Goal: Transaction & Acquisition: Obtain resource

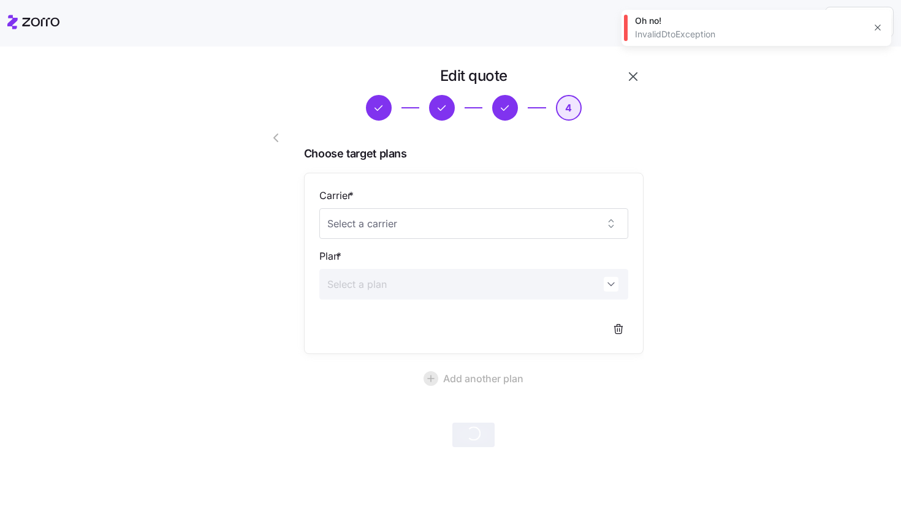
click at [875, 26] on icon "button" at bounding box center [877, 28] width 10 height 10
click at [633, 77] on icon "button" at bounding box center [633, 76] width 9 height 9
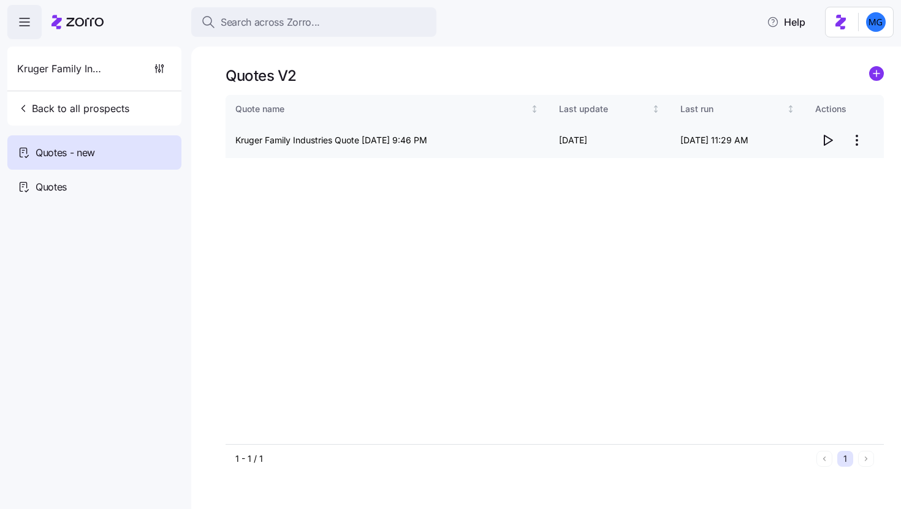
click at [858, 144] on html "Search across Zorro... Help Kruger Family Industries Back to all prospects Quot…" at bounding box center [450, 251] width 901 height 502
click at [804, 174] on div "Edit quote" at bounding box center [807, 171] width 113 height 20
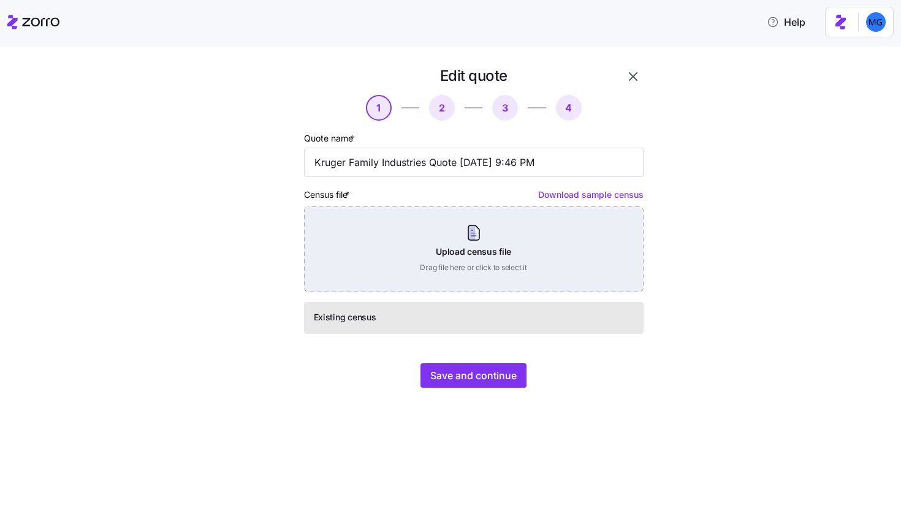
click at [441, 248] on div "Upload census file Drag file here or click to select it" at bounding box center [473, 249] width 339 height 86
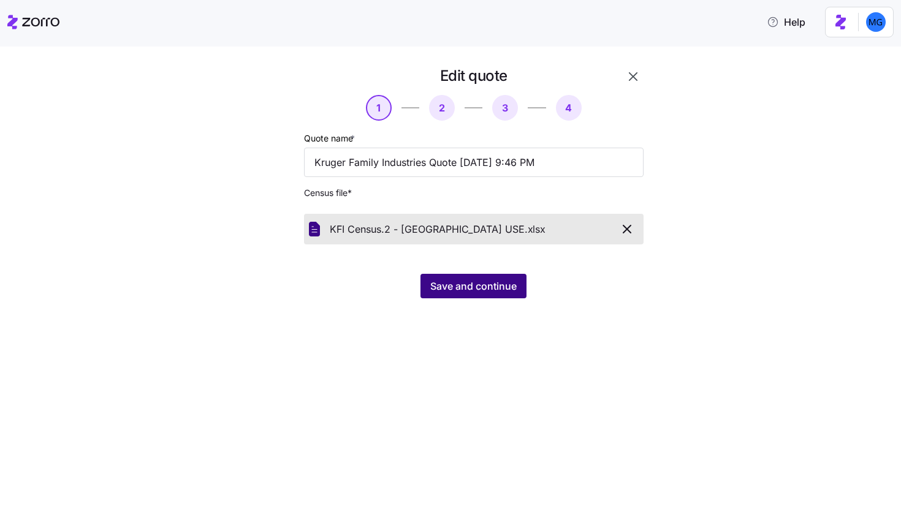
click at [468, 298] on button "Save and continue" at bounding box center [473, 286] width 106 height 25
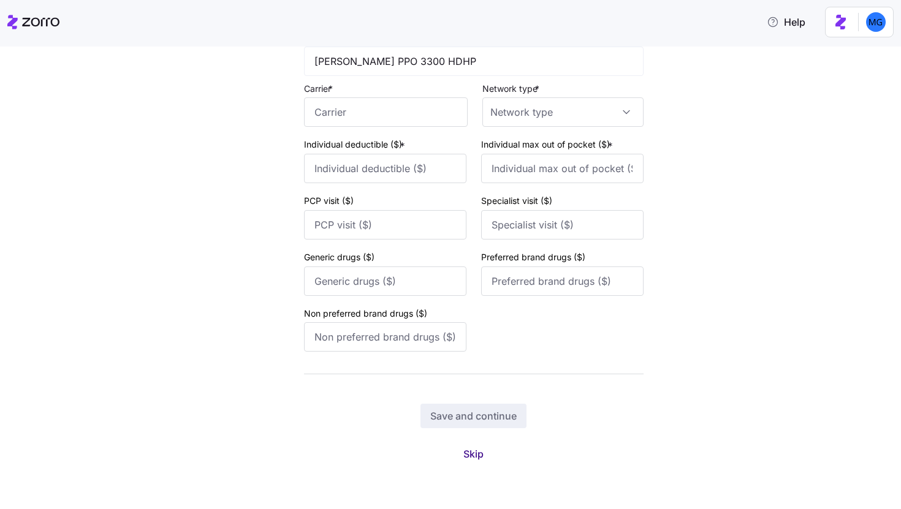
click at [472, 448] on span "Skip" at bounding box center [473, 454] width 20 height 15
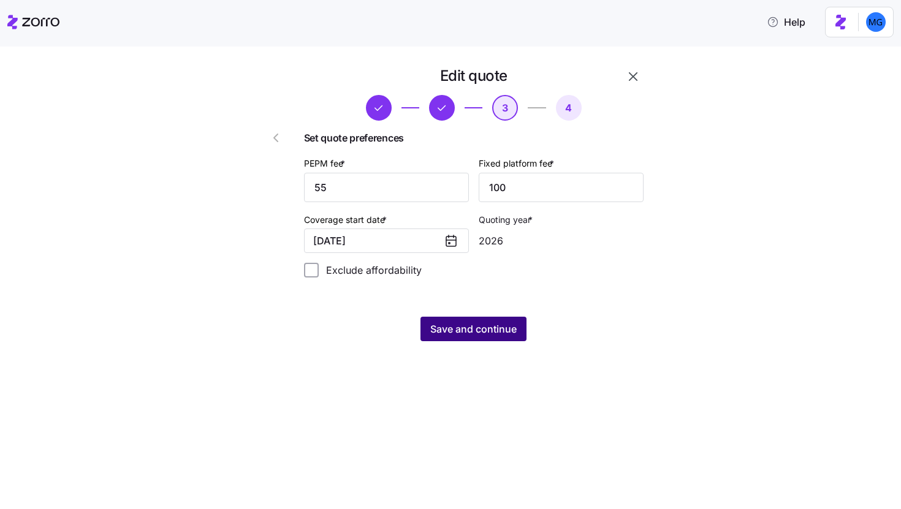
click at [513, 330] on span "Save and continue" at bounding box center [473, 329] width 86 height 15
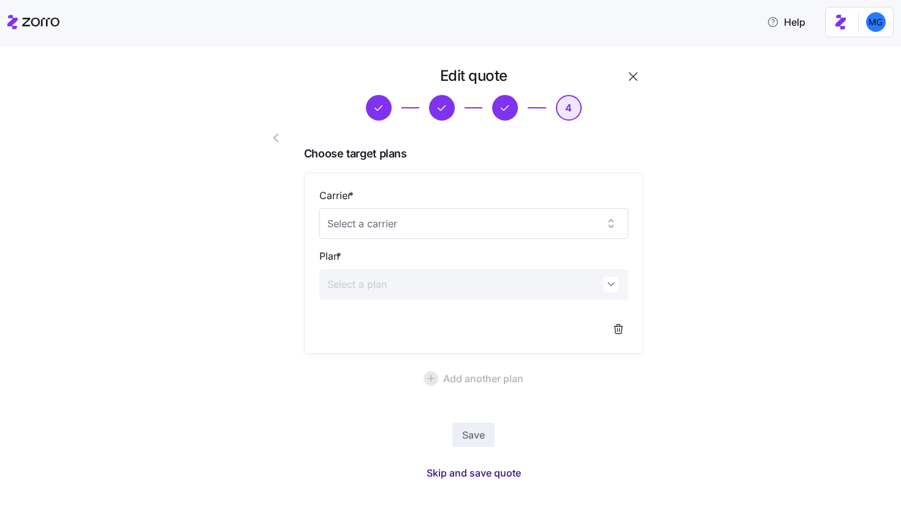
click at [502, 473] on span "Skip and save quote" at bounding box center [473, 473] width 94 height 15
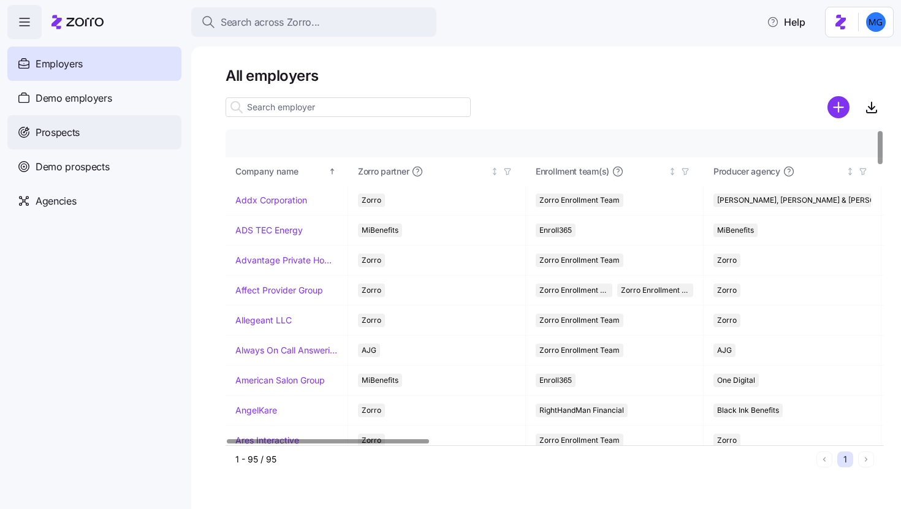
click at [103, 134] on div "Prospects" at bounding box center [94, 132] width 174 height 34
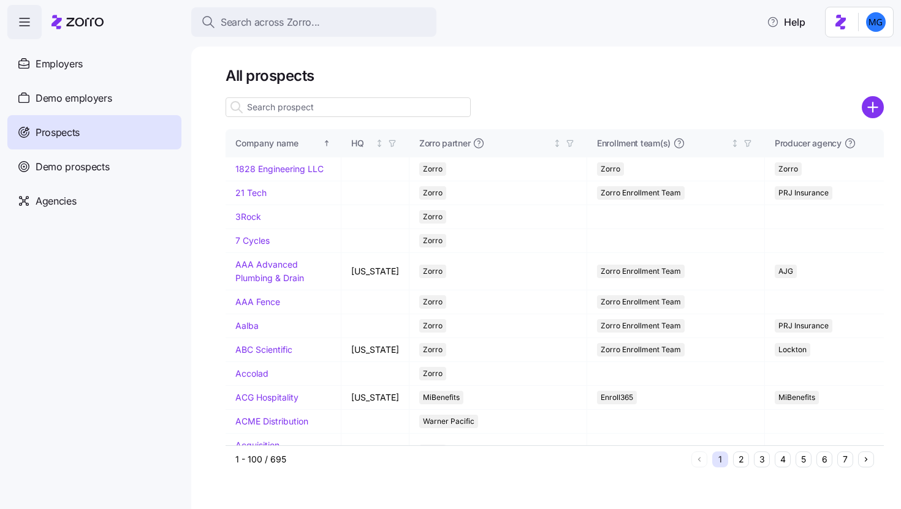
click at [363, 111] on input at bounding box center [347, 107] width 245 height 20
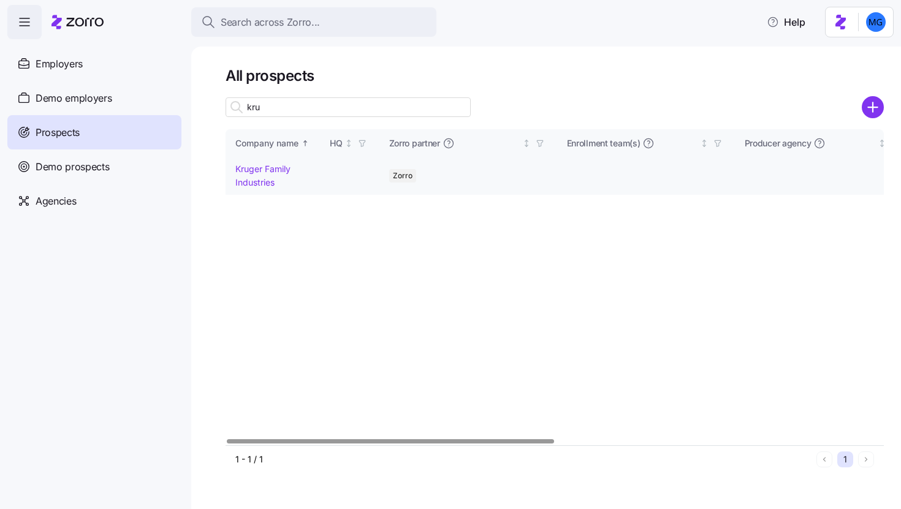
type input "kru"
click at [259, 185] on link "Kruger Family Industries" at bounding box center [262, 176] width 55 height 24
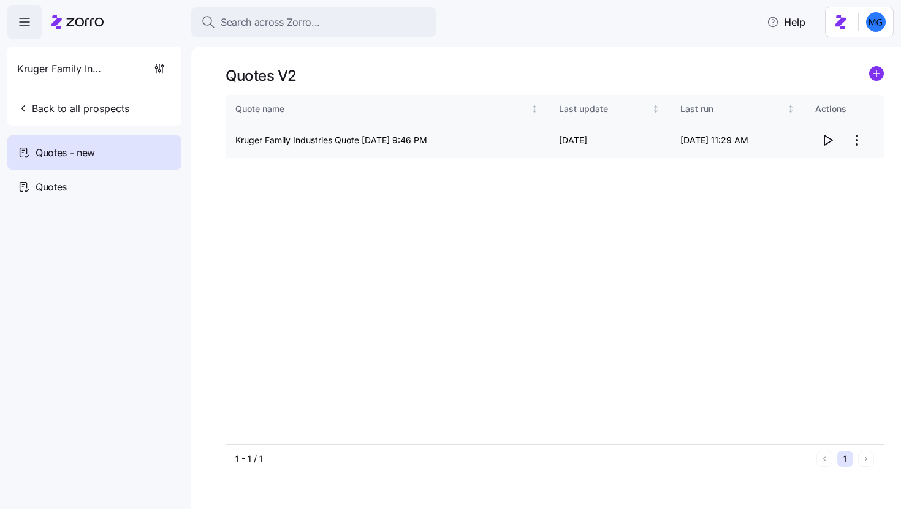
click at [860, 137] on html "Search across Zorro... Help Kruger Family Industries Back to all prospects Quot…" at bounding box center [450, 251] width 901 height 502
click at [807, 173] on div "Edit quote" at bounding box center [807, 171] width 113 height 20
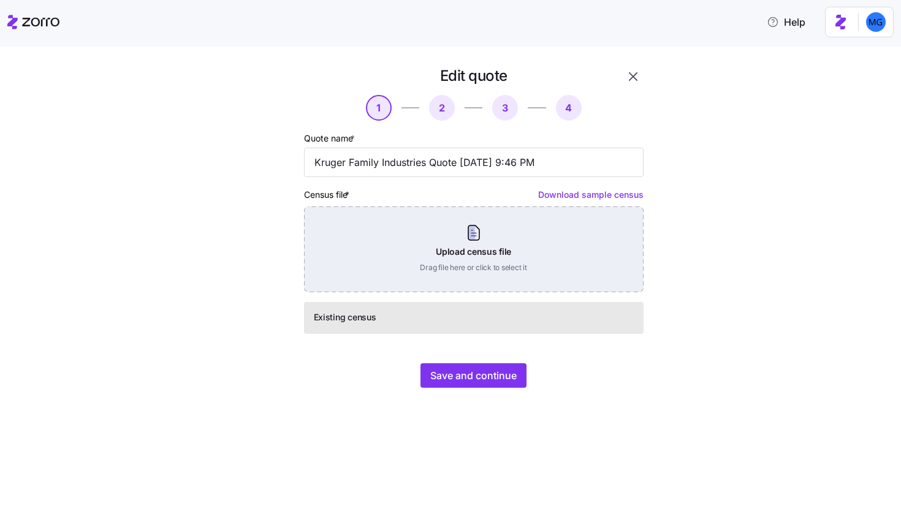
click at [515, 249] on div "Upload census file Drag file here or click to select it" at bounding box center [473, 249] width 339 height 86
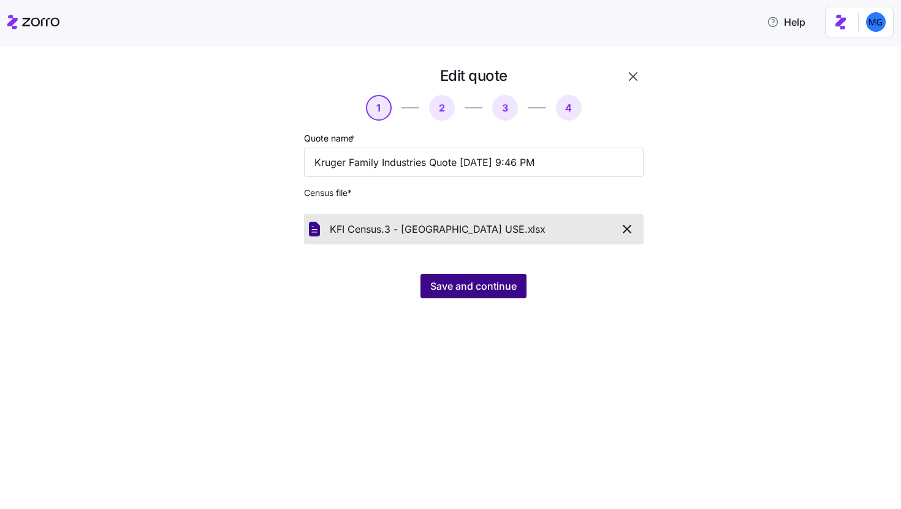
click at [496, 293] on span "Save and continue" at bounding box center [473, 286] width 86 height 15
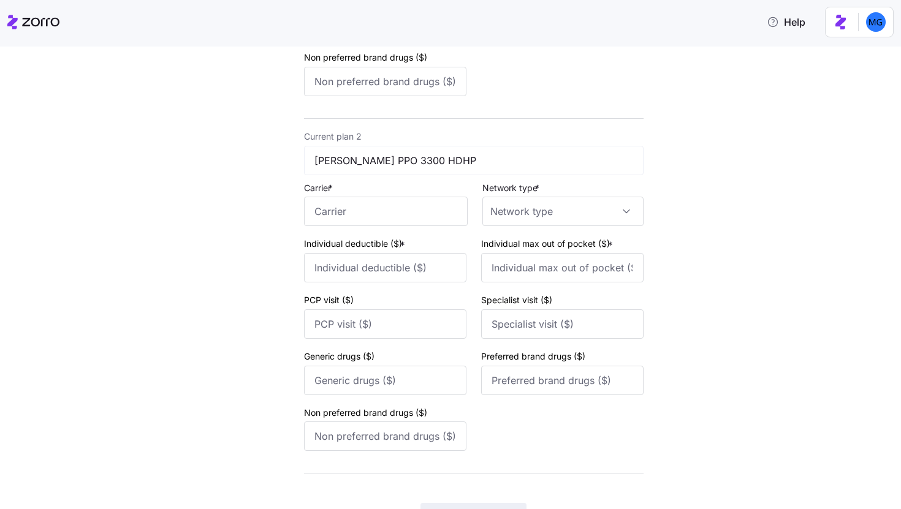
scroll to position [485, 0]
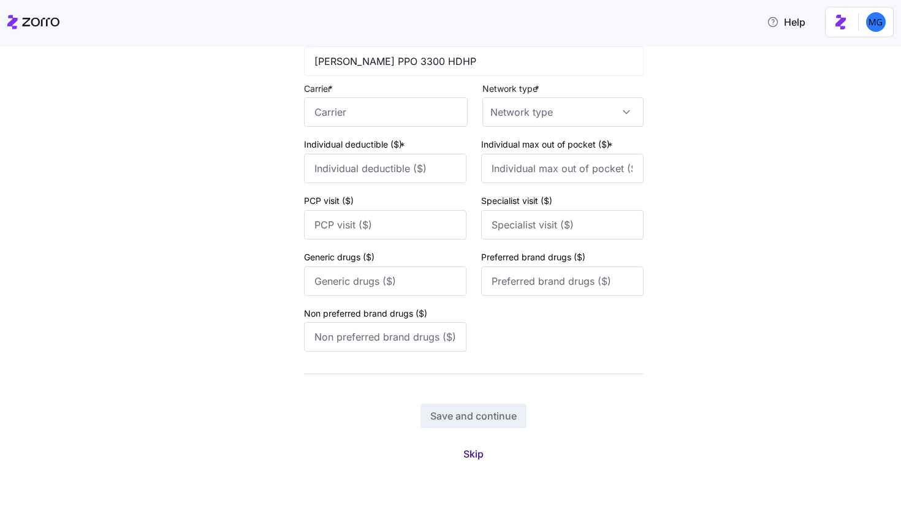
click at [482, 452] on button "Skip" at bounding box center [473, 454] width 40 height 22
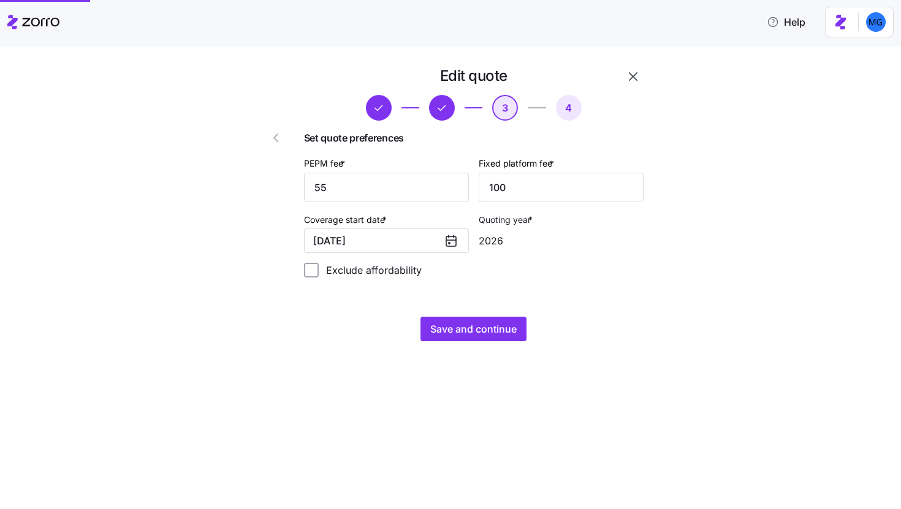
scroll to position [0, 0]
click at [481, 335] on span "Save and continue" at bounding box center [473, 329] width 86 height 15
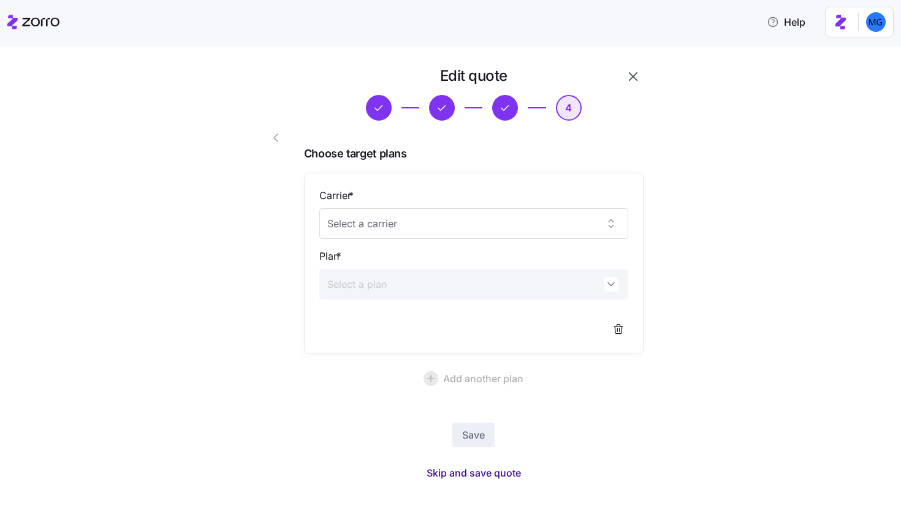
click at [483, 472] on span "Skip and save quote" at bounding box center [473, 473] width 94 height 15
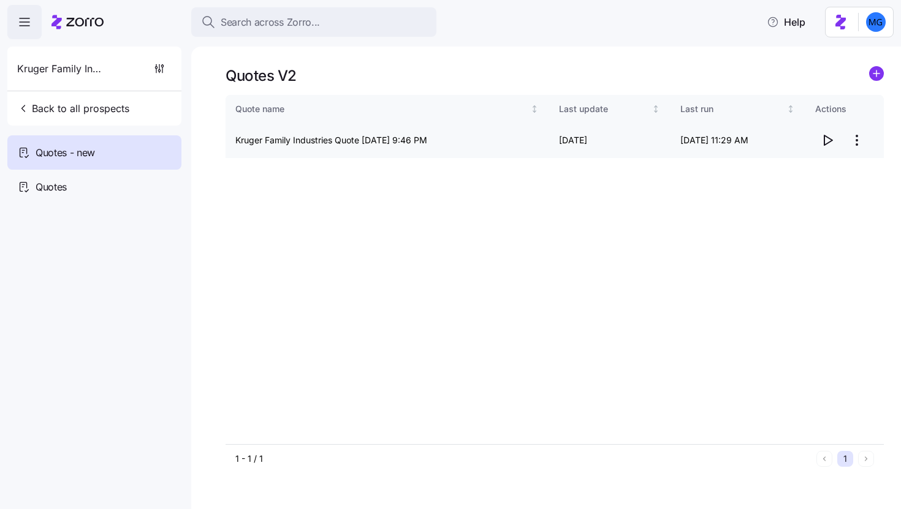
click at [827, 139] on icon "button" at bounding box center [827, 140] width 15 height 15
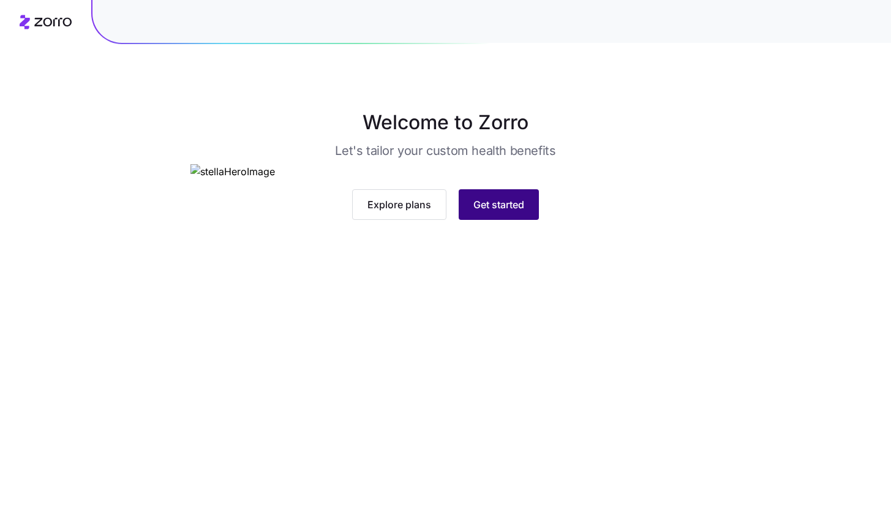
click at [501, 212] on span "Get started" at bounding box center [499, 204] width 51 height 15
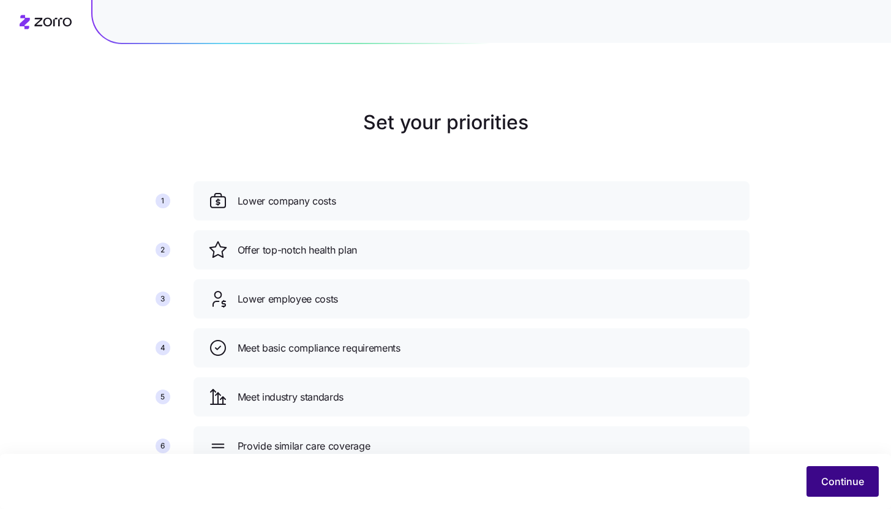
click at [827, 482] on span "Continue" at bounding box center [843, 481] width 43 height 15
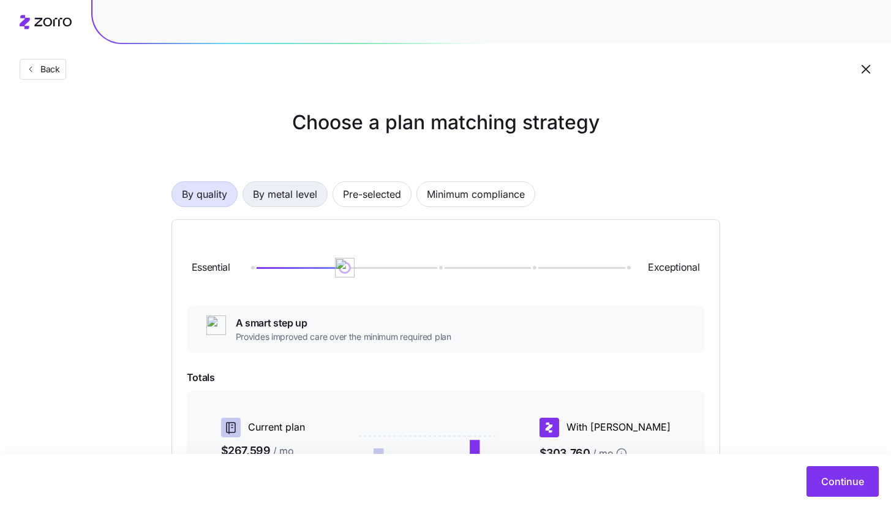
click at [284, 201] on span "By metal level" at bounding box center [285, 194] width 64 height 25
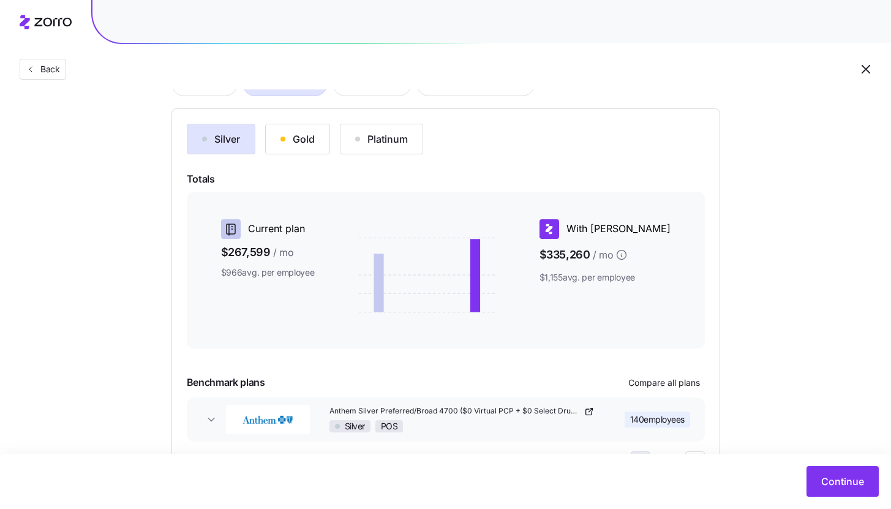
scroll to position [167, 0]
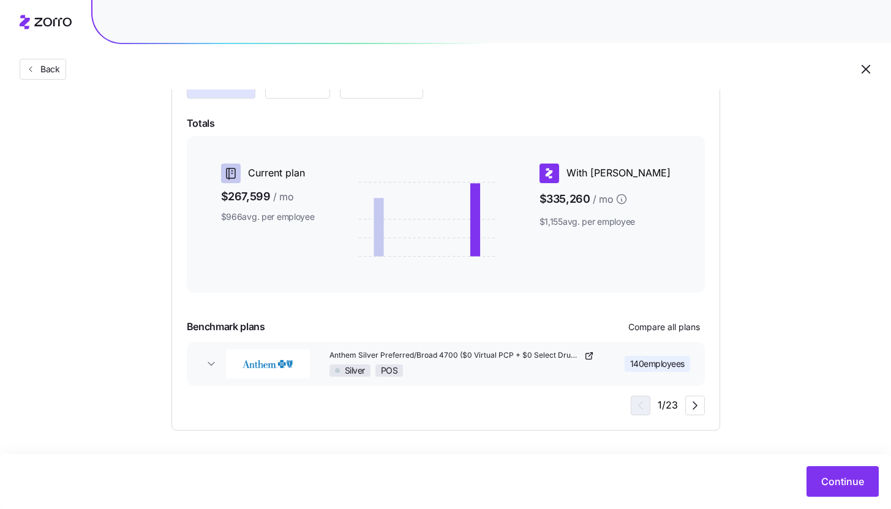
click at [862, 498] on div "Continue" at bounding box center [445, 481] width 891 height 55
click at [855, 493] on button "Continue" at bounding box center [843, 481] width 72 height 31
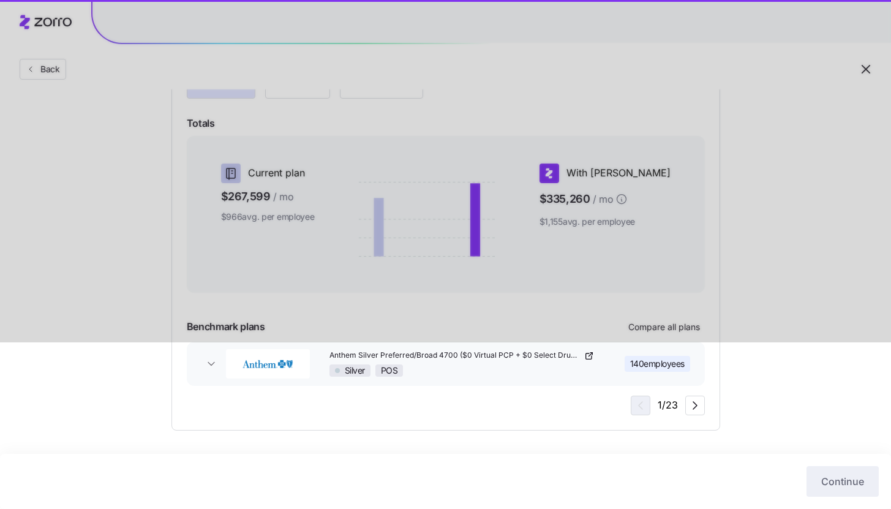
click at [727, 388] on div "Choose a plan matching strategy By quality By metal level Pre-selected Minimum …" at bounding box center [446, 186] width 608 height 490
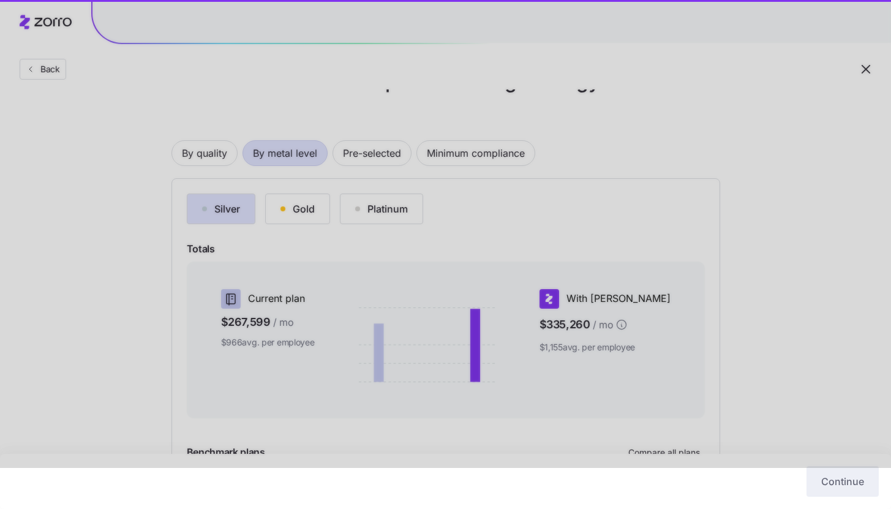
scroll to position [0, 0]
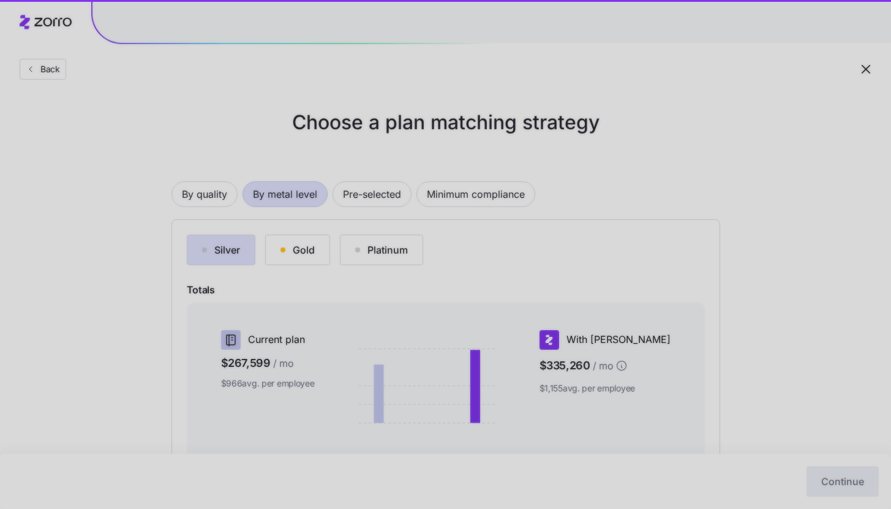
click at [874, 71] on div at bounding box center [445, 254] width 891 height 509
click at [870, 70] on div at bounding box center [445, 254] width 891 height 509
click at [543, 116] on div at bounding box center [445, 254] width 891 height 509
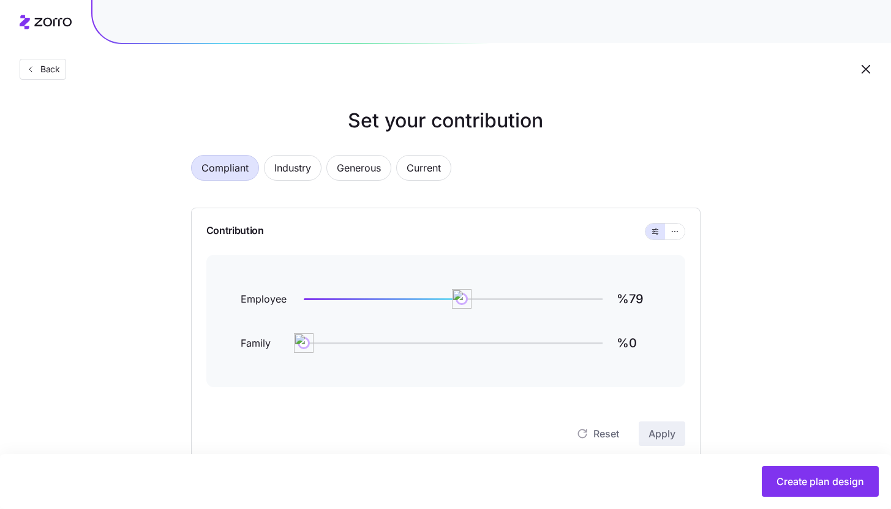
scroll to position [97, 0]
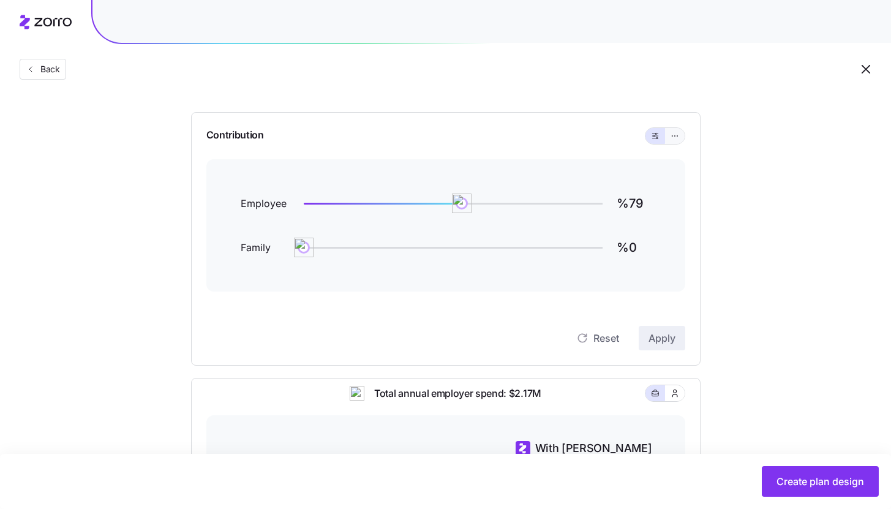
click at [679, 137] on button "button" at bounding box center [675, 136] width 10 height 10
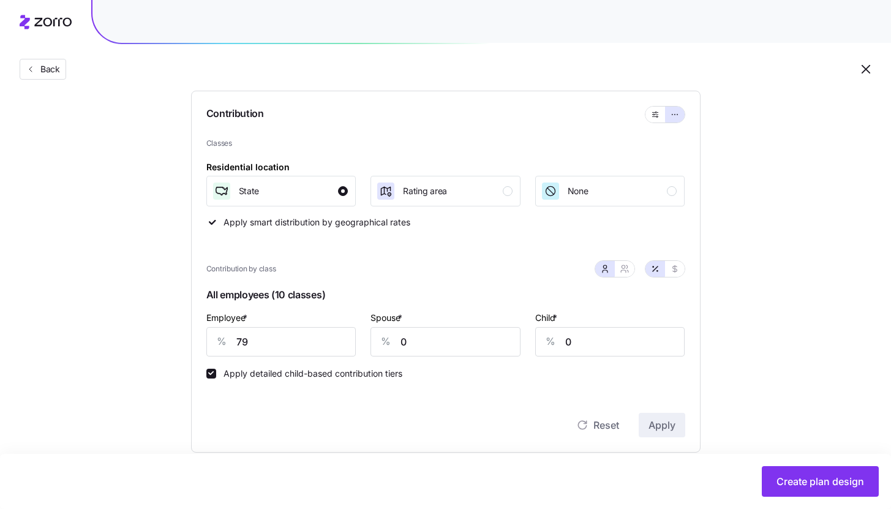
scroll to position [116, 0]
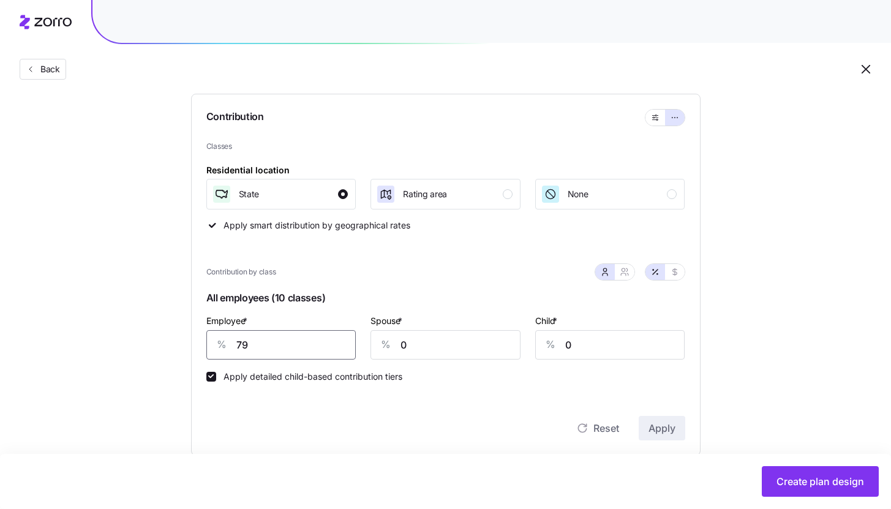
click at [272, 346] on input "79" at bounding box center [281, 344] width 150 height 29
type input "75"
click at [649, 434] on span "Apply" at bounding box center [662, 428] width 27 height 15
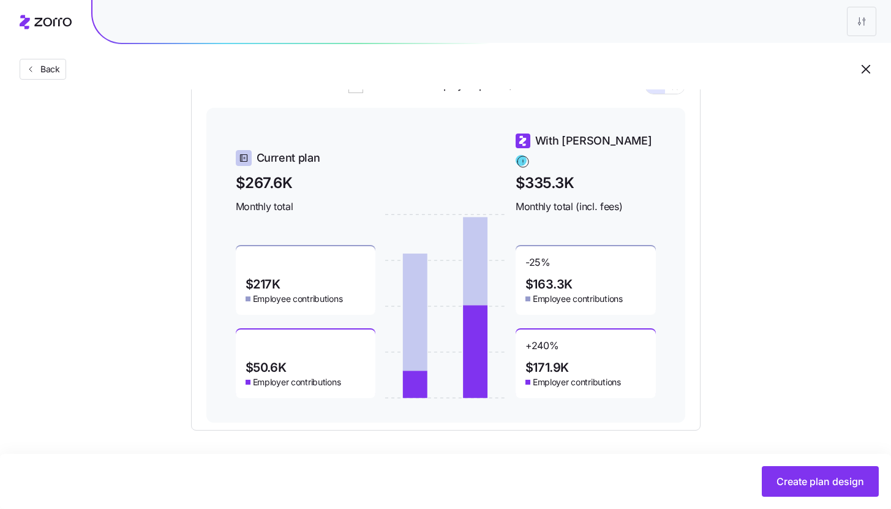
scroll to position [514, 0]
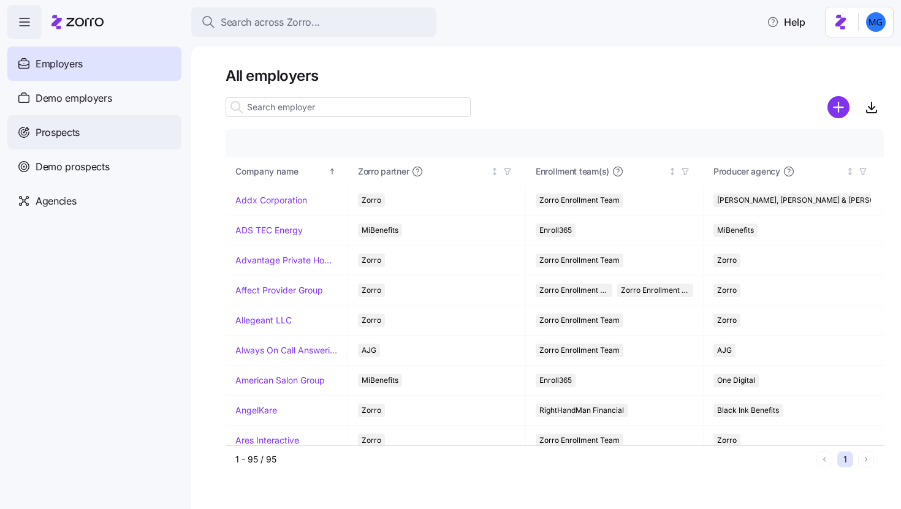
click at [116, 137] on div "Prospects" at bounding box center [94, 132] width 174 height 34
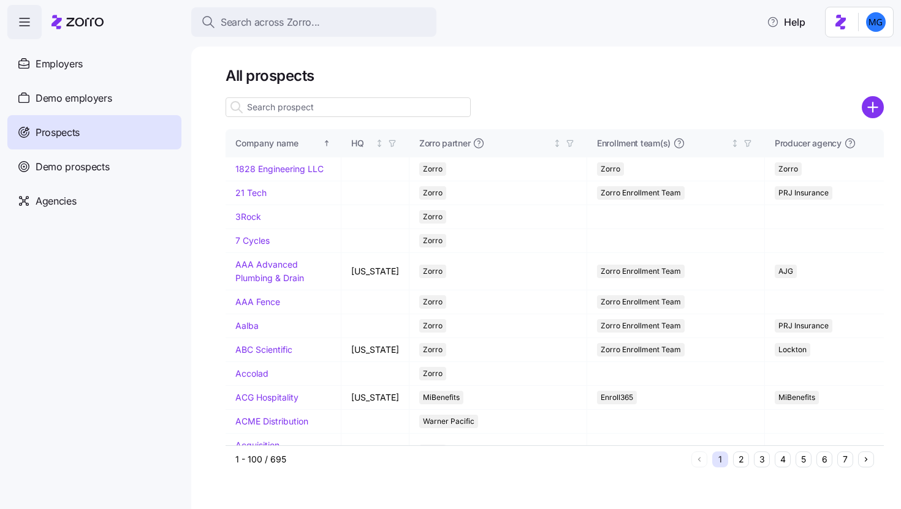
click at [315, 105] on input at bounding box center [347, 107] width 245 height 20
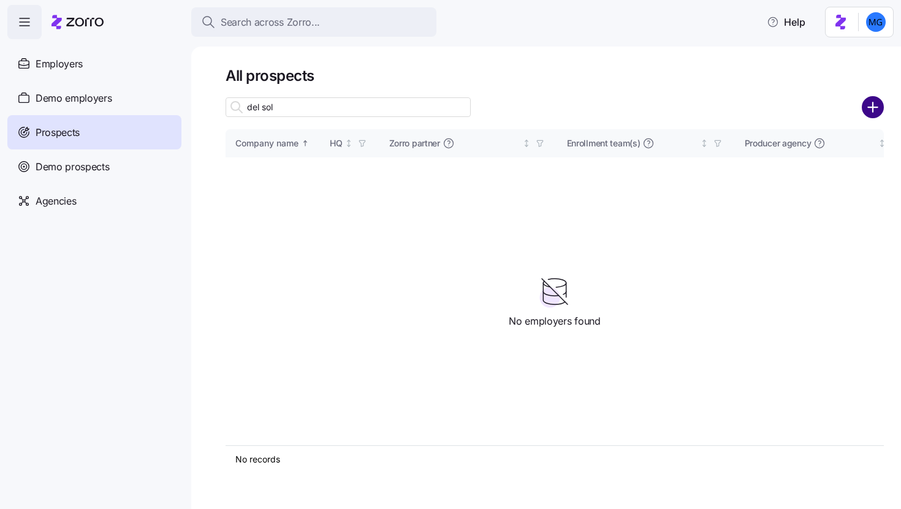
type input "del sol"
click at [878, 108] on circle "add icon" at bounding box center [873, 107] width 20 height 20
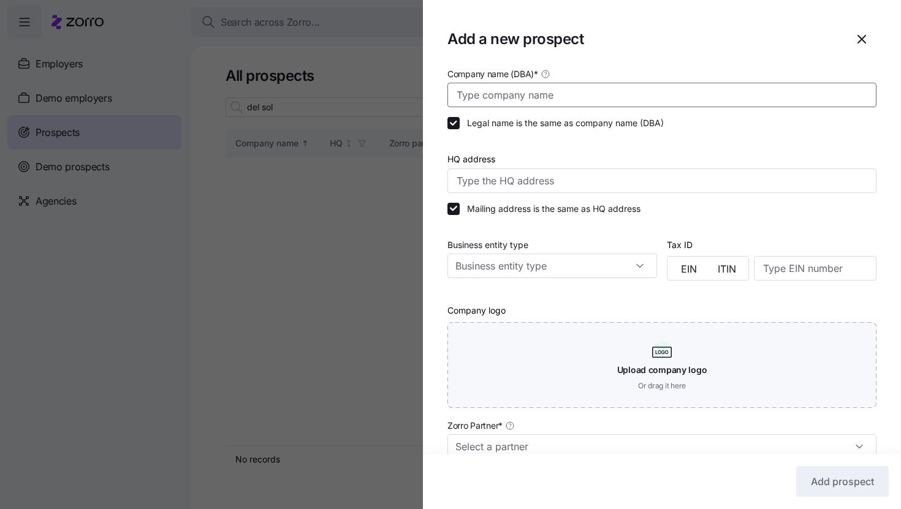
click at [722, 96] on input "Company name (DBA) *" at bounding box center [661, 95] width 429 height 25
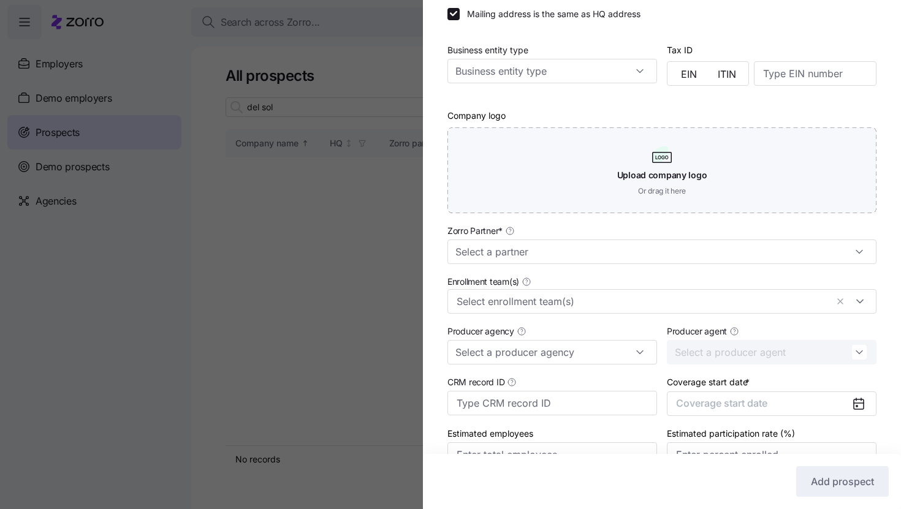
scroll to position [206, 0]
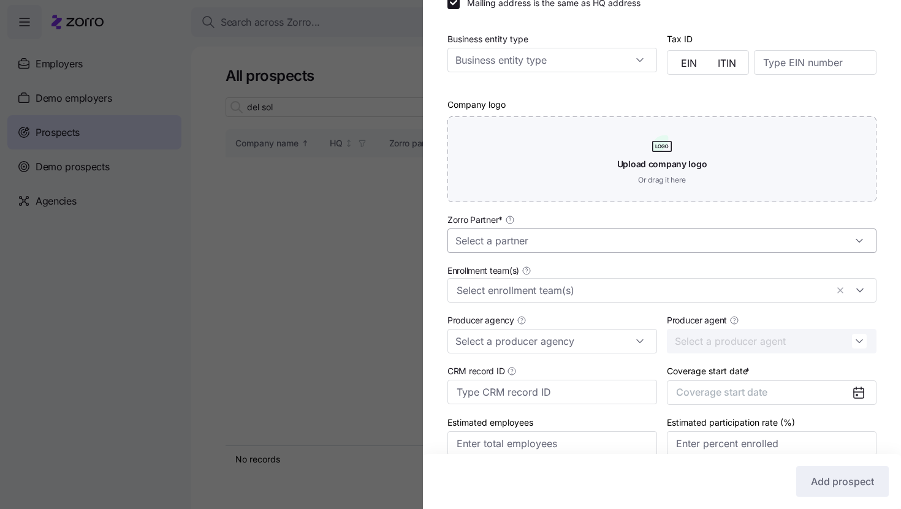
type input "Del Sol"
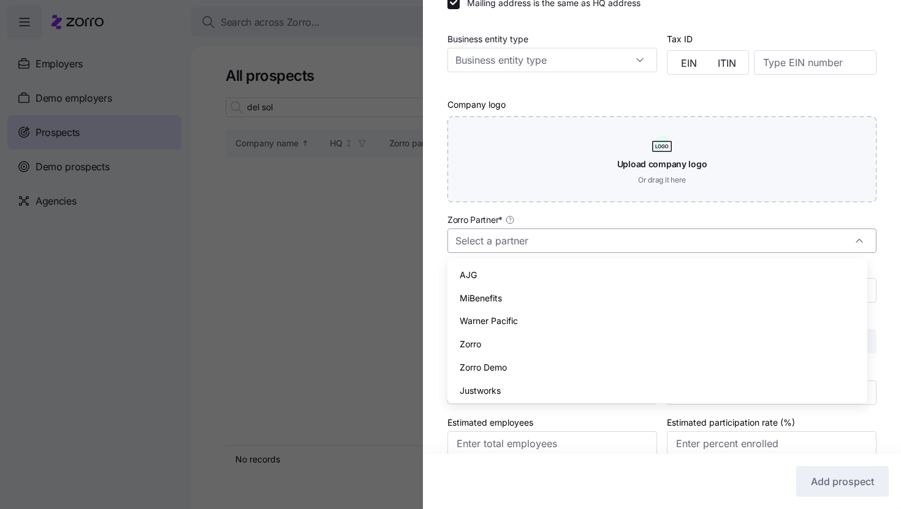
click at [637, 243] on input "Zorro Partner *" at bounding box center [661, 241] width 429 height 25
click at [618, 340] on div "Zorro" at bounding box center [657, 344] width 410 height 23
type input "Zorro"
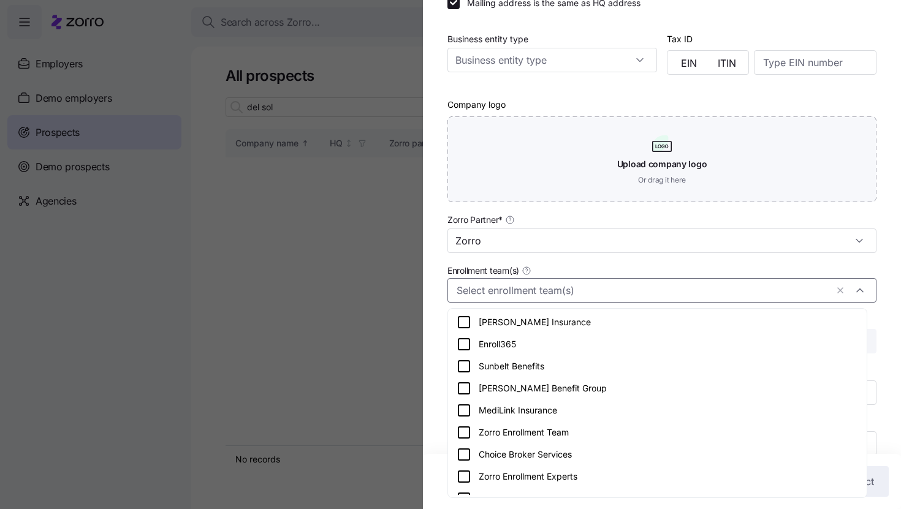
click at [621, 301] on div at bounding box center [661, 290] width 429 height 25
click at [603, 438] on div "Zorro Enrollment Team" at bounding box center [656, 432] width 401 height 15
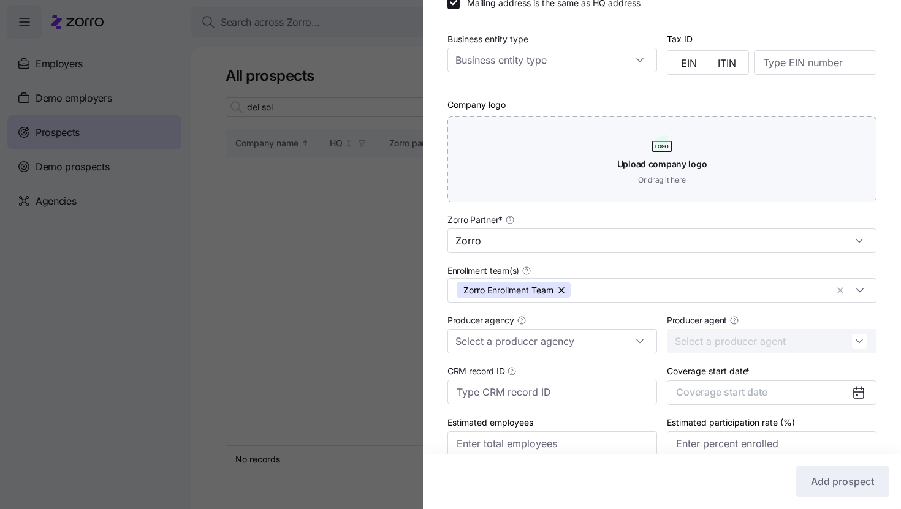
click at [876, 336] on div "Company name (DBA) * Del Sol Legal name is the same as company name (DBA) HQ ad…" at bounding box center [662, 170] width 478 height 620
click at [751, 391] on span "Coverage start date" at bounding box center [721, 392] width 91 height 12
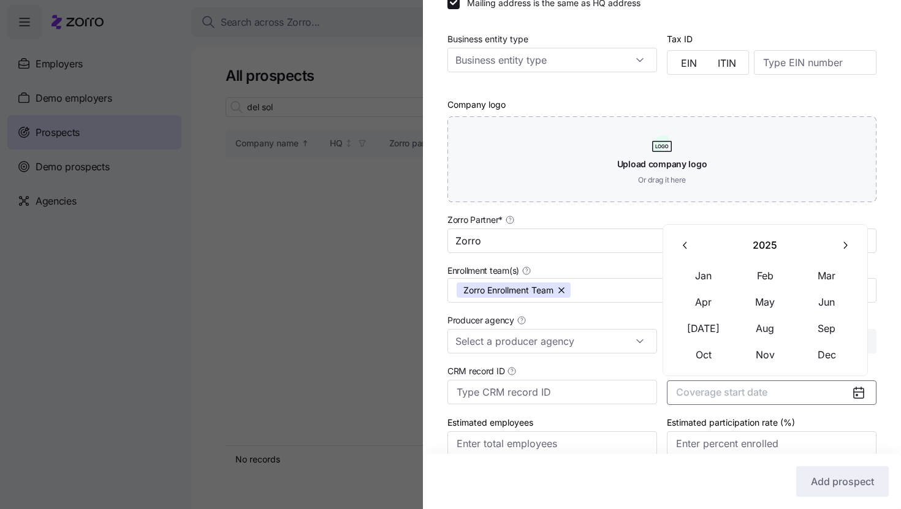
click at [842, 244] on icon "button" at bounding box center [845, 246] width 12 height 12
click at [711, 276] on button "Jan" at bounding box center [703, 276] width 61 height 26
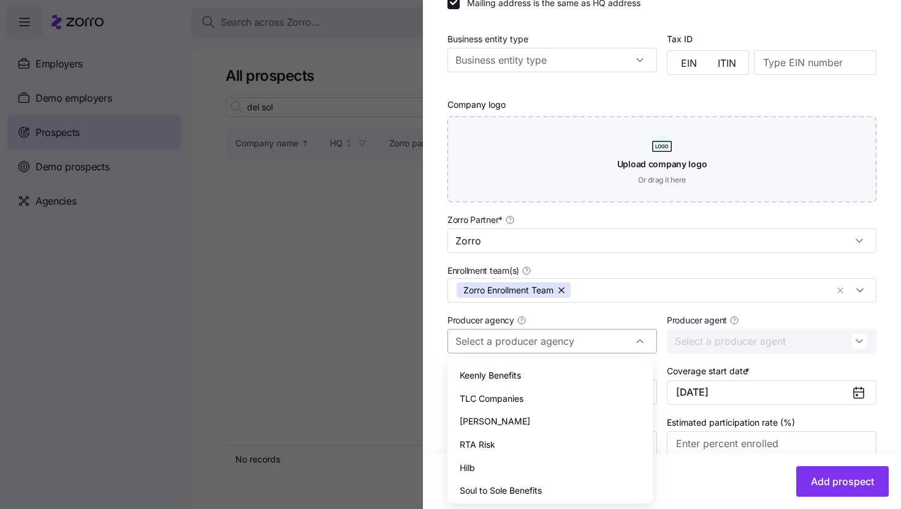
click at [616, 349] on input "Producer agency" at bounding box center [552, 341] width 210 height 25
click at [567, 419] on div "Higginbotham" at bounding box center [549, 421] width 195 height 23
type input "Higginbotham"
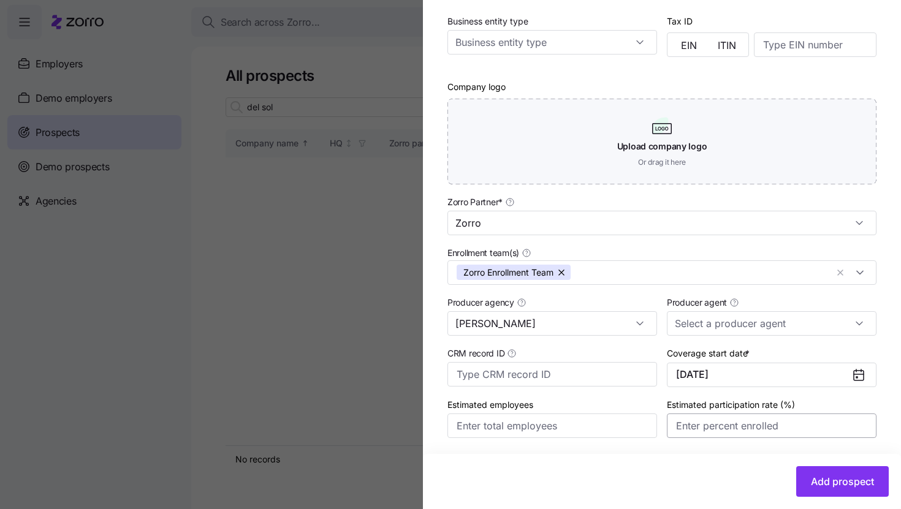
scroll to position [263, 0]
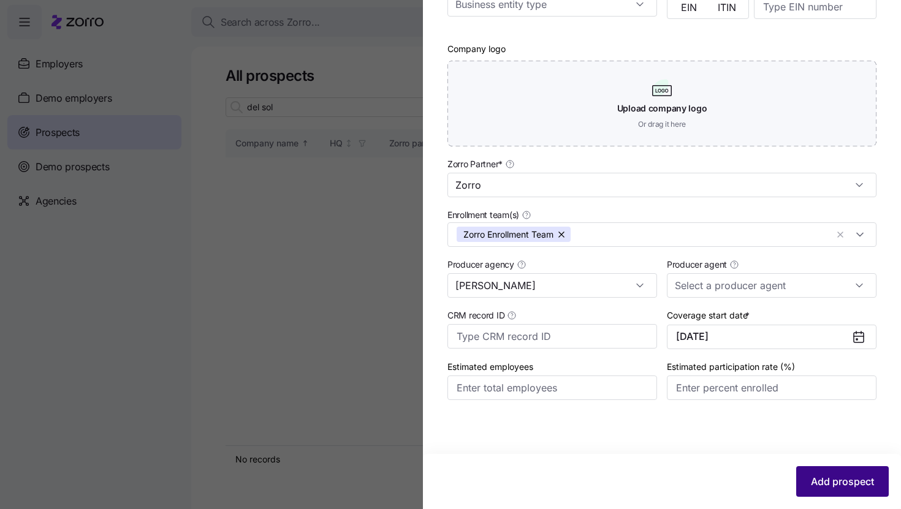
click at [818, 471] on button "Add prospect" at bounding box center [842, 481] width 93 height 31
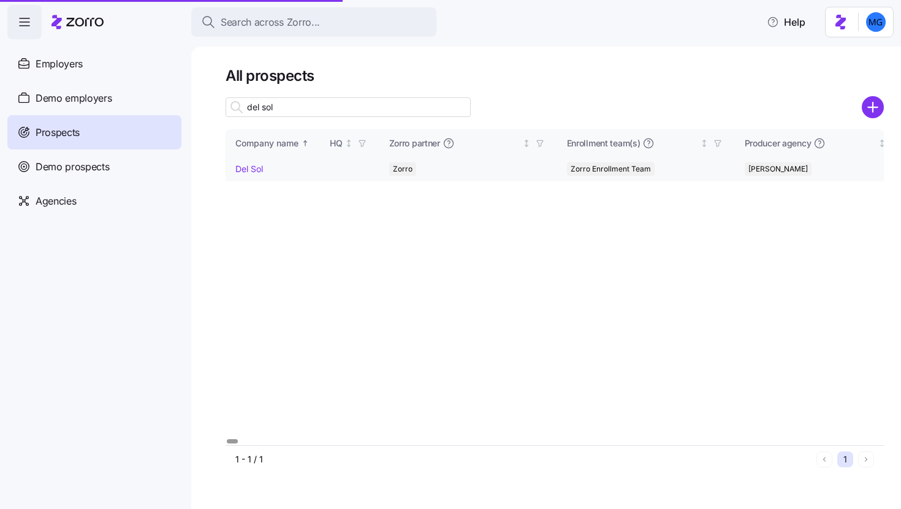
click at [242, 168] on link "Del Sol" at bounding box center [249, 169] width 28 height 10
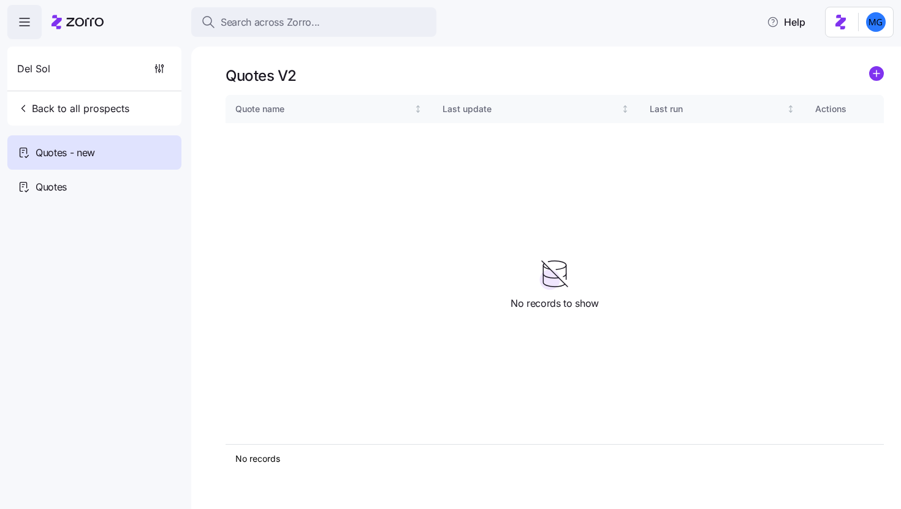
click at [871, 84] on link at bounding box center [876, 75] width 15 height 19
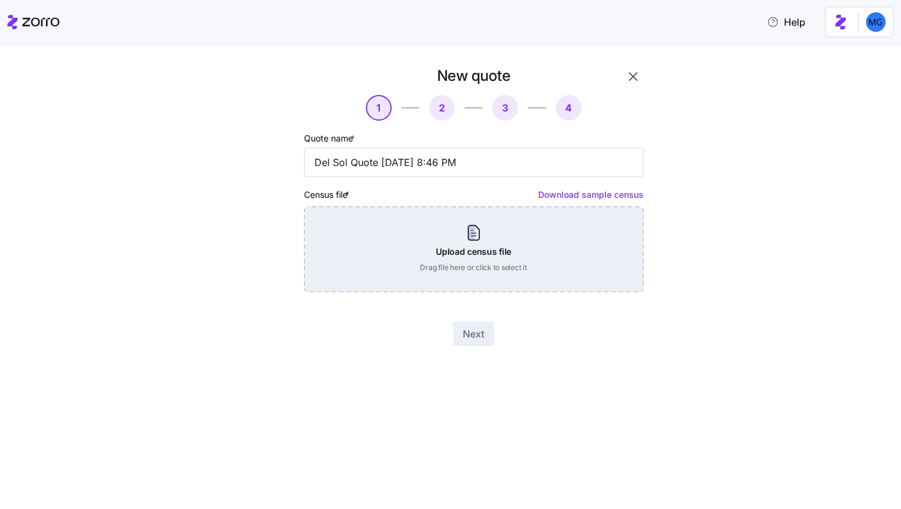
click at [501, 244] on div "Upload census file Drag file here or click to select it" at bounding box center [473, 249] width 339 height 86
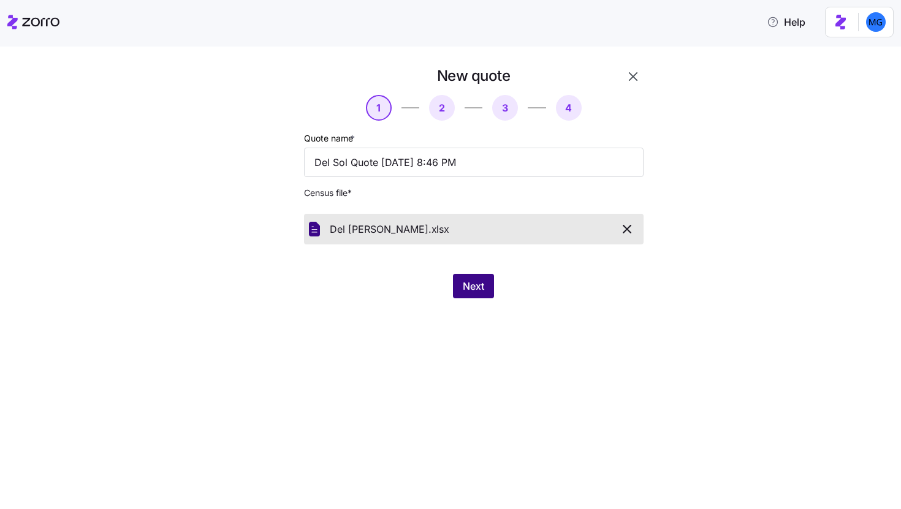
click at [459, 281] on button "Next" at bounding box center [473, 286] width 41 height 25
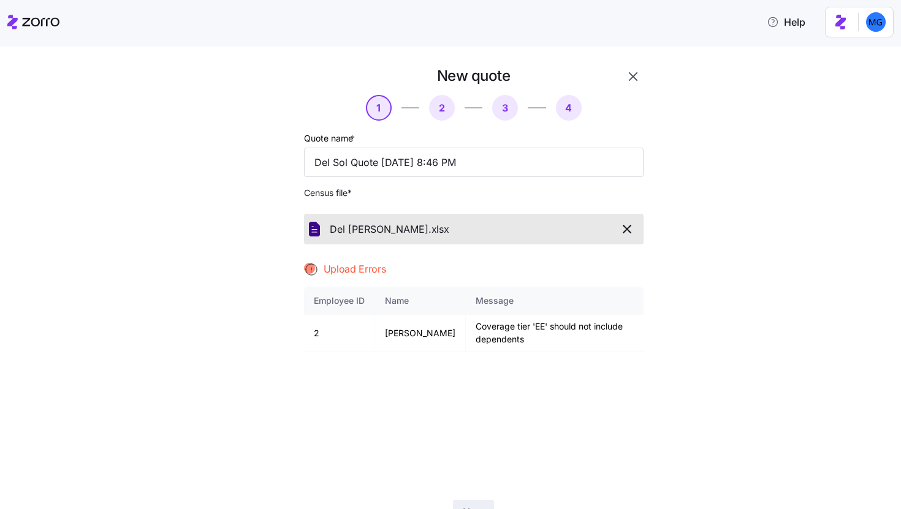
click at [632, 80] on icon "button" at bounding box center [633, 76] width 15 height 15
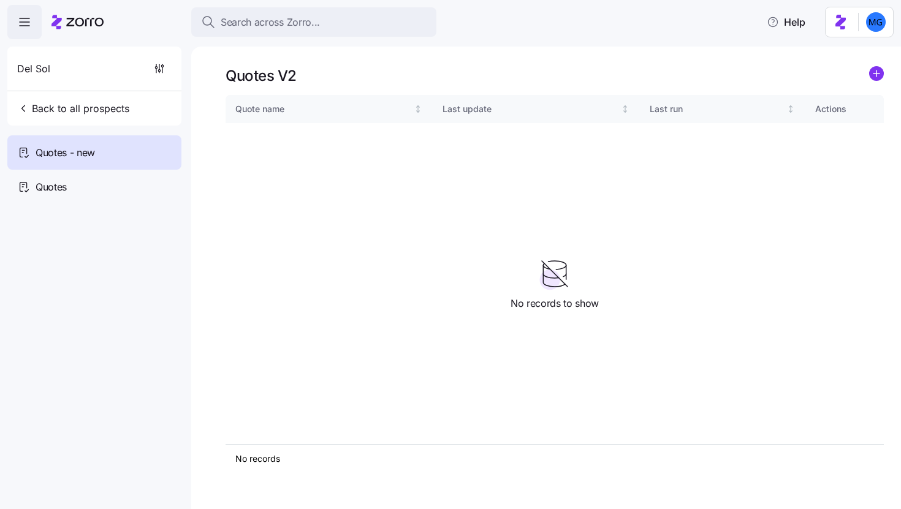
click at [882, 67] on icon "add icon" at bounding box center [876, 73] width 15 height 15
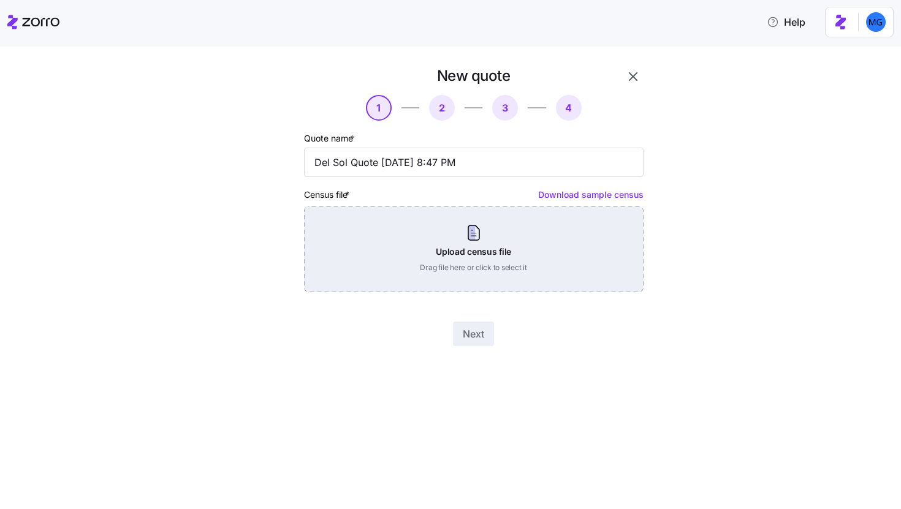
click at [568, 236] on div "Upload census file Drag file here or click to select it" at bounding box center [473, 249] width 339 height 86
click at [527, 244] on div "Upload census file Drag file here or click to select it" at bounding box center [473, 249] width 339 height 86
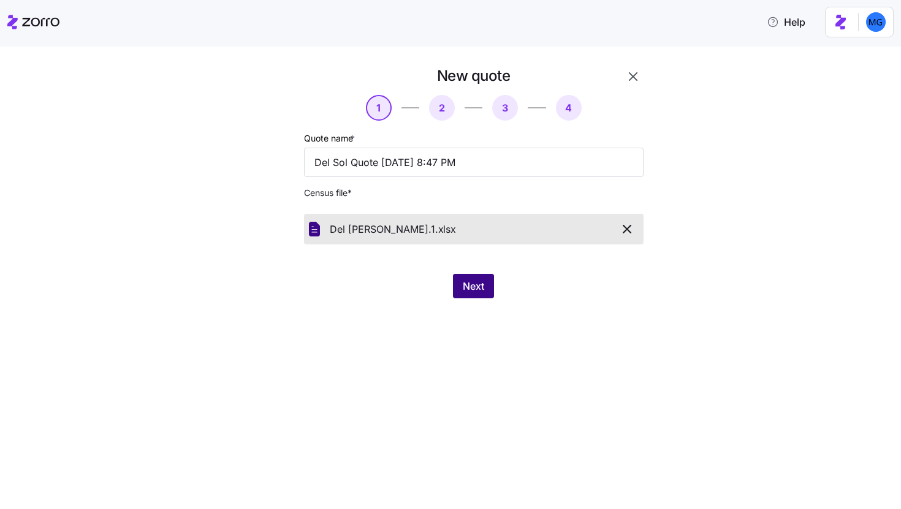
click at [466, 298] on button "Next" at bounding box center [473, 286] width 41 height 25
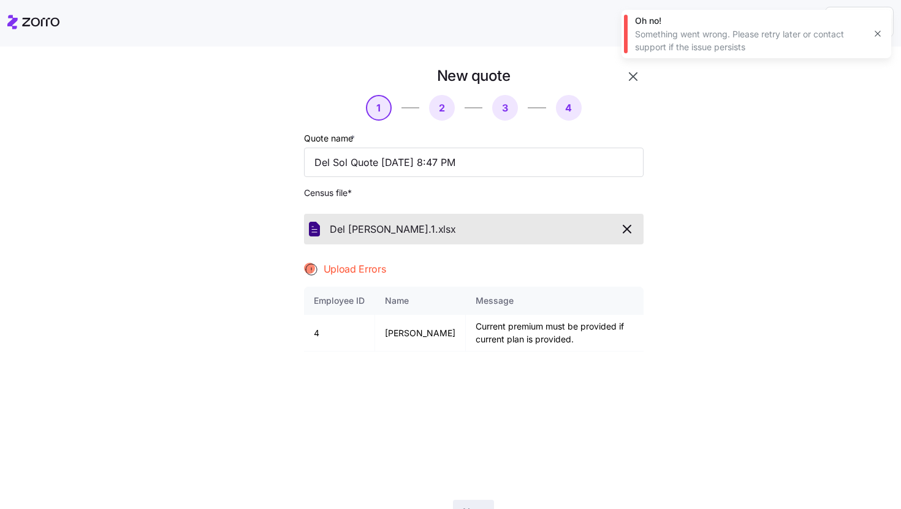
click at [879, 32] on icon "button" at bounding box center [877, 34] width 6 height 6
click at [626, 72] on icon "button" at bounding box center [633, 76] width 15 height 15
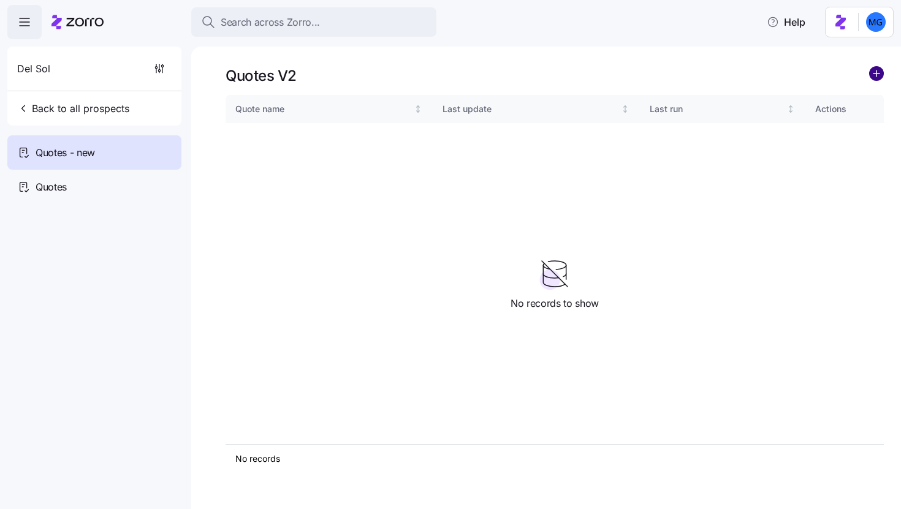
click at [877, 72] on circle "add icon" at bounding box center [875, 73] width 13 height 13
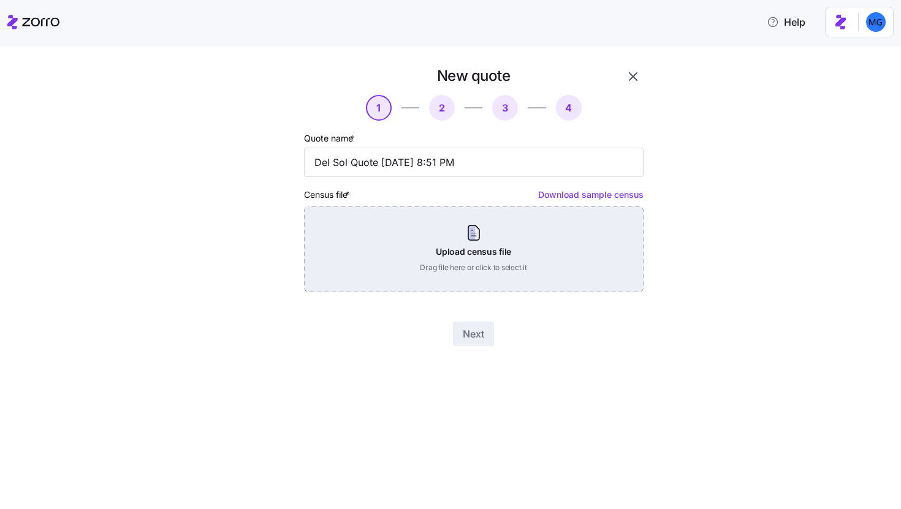
click at [443, 234] on div "Upload census file Drag file here or click to select it" at bounding box center [473, 249] width 339 height 86
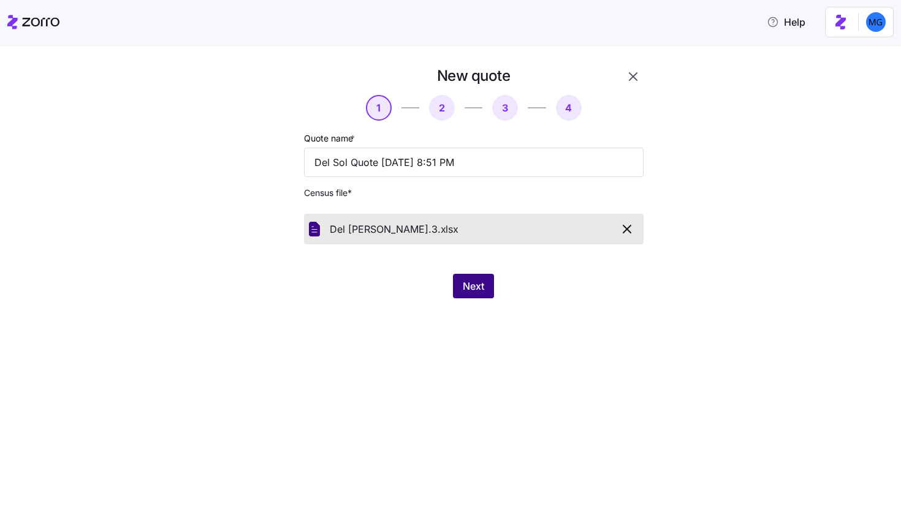
click at [474, 291] on span "Next" at bounding box center [473, 286] width 21 height 15
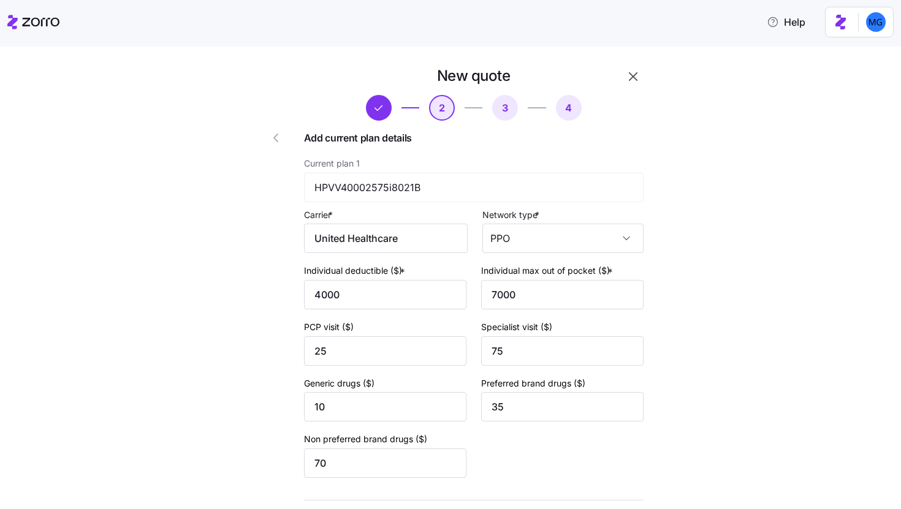
scroll to position [448, 0]
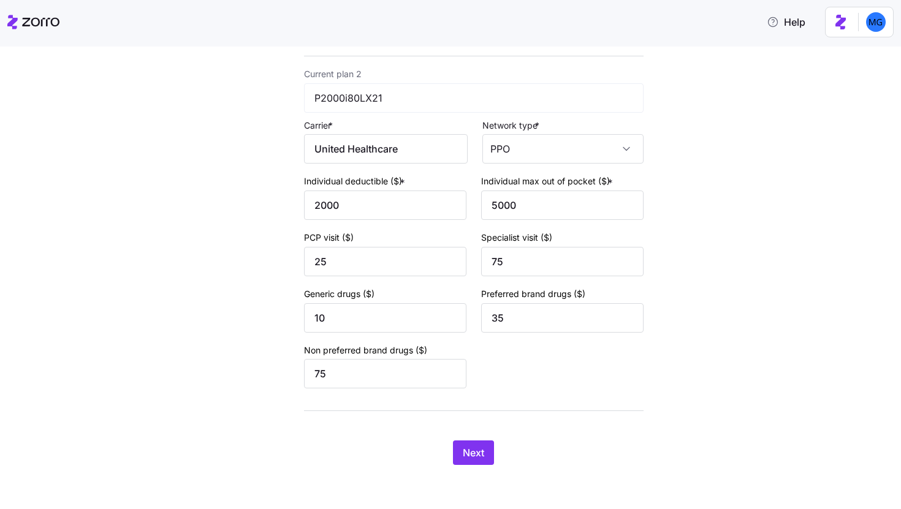
click at [473, 431] on div "New quote 2 3 4 Add current plan details Current plan 1 HPVV40002575i8021B Carr…" at bounding box center [473, 43] width 349 height 853
click at [473, 450] on span "Next" at bounding box center [473, 452] width 21 height 15
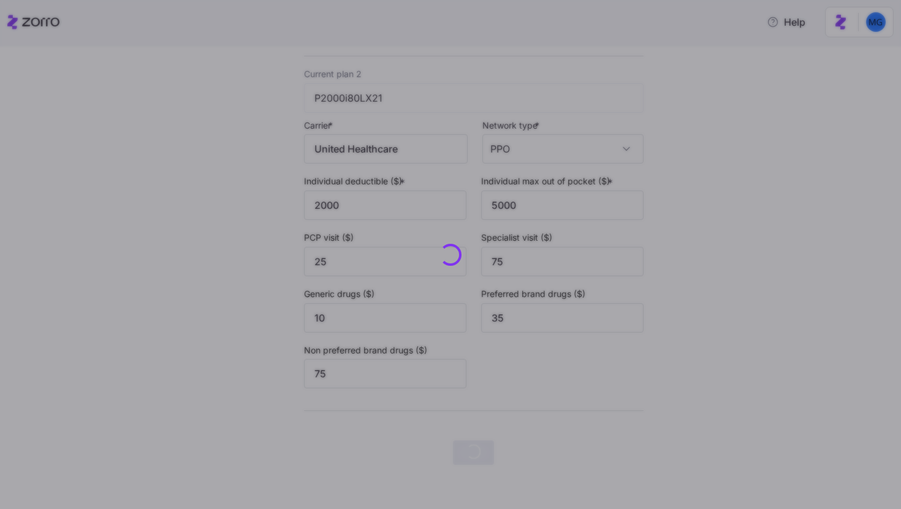
scroll to position [0, 0]
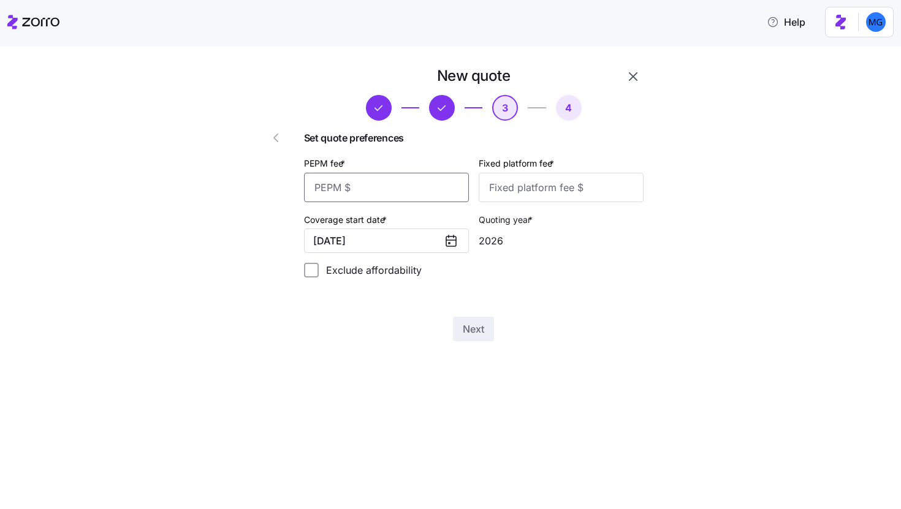
click at [426, 183] on input "PEPM fee *" at bounding box center [386, 187] width 165 height 29
type input "50"
click at [555, 183] on input "Fixed platform fee *" at bounding box center [560, 187] width 165 height 29
type input "100"
click at [465, 329] on span "Next" at bounding box center [473, 329] width 21 height 15
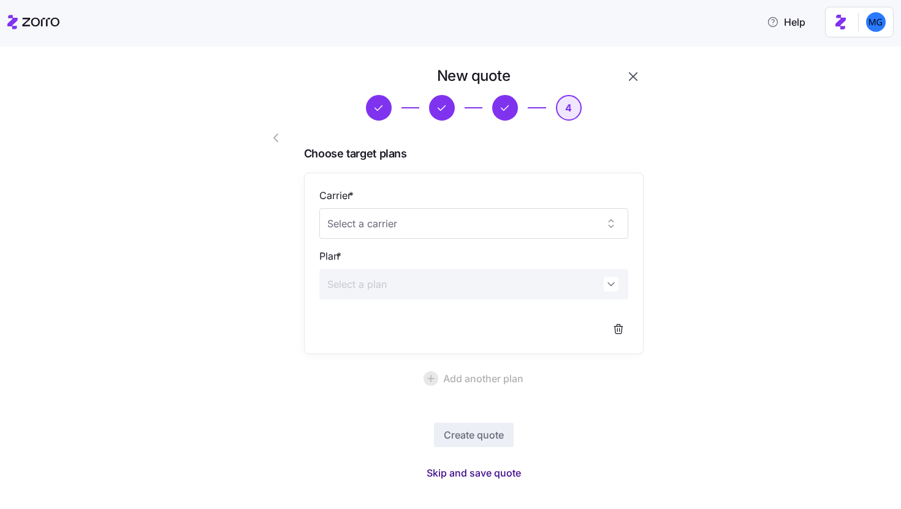
click at [497, 471] on span "Skip and save quote" at bounding box center [473, 473] width 94 height 15
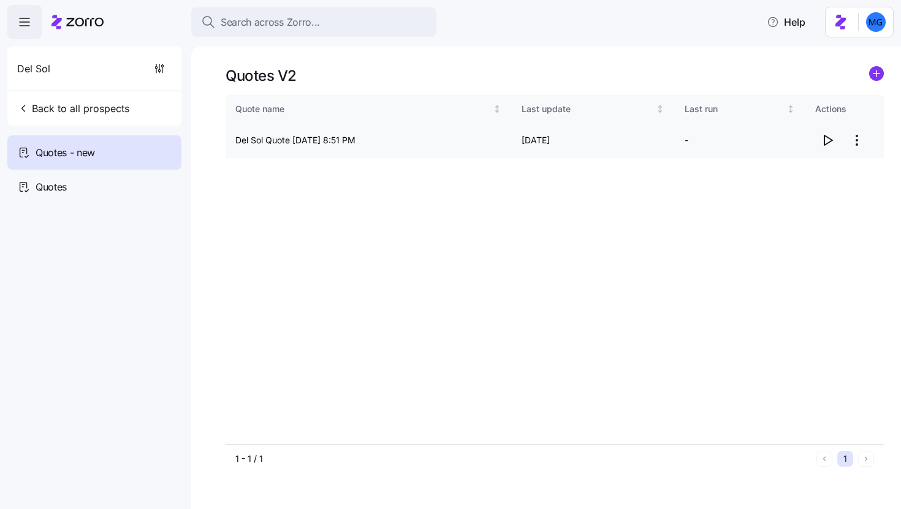
click at [831, 141] on icon "button" at bounding box center [828, 140] width 8 height 10
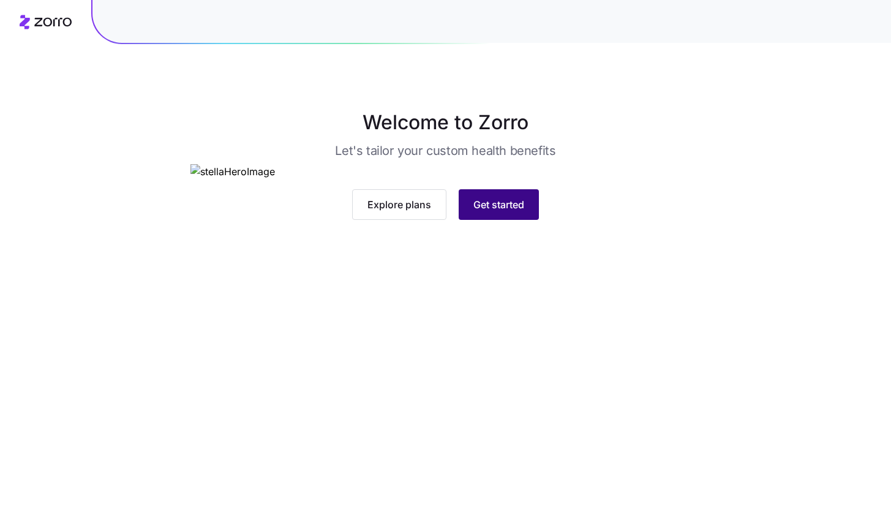
click at [528, 220] on button "Get started" at bounding box center [499, 204] width 80 height 31
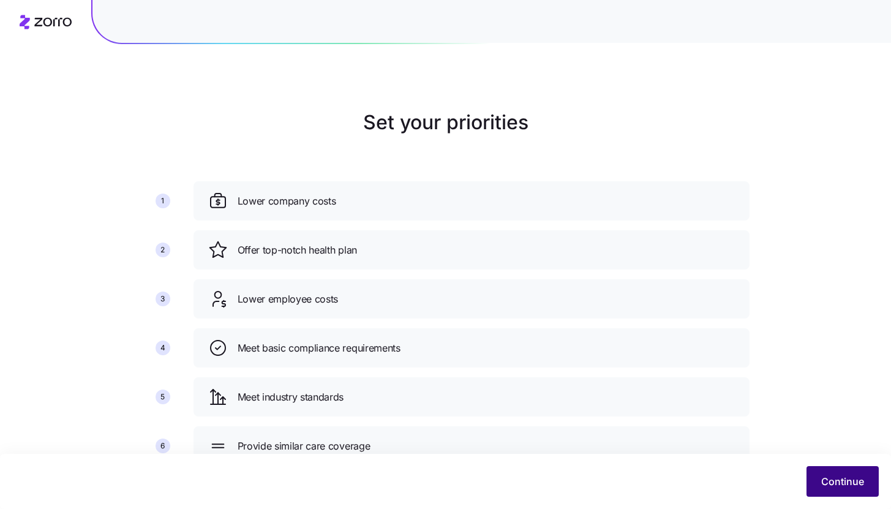
click at [834, 467] on button "Continue" at bounding box center [843, 481] width 72 height 31
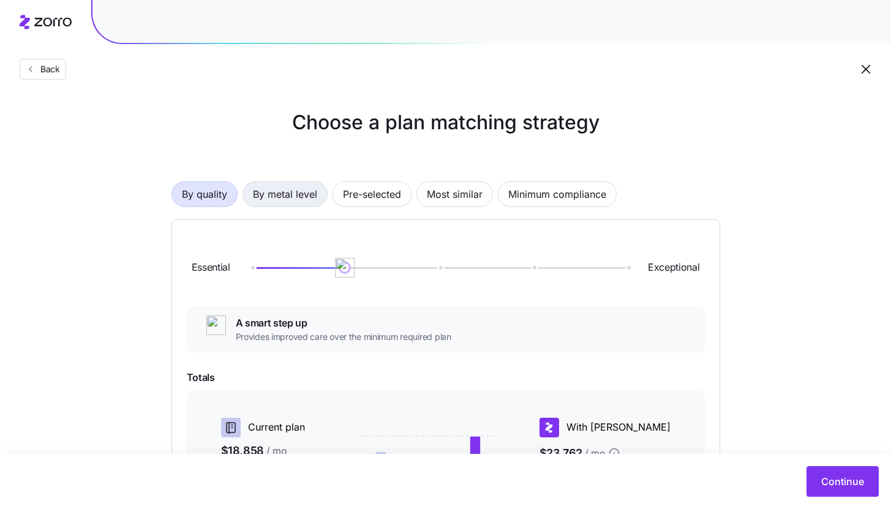
click at [303, 199] on span "By metal level" at bounding box center [285, 194] width 64 height 25
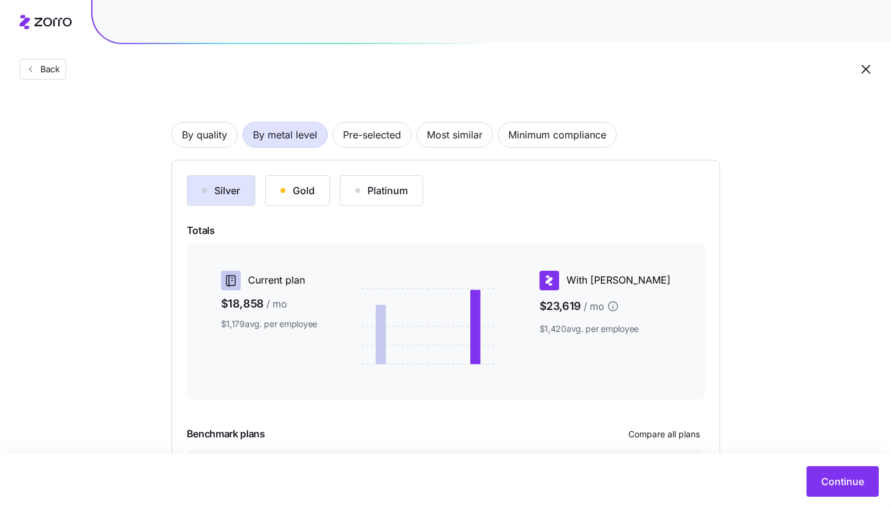
scroll to position [167, 0]
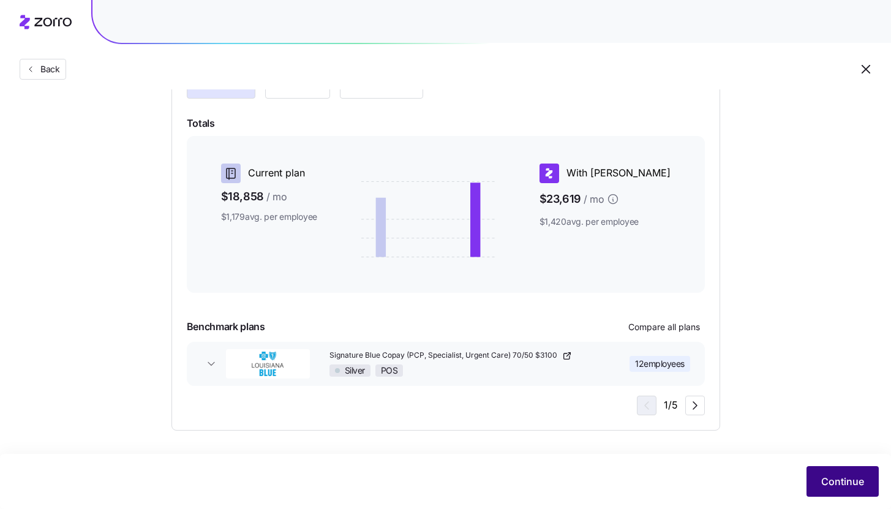
click at [856, 488] on span "Continue" at bounding box center [843, 481] width 43 height 15
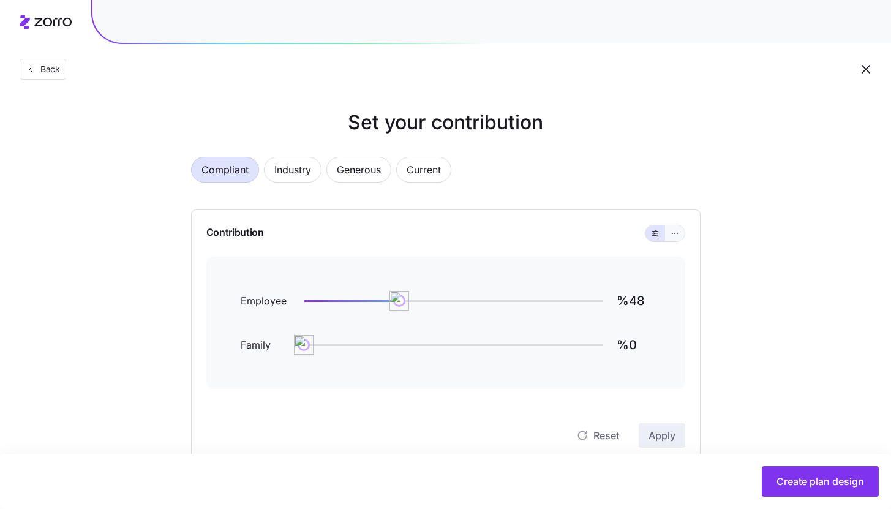
click at [673, 236] on icon "button" at bounding box center [675, 233] width 9 height 15
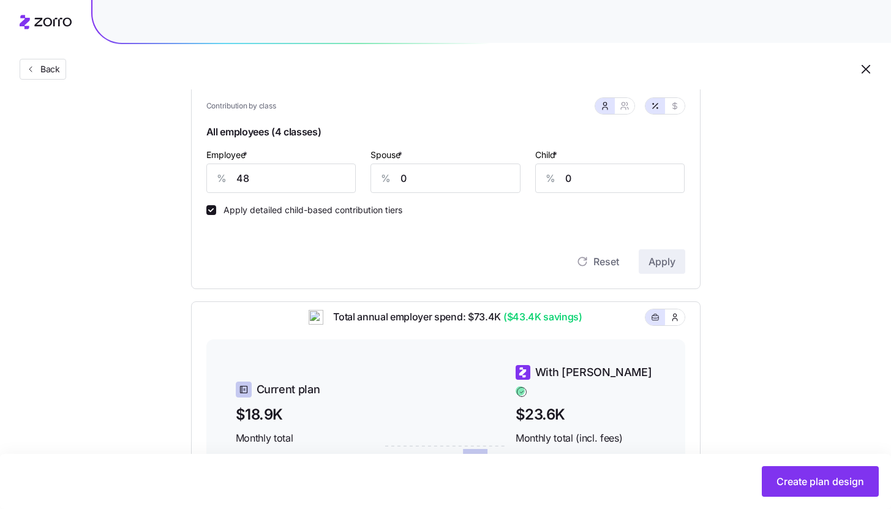
scroll to position [339, 0]
click at [266, 175] on input "48" at bounding box center [281, 178] width 150 height 29
click at [662, 259] on span "Apply" at bounding box center [662, 262] width 27 height 15
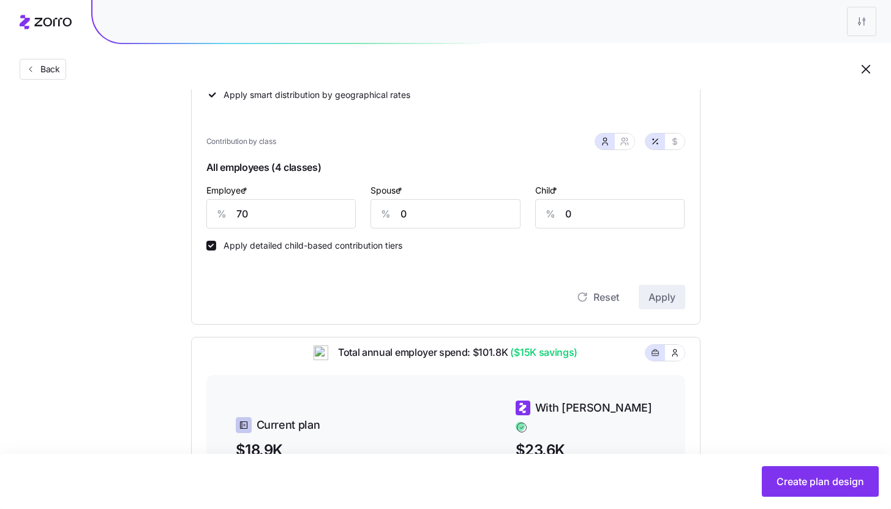
scroll to position [301, 0]
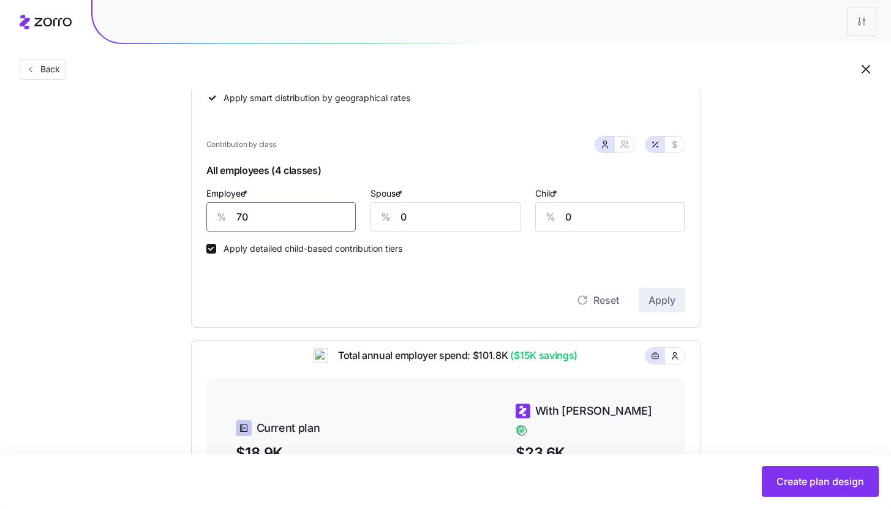
click at [257, 210] on input "70" at bounding box center [281, 216] width 150 height 29
click at [679, 301] on button "Apply" at bounding box center [662, 300] width 47 height 25
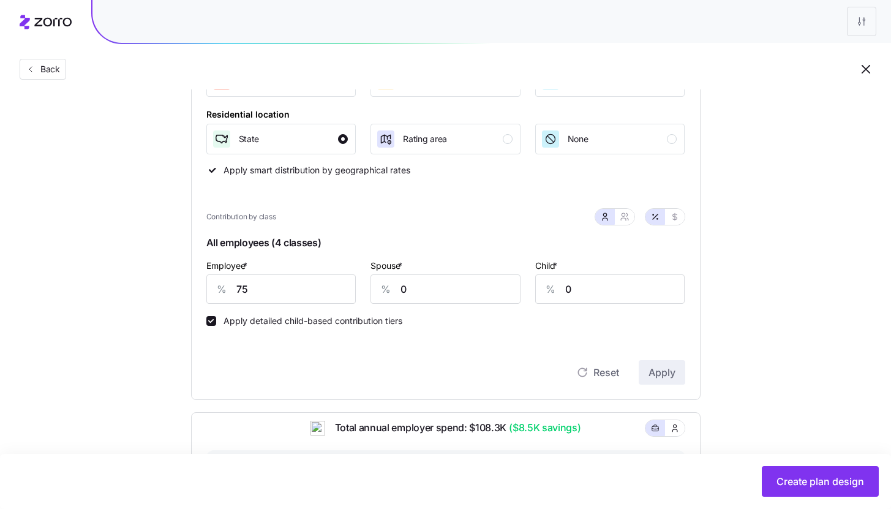
scroll to position [221, 0]
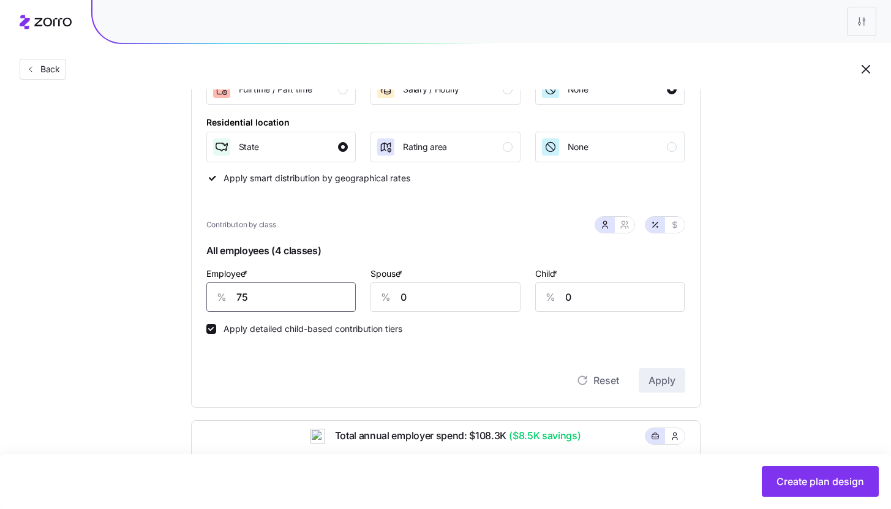
click at [262, 301] on input "75" at bounding box center [281, 296] width 150 height 29
type input "80"
click at [661, 374] on button "Apply" at bounding box center [662, 380] width 47 height 25
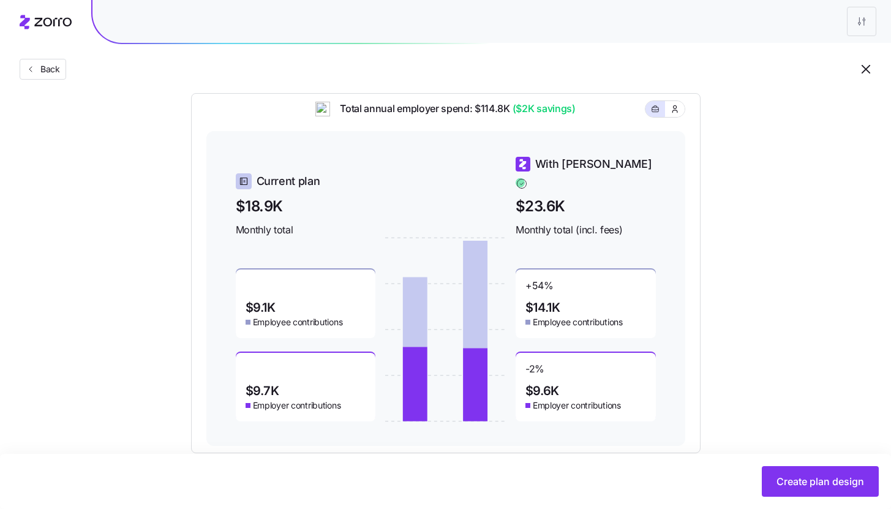
scroll to position [572, 0]
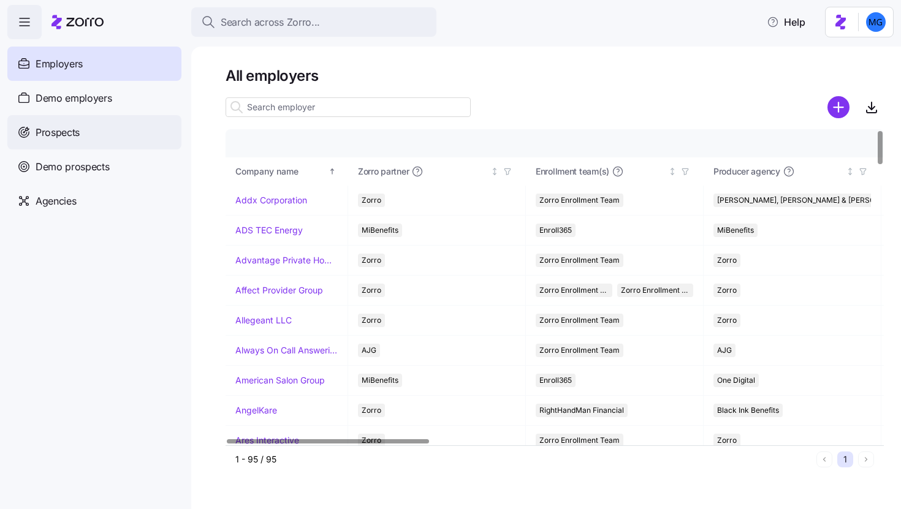
click at [107, 133] on div "Prospects" at bounding box center [94, 132] width 174 height 34
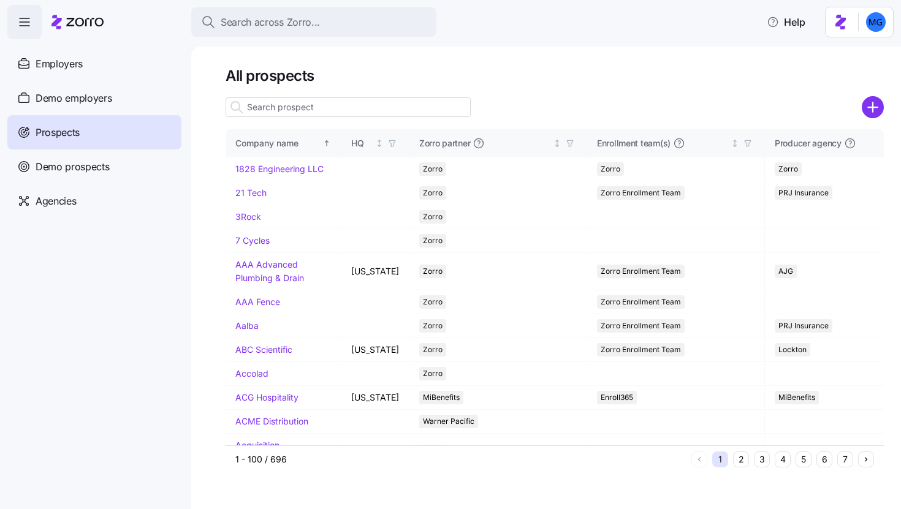
click at [887, 113] on div "All prospects Company name HQ Zorro partner Enrollment team(s) Producer agency …" at bounding box center [545, 278] width 709 height 463
click at [851, 118] on div at bounding box center [554, 107] width 658 height 25
click at [858, 115] on div at bounding box center [554, 107] width 658 height 25
click at [876, 110] on circle "add icon" at bounding box center [873, 107] width 20 height 20
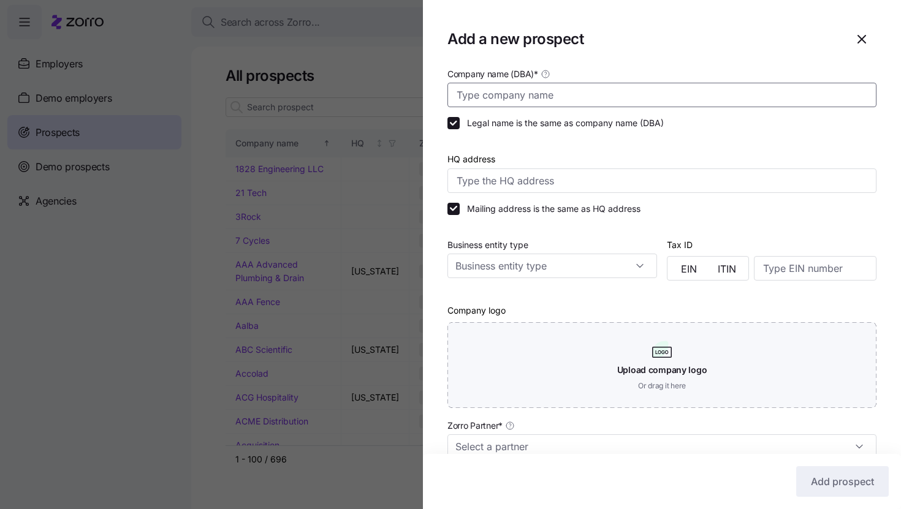
click at [704, 100] on input "Company name (DBA) *" at bounding box center [661, 95] width 429 height 25
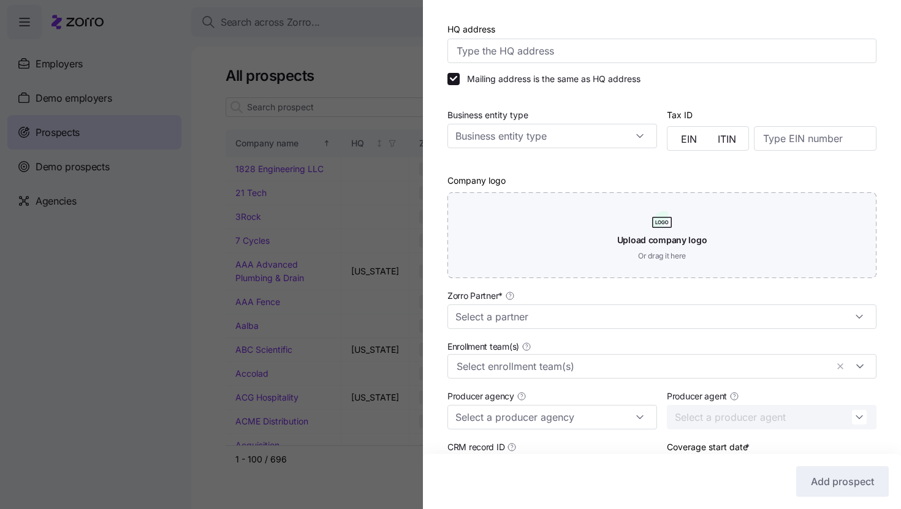
scroll to position [181, 0]
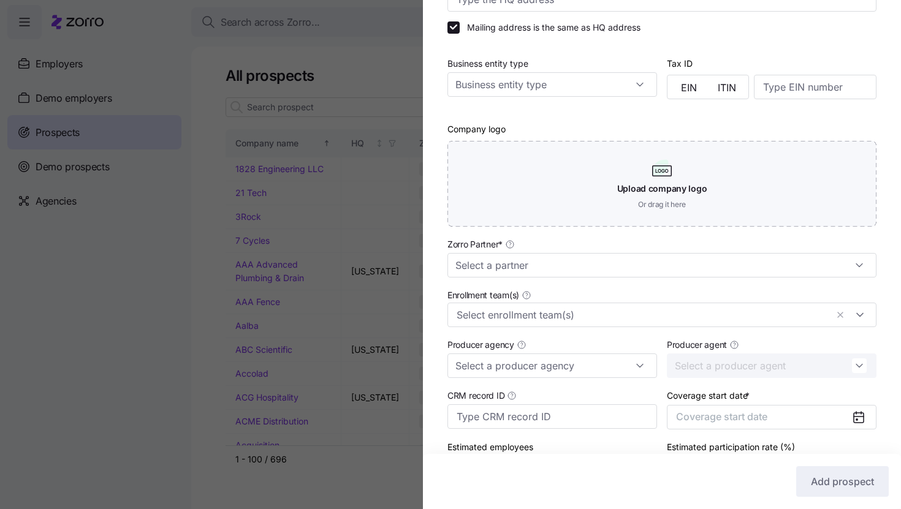
type input "ServePro"
click at [611, 252] on div "Zorro Partner *" at bounding box center [661, 256] width 429 height 41
click at [610, 257] on input "Zorro Partner *" at bounding box center [661, 265] width 429 height 25
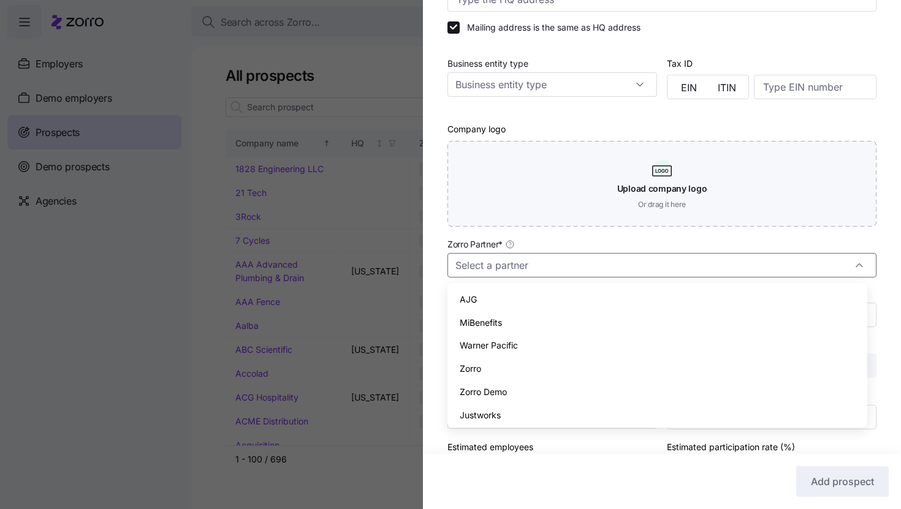
click at [589, 368] on div "Zorro" at bounding box center [657, 368] width 410 height 23
type input "Zorro"
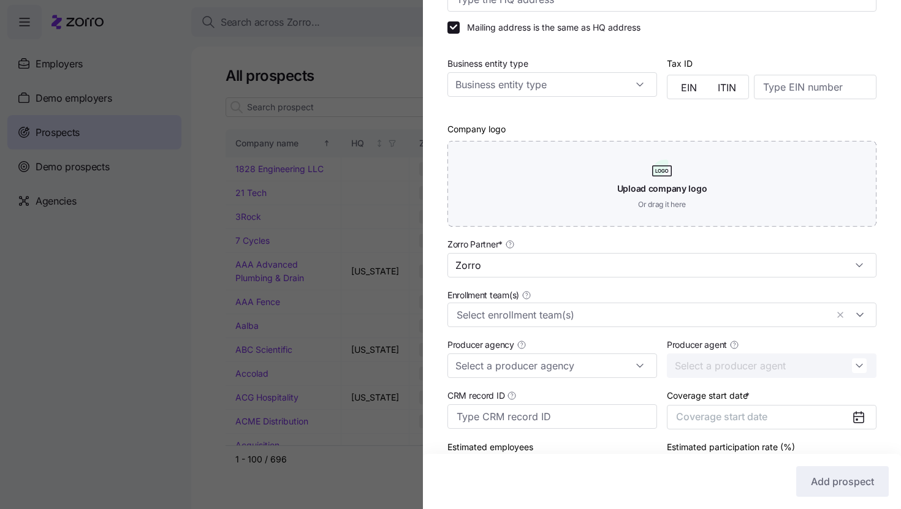
scroll to position [263, 0]
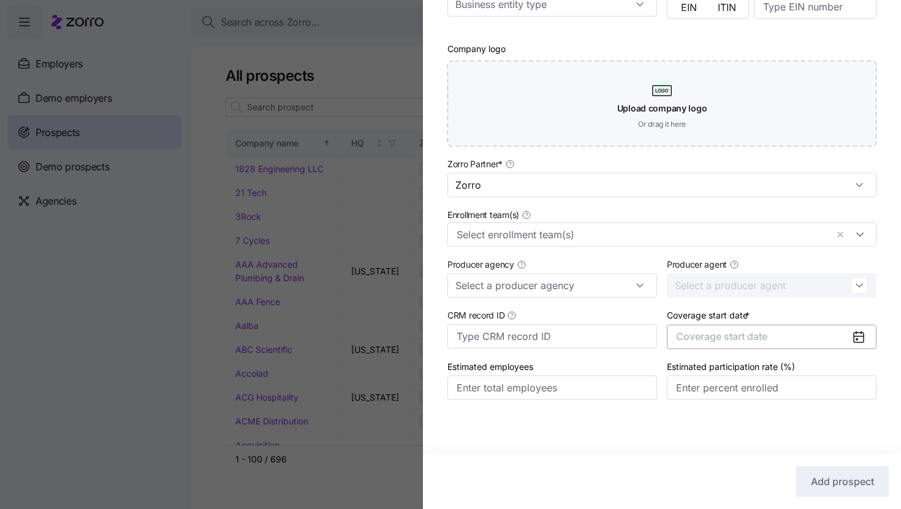
click at [722, 334] on span "Coverage start date" at bounding box center [721, 336] width 91 height 12
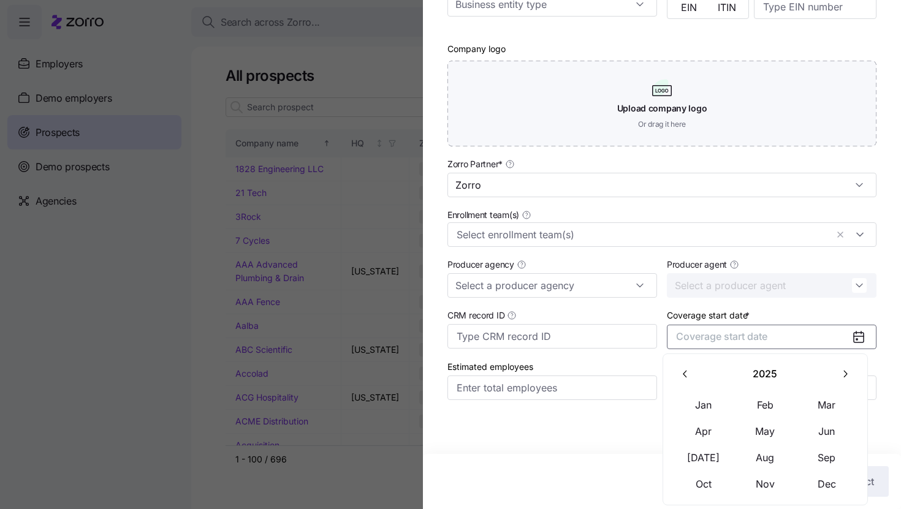
click at [845, 378] on icon "button" at bounding box center [845, 374] width 12 height 12
click at [707, 399] on button "Jan" at bounding box center [703, 405] width 61 height 26
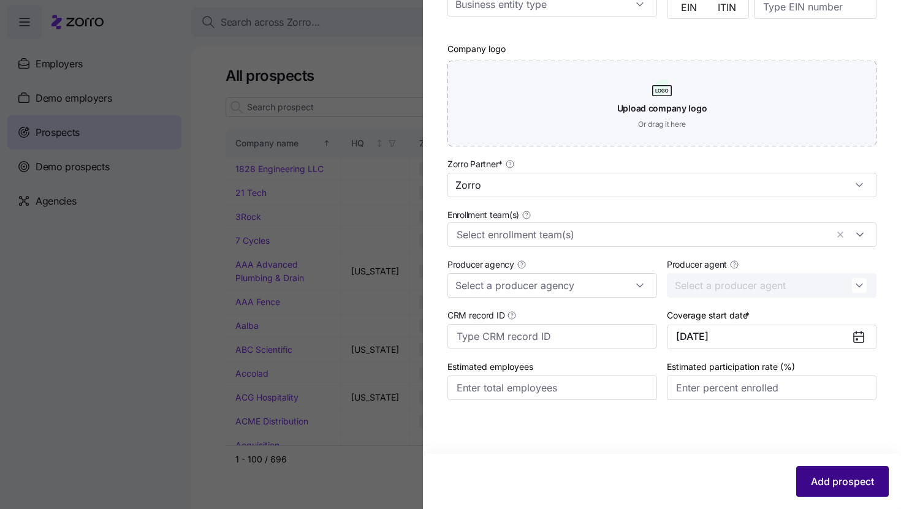
click at [820, 474] on span "Add prospect" at bounding box center [842, 481] width 63 height 15
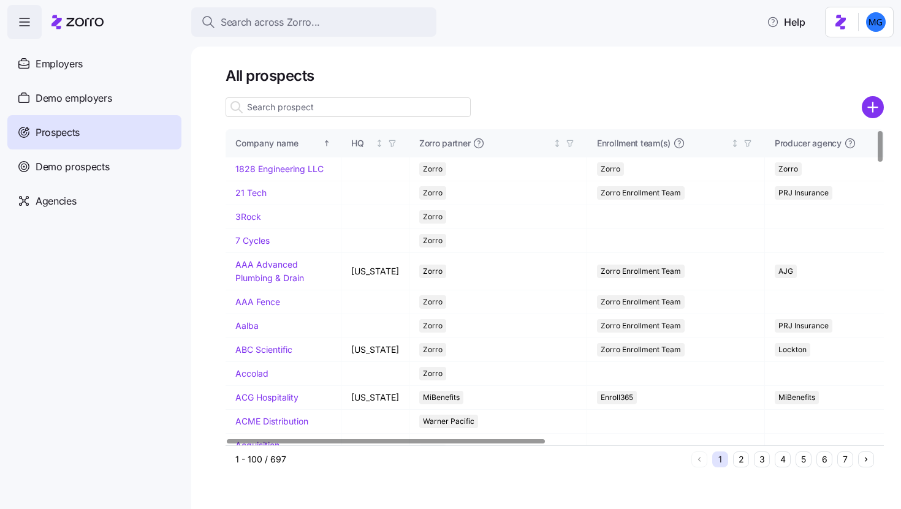
click at [278, 119] on div at bounding box center [347, 107] width 245 height 25
click at [278, 113] on input at bounding box center [347, 107] width 245 height 20
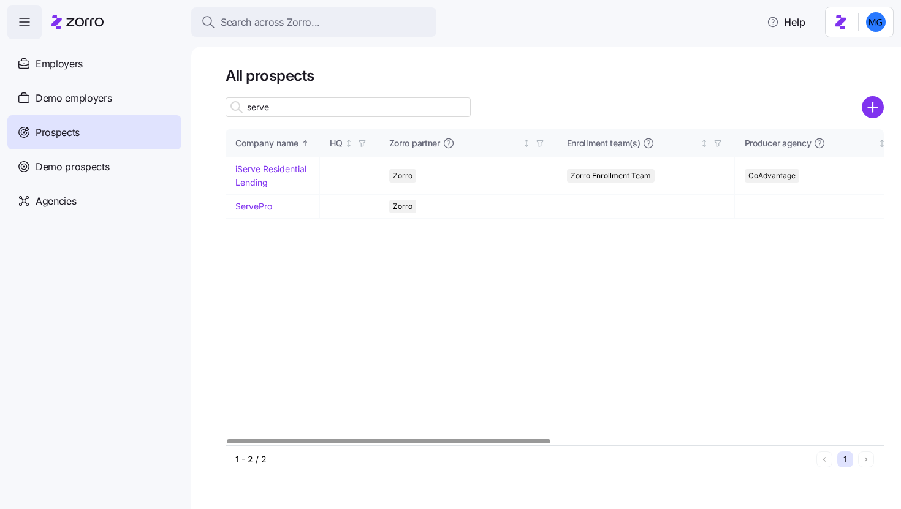
type input "serve"
click at [253, 205] on link "ServePro" at bounding box center [253, 206] width 37 height 10
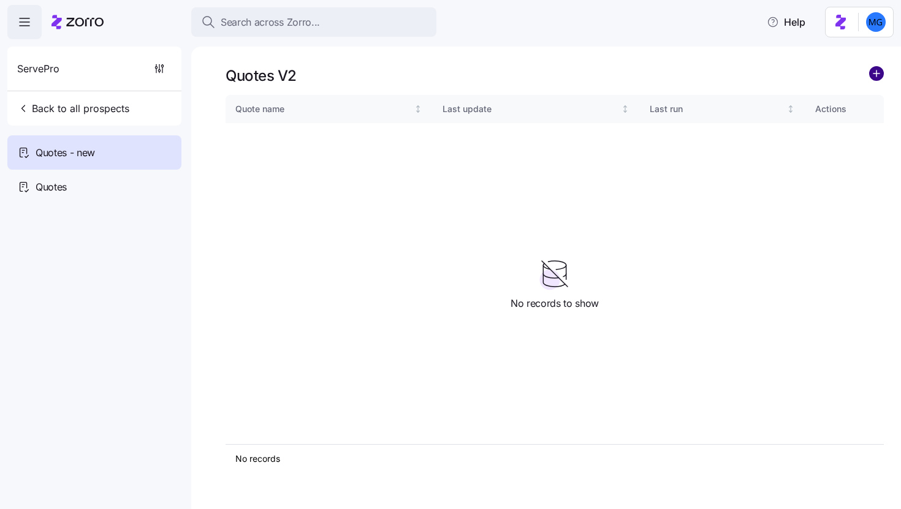
click at [879, 75] on circle "add icon" at bounding box center [875, 73] width 13 height 13
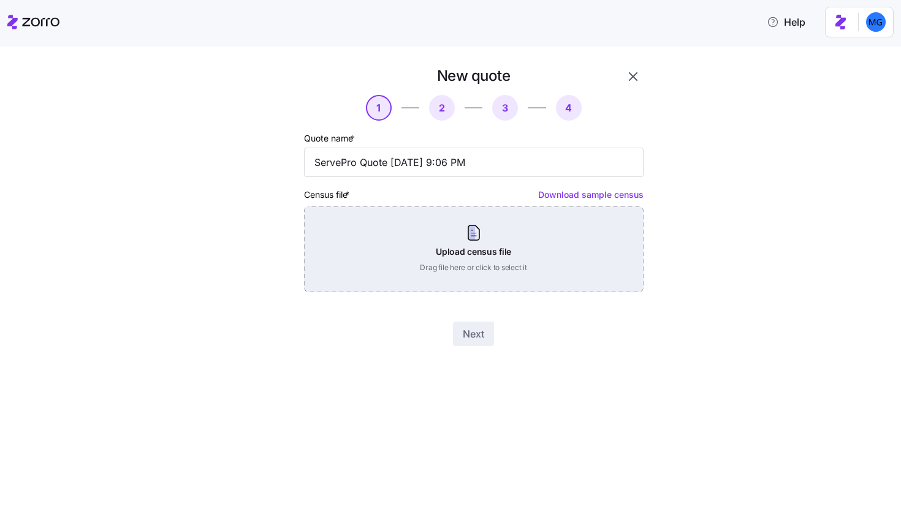
click at [540, 229] on div "Upload census file Drag file here or click to select it" at bounding box center [473, 249] width 339 height 86
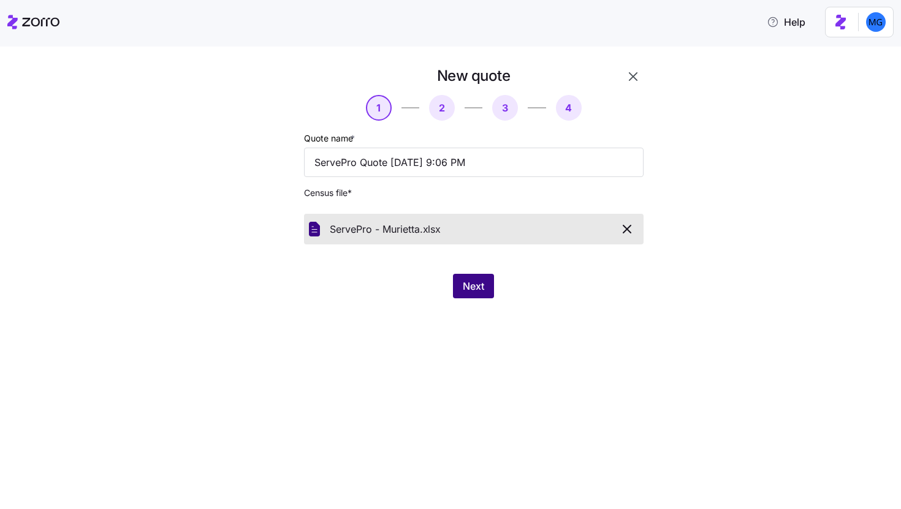
click at [472, 280] on span "Next" at bounding box center [473, 286] width 21 height 15
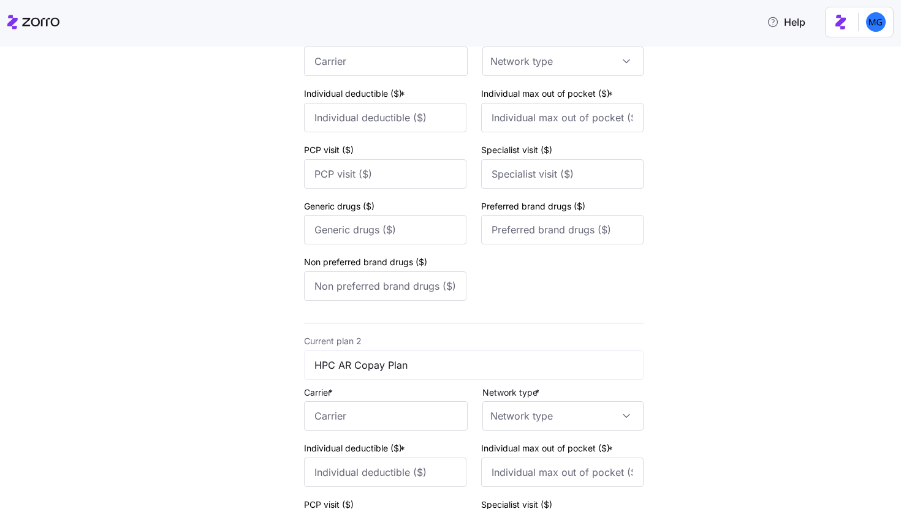
scroll to position [485, 0]
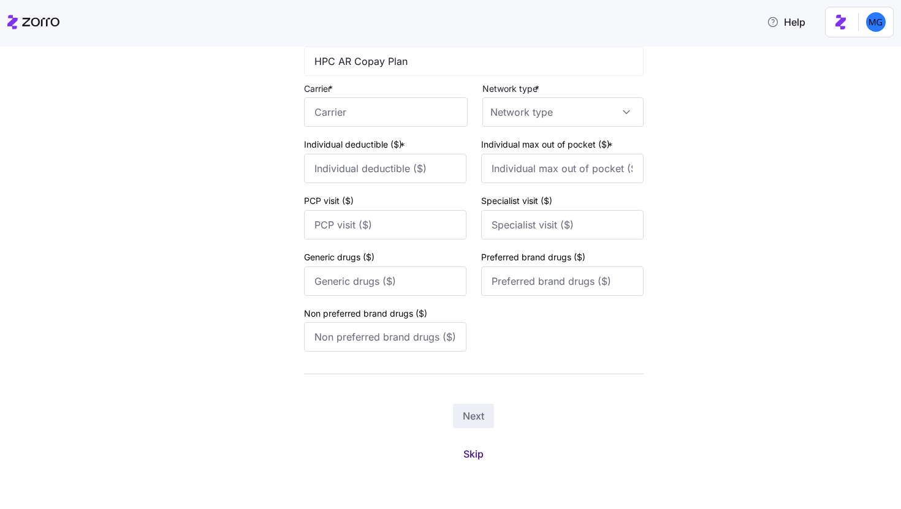
click at [471, 452] on span "Skip" at bounding box center [473, 454] width 20 height 15
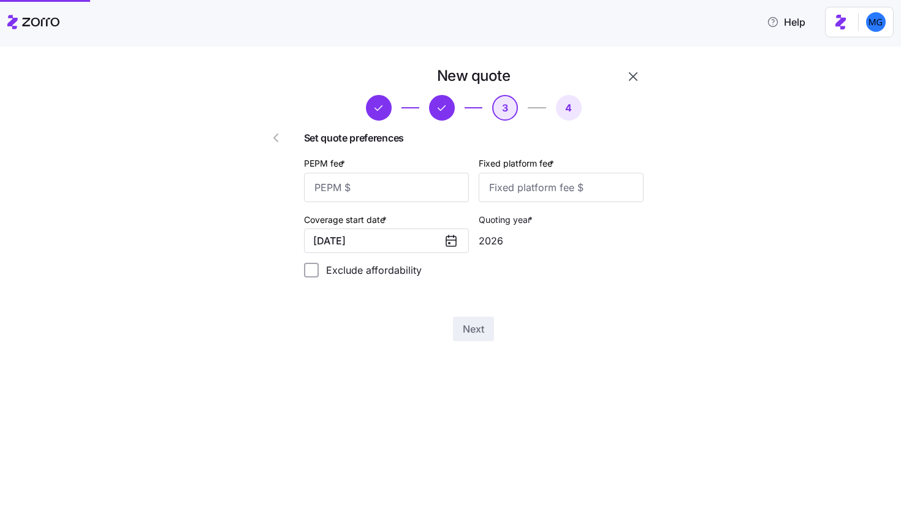
scroll to position [0, 0]
click at [413, 184] on input "PEPM fee *" at bounding box center [386, 187] width 165 height 29
type input "25"
click at [526, 192] on input "Fixed platform fee *" at bounding box center [560, 187] width 165 height 29
type input "1000"
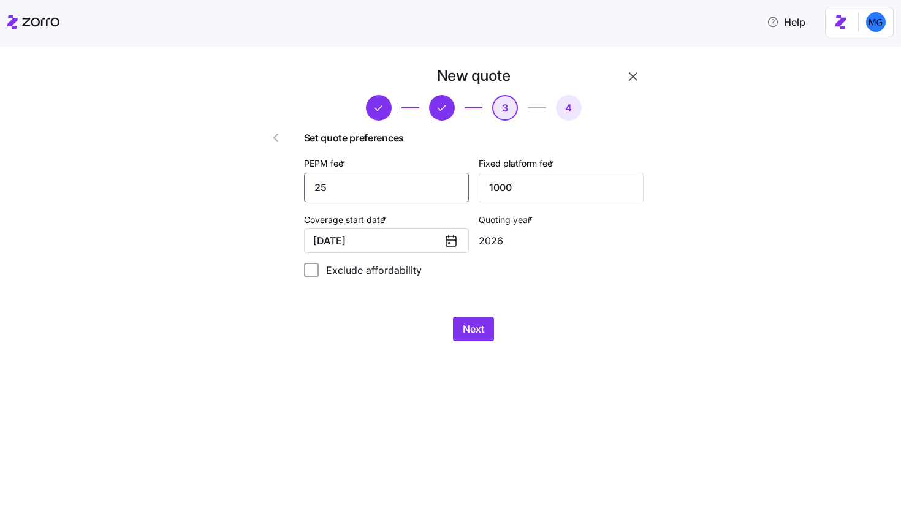
click at [433, 189] on input "25" at bounding box center [386, 187] width 165 height 29
type input "20"
click at [477, 335] on span "Next" at bounding box center [473, 329] width 21 height 15
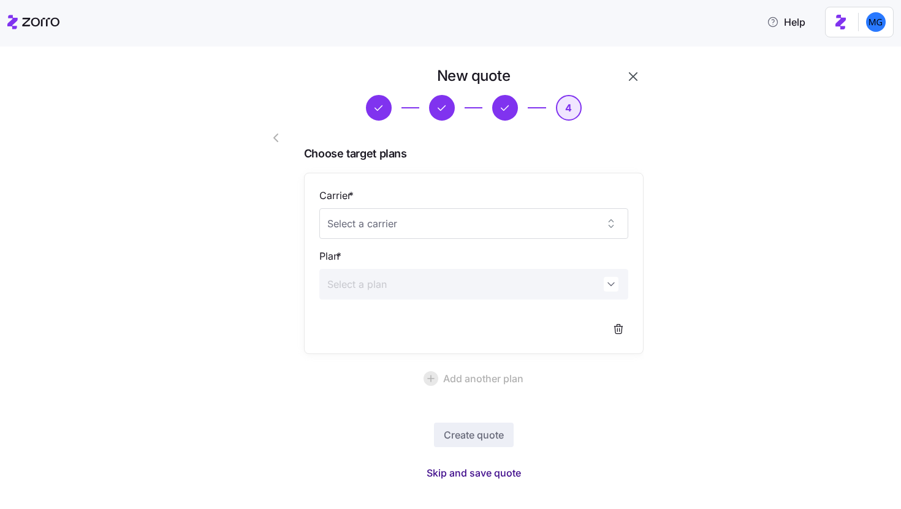
click at [504, 474] on span "Skip and save quote" at bounding box center [473, 473] width 94 height 15
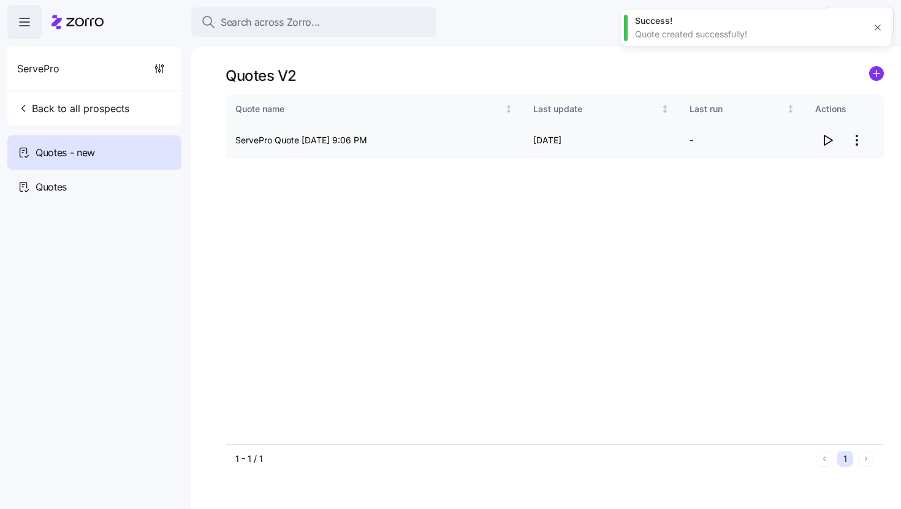
click at [818, 139] on span "button" at bounding box center [826, 140] width 23 height 23
click at [864, 140] on html "Search across Zorro... Help ServePro Back to all prospects Quotes - new Quotes …" at bounding box center [450, 251] width 901 height 502
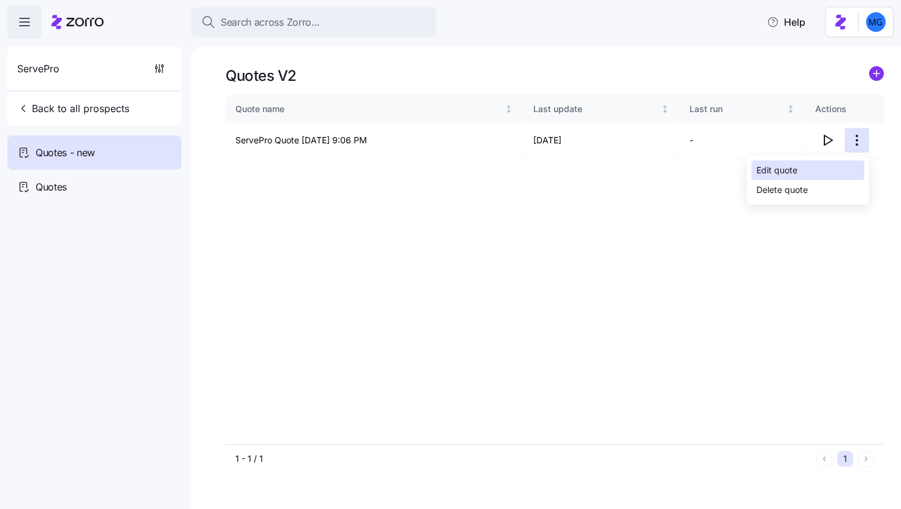
click at [820, 167] on div "Edit quote" at bounding box center [807, 171] width 113 height 20
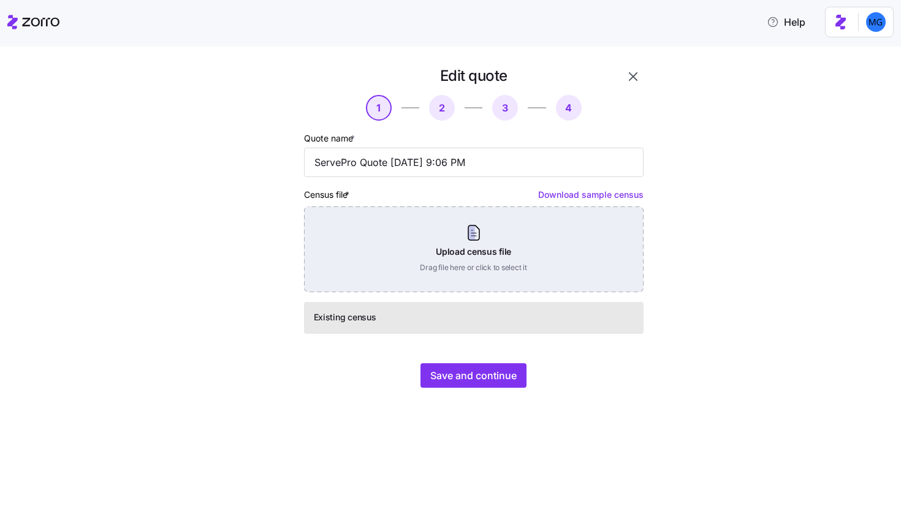
click at [494, 254] on div "Upload census file Drag file here or click to select it" at bounding box center [473, 249] width 339 height 86
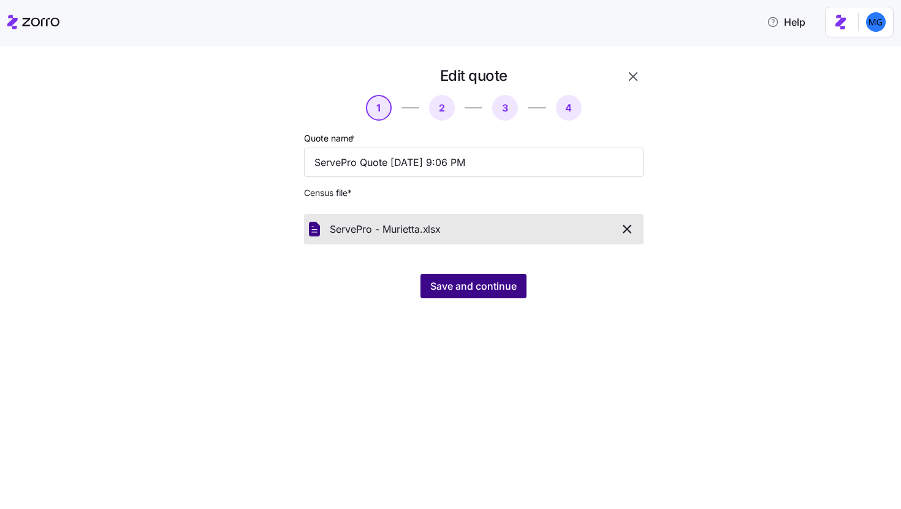
click at [485, 289] on span "Save and continue" at bounding box center [473, 286] width 86 height 15
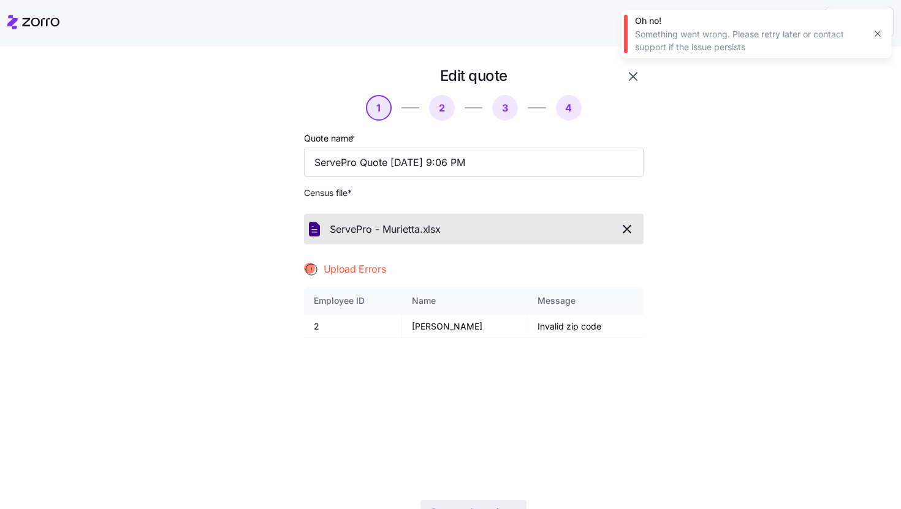
click at [882, 36] on icon "button" at bounding box center [877, 34] width 10 height 10
click at [621, 229] on icon "button" at bounding box center [626, 229] width 15 height 15
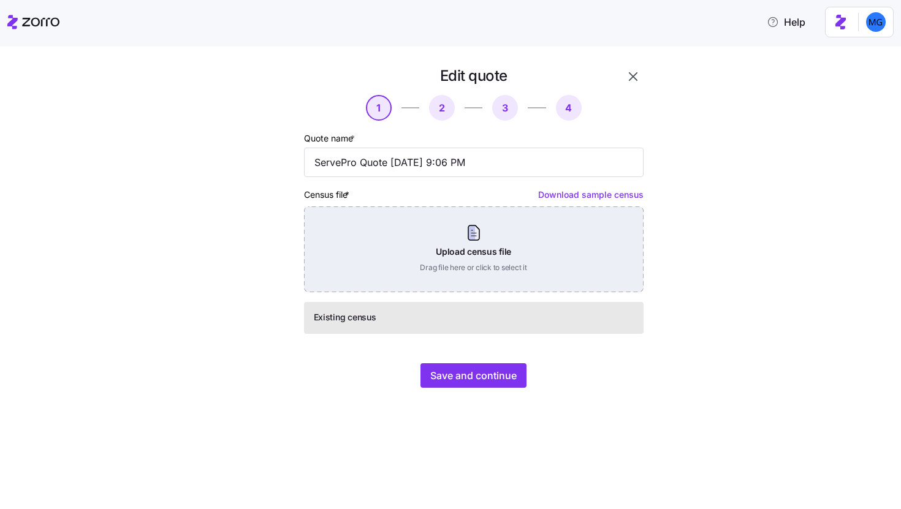
click at [485, 235] on div "Upload census file Drag file here or click to select it" at bounding box center [473, 249] width 339 height 86
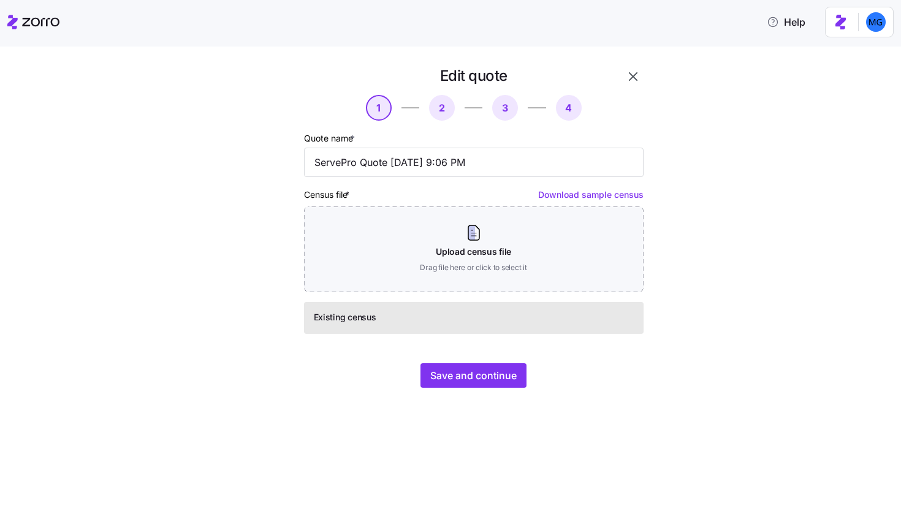
click at [633, 75] on icon "button" at bounding box center [633, 76] width 15 height 15
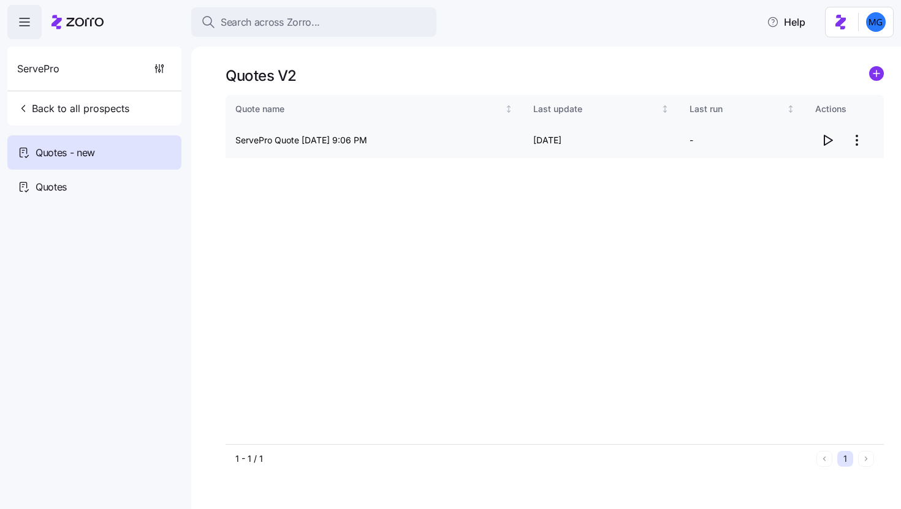
click at [856, 135] on html "Search across Zorro... Help ServePro Back to all prospects Quotes - new Quotes …" at bounding box center [450, 251] width 901 height 502
click at [806, 172] on div "Edit quote" at bounding box center [807, 171] width 113 height 20
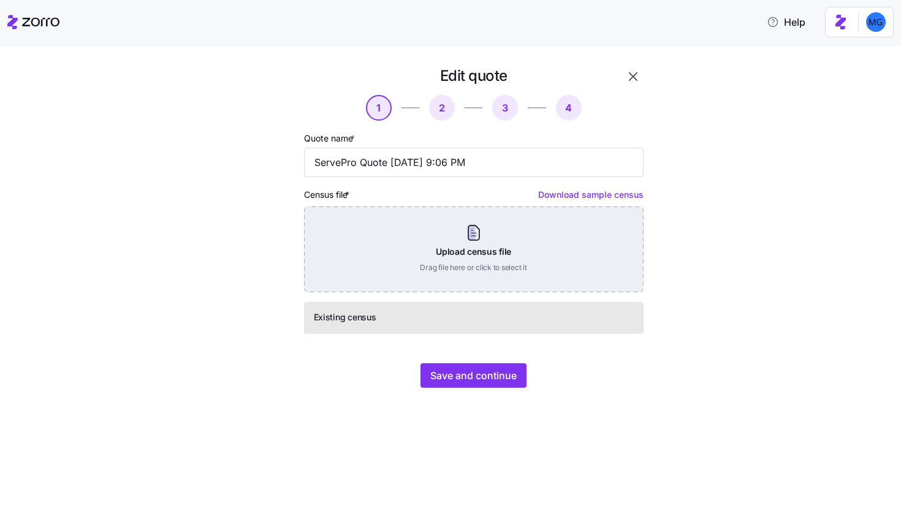
click at [575, 253] on div "Upload census file Drag file here or click to select it" at bounding box center [473, 249] width 339 height 86
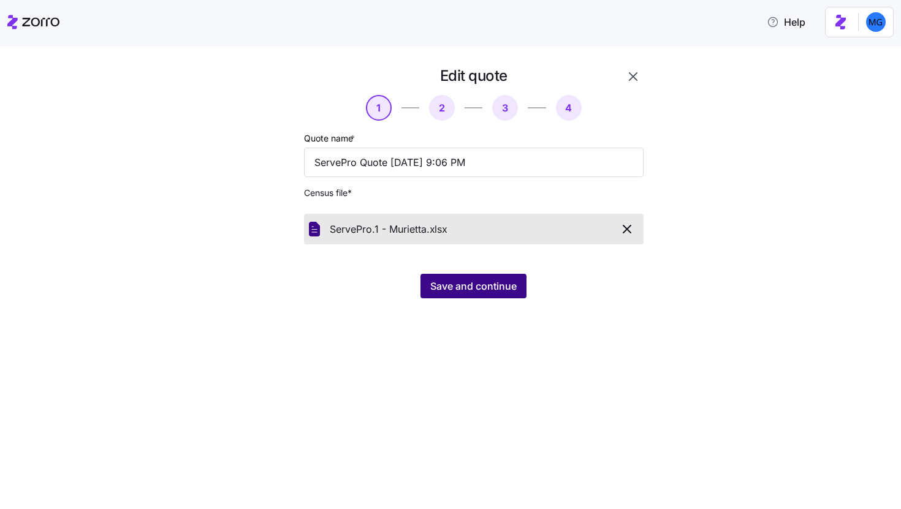
click at [491, 292] on span "Save and continue" at bounding box center [473, 286] width 86 height 15
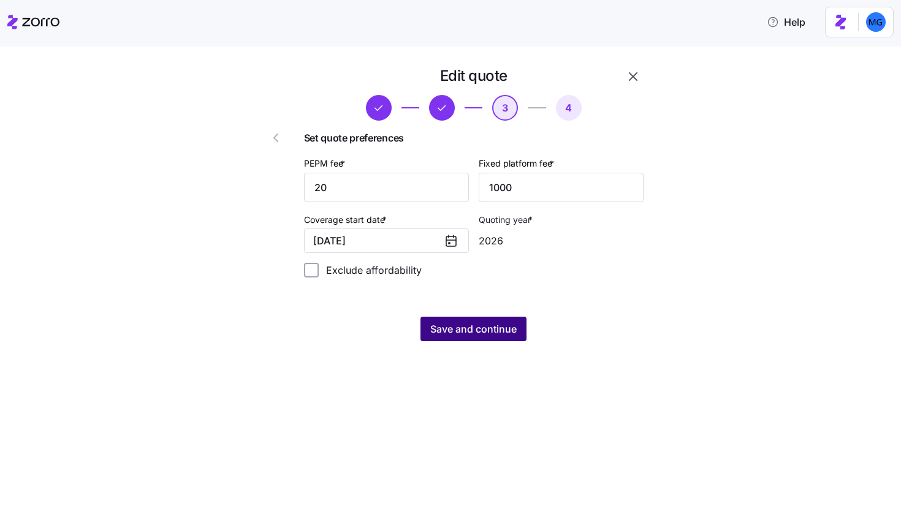
click at [496, 327] on span "Save and continue" at bounding box center [473, 329] width 86 height 15
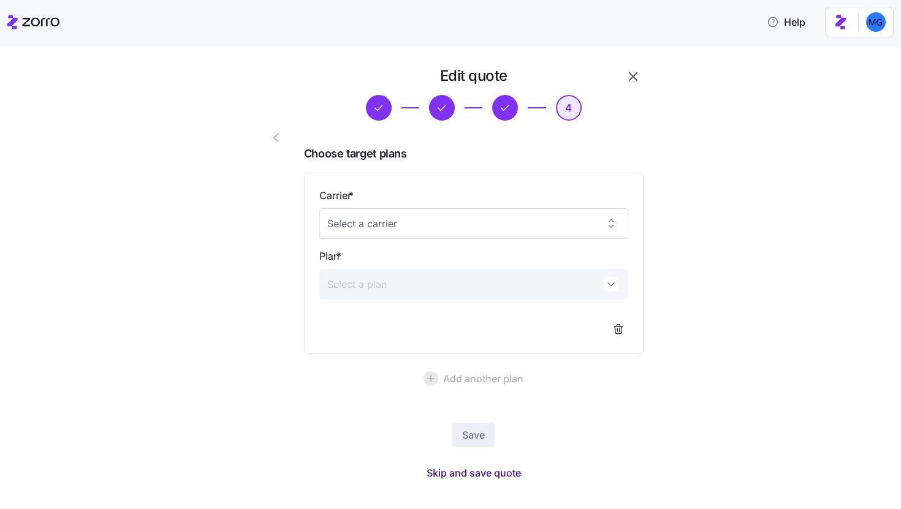
click at [502, 476] on span "Skip and save quote" at bounding box center [473, 473] width 94 height 15
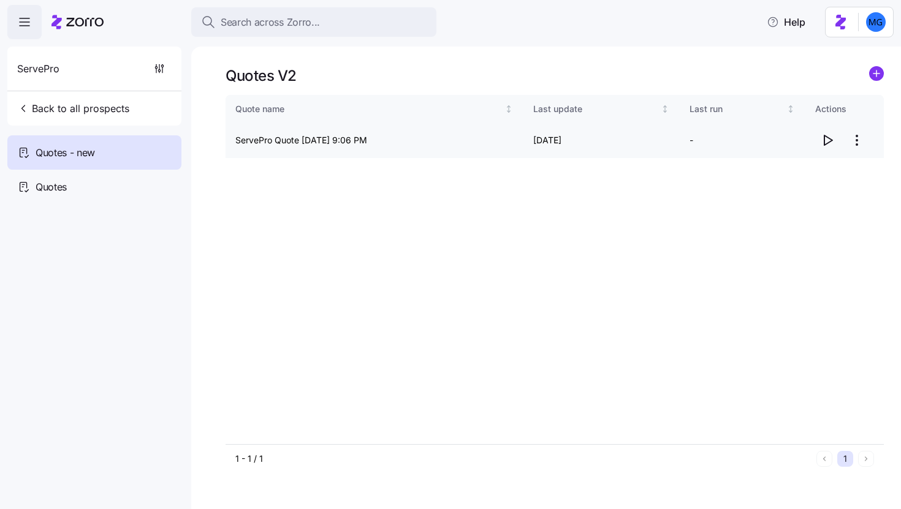
click at [821, 146] on icon "button" at bounding box center [827, 140] width 15 height 15
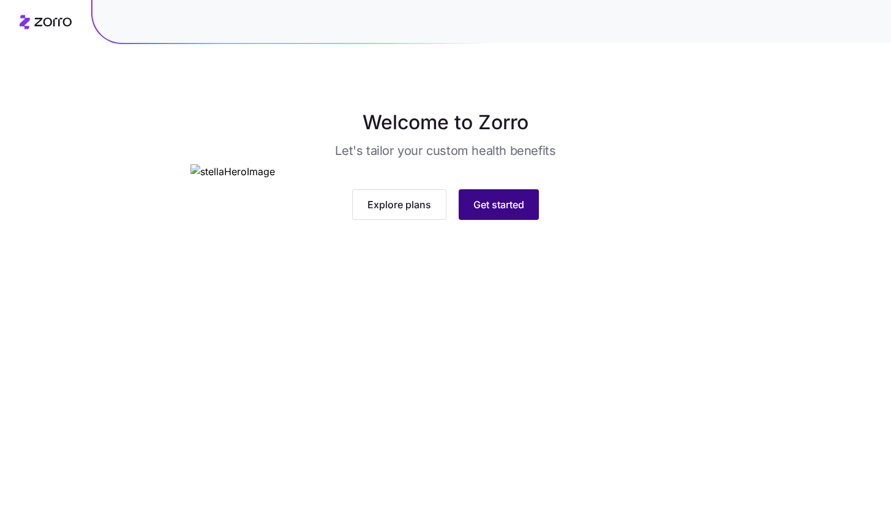
click at [475, 212] on span "Get started" at bounding box center [499, 204] width 51 height 15
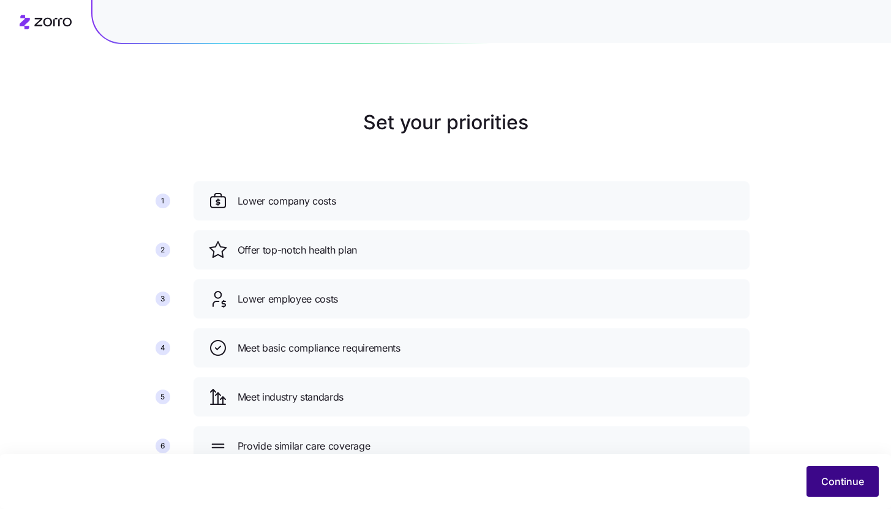
click at [823, 471] on button "Continue" at bounding box center [843, 481] width 72 height 31
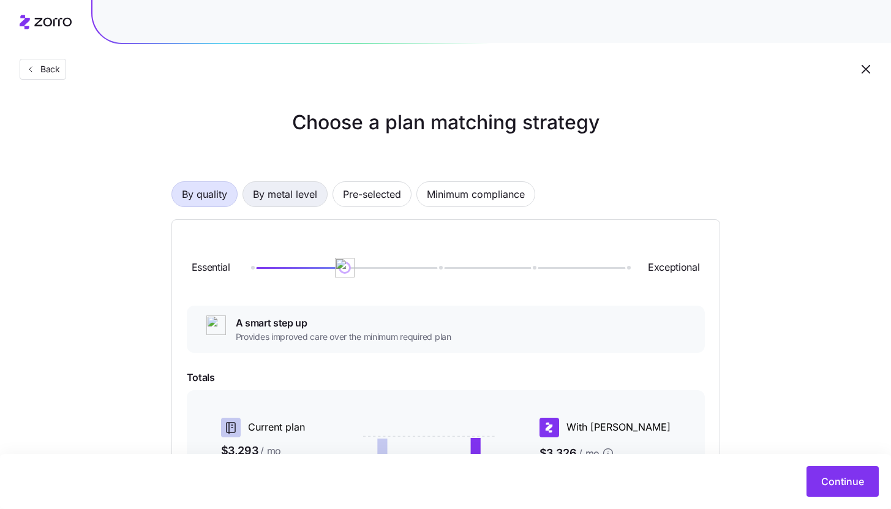
click at [323, 190] on button "By metal level" at bounding box center [285, 194] width 85 height 26
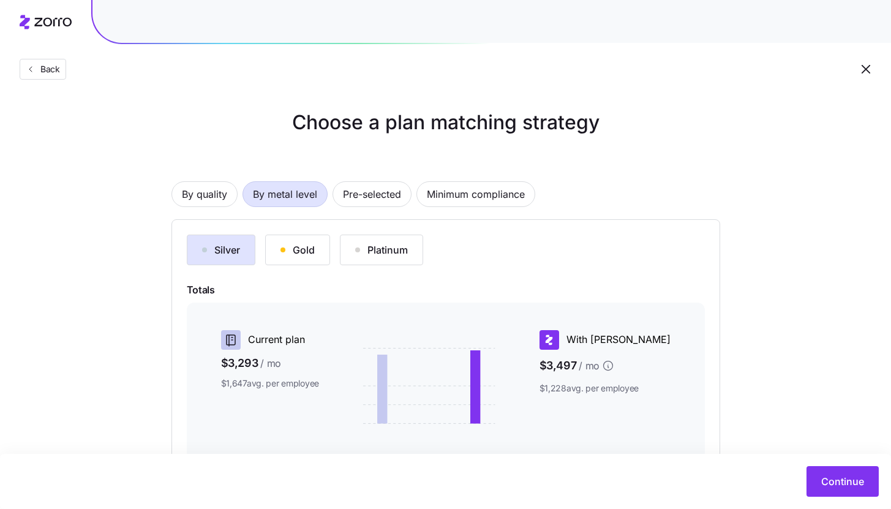
click at [870, 65] on icon "button" at bounding box center [866, 69] width 15 height 15
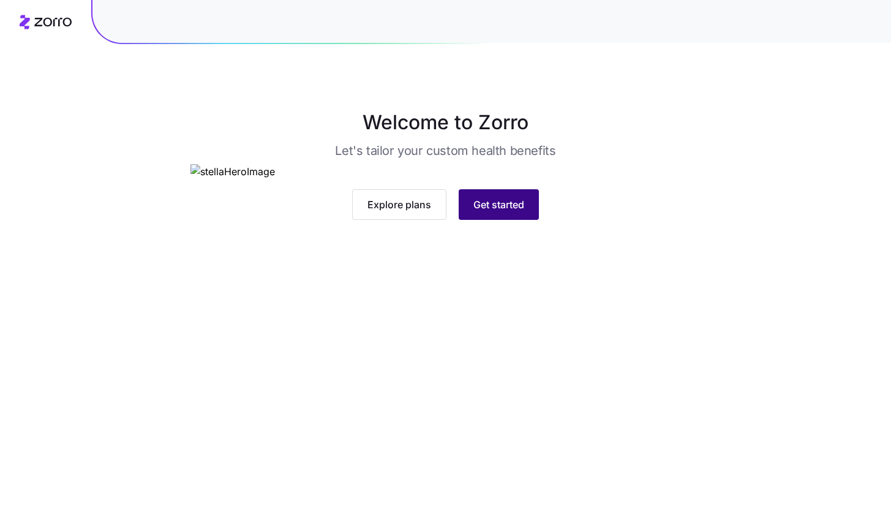
click at [513, 212] on span "Get started" at bounding box center [499, 204] width 51 height 15
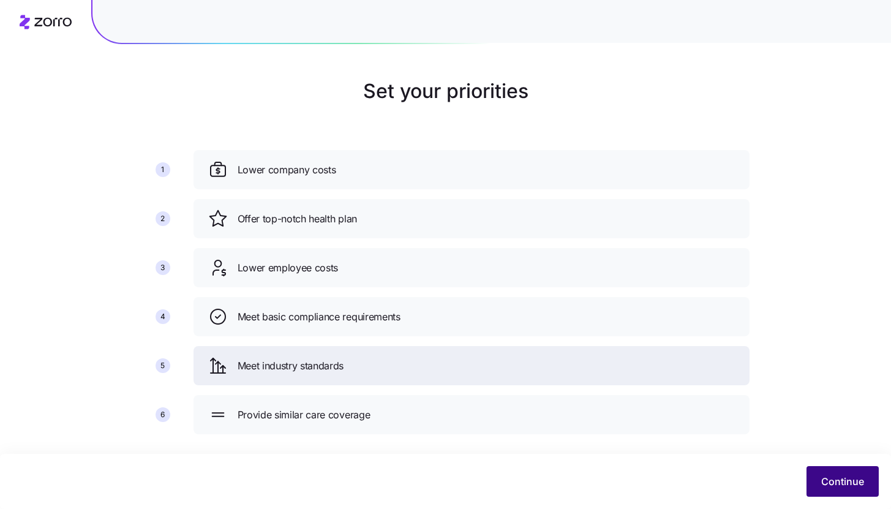
scroll to position [45, 0]
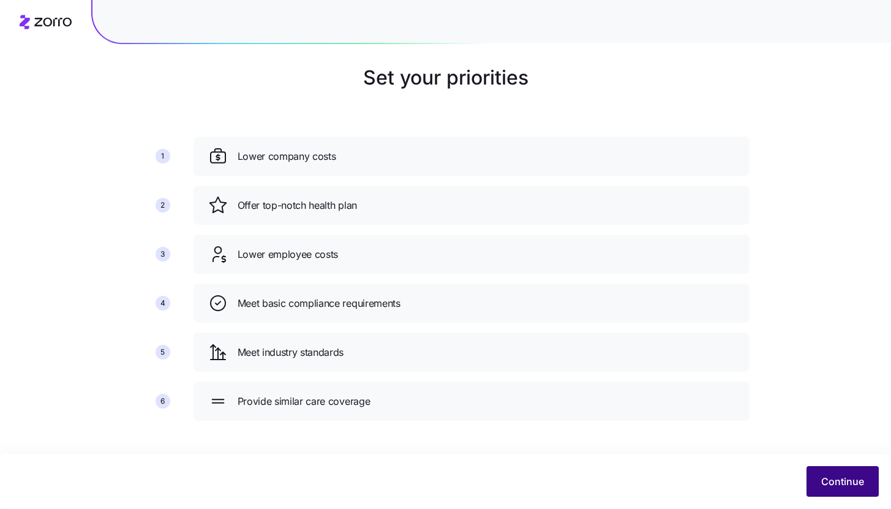
click at [844, 480] on span "Continue" at bounding box center [843, 481] width 43 height 15
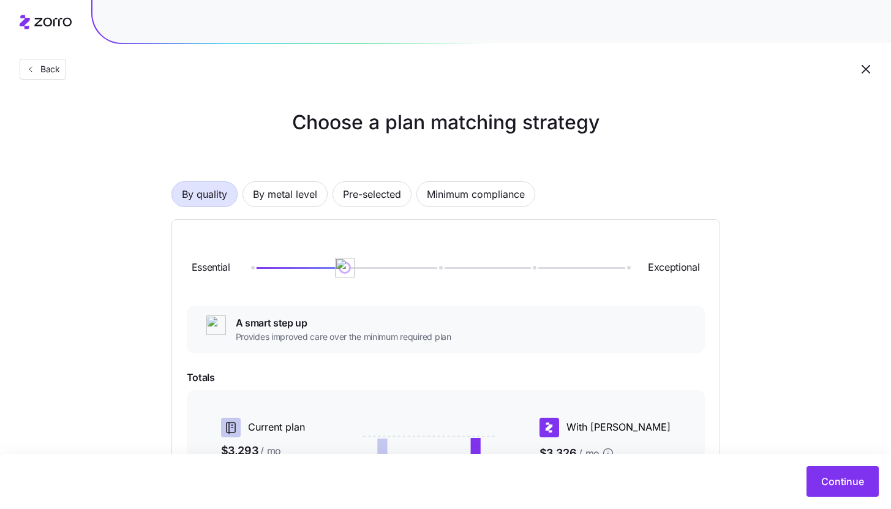
scroll to position [207, 0]
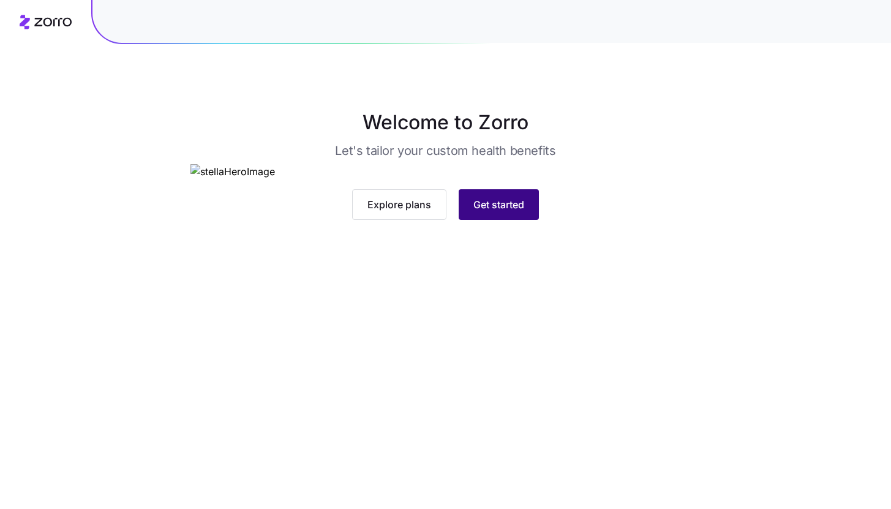
click at [490, 212] on span "Get started" at bounding box center [499, 204] width 51 height 15
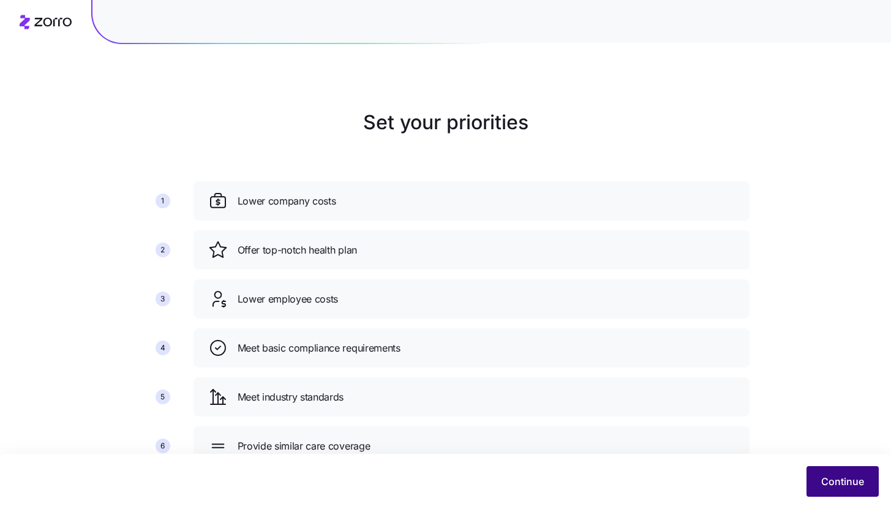
click at [810, 469] on button "Continue" at bounding box center [843, 481] width 72 height 31
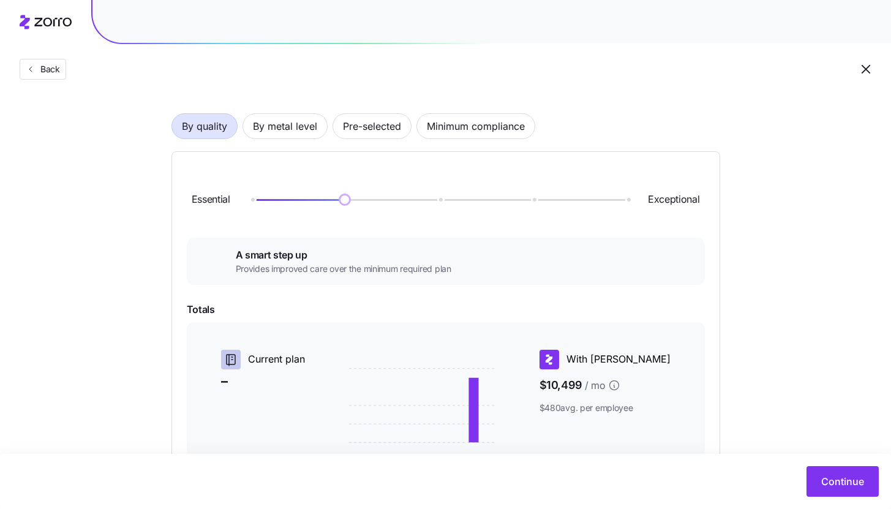
scroll to position [67, 0]
click at [287, 122] on span "By metal level" at bounding box center [285, 127] width 64 height 25
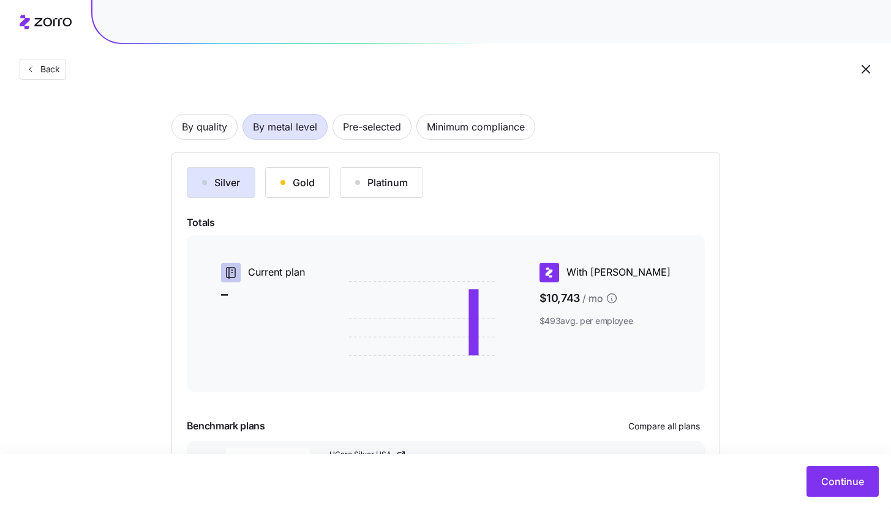
click at [459, 142] on div "By quality By metal level Pre-selected Minimum compliance Silver Gold Platinum …" at bounding box center [446, 302] width 549 height 455
click at [464, 122] on span "Minimum compliance" at bounding box center [476, 127] width 98 height 25
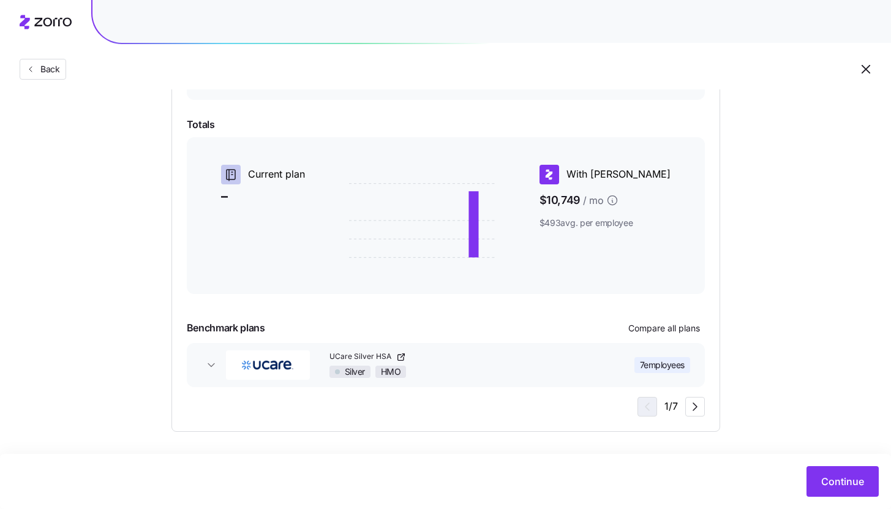
scroll to position [183, 0]
click at [815, 472] on button "Continue" at bounding box center [843, 481] width 72 height 31
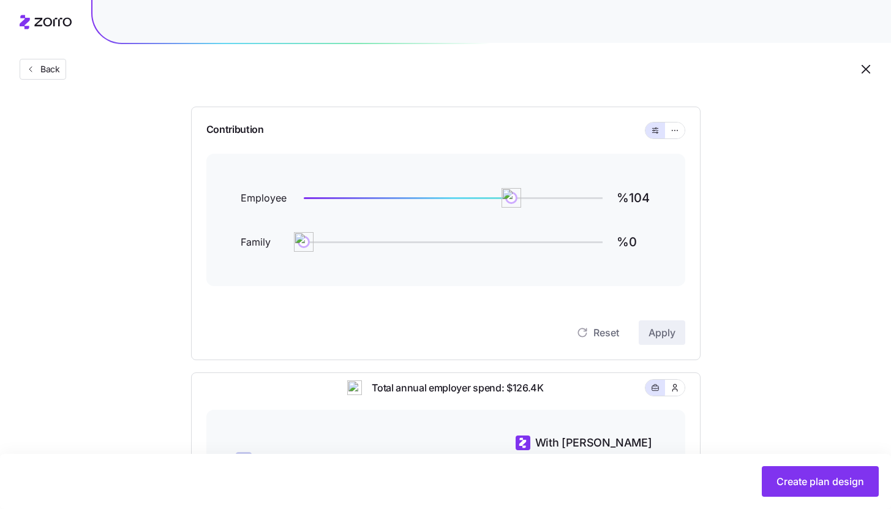
scroll to position [91, 0]
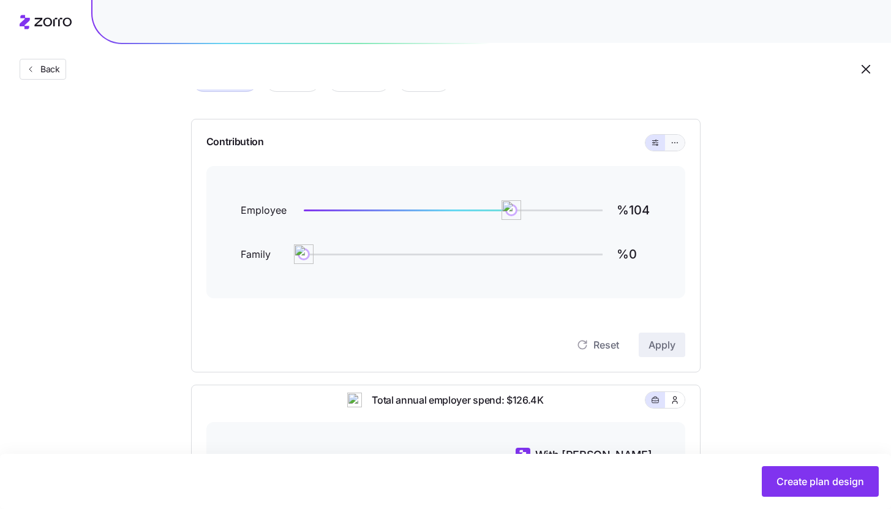
click at [677, 148] on button "button" at bounding box center [675, 143] width 20 height 16
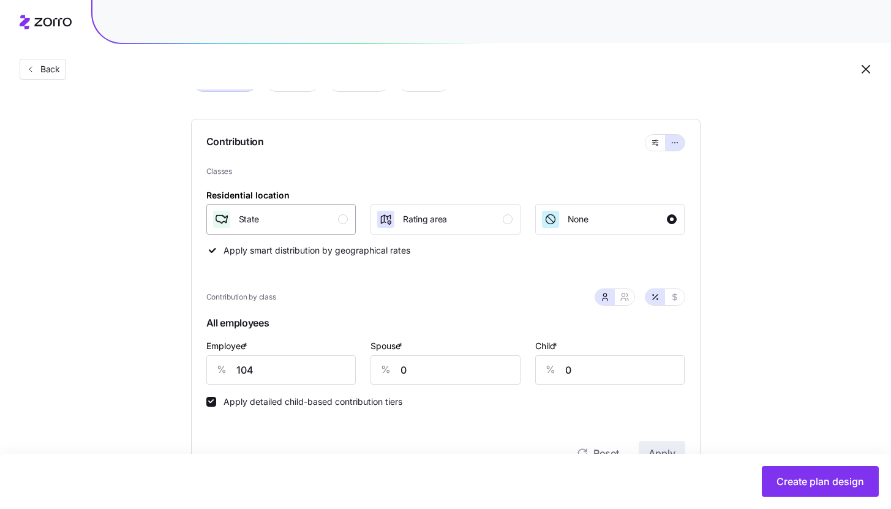
click at [337, 217] on div "State" at bounding box center [280, 220] width 137 height 20
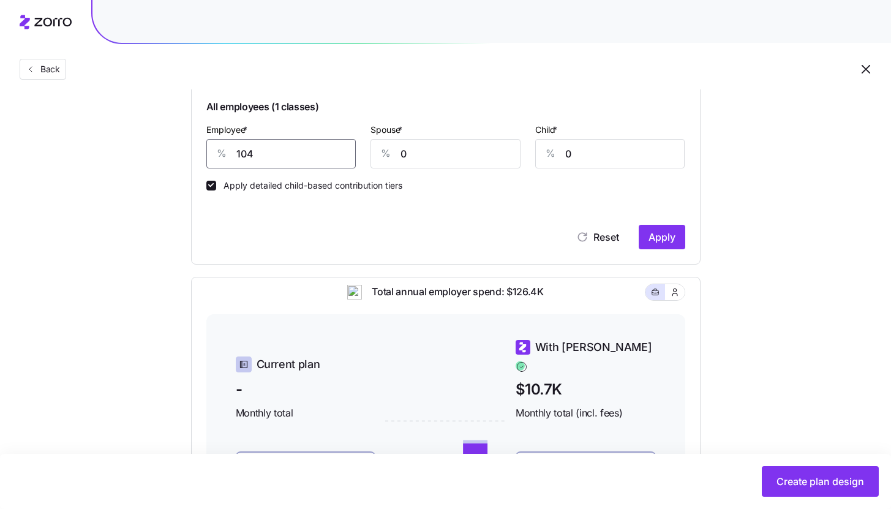
click at [319, 164] on input "104" at bounding box center [281, 153] width 150 height 29
type input "75"
click at [678, 243] on button "Apply" at bounding box center [662, 237] width 47 height 25
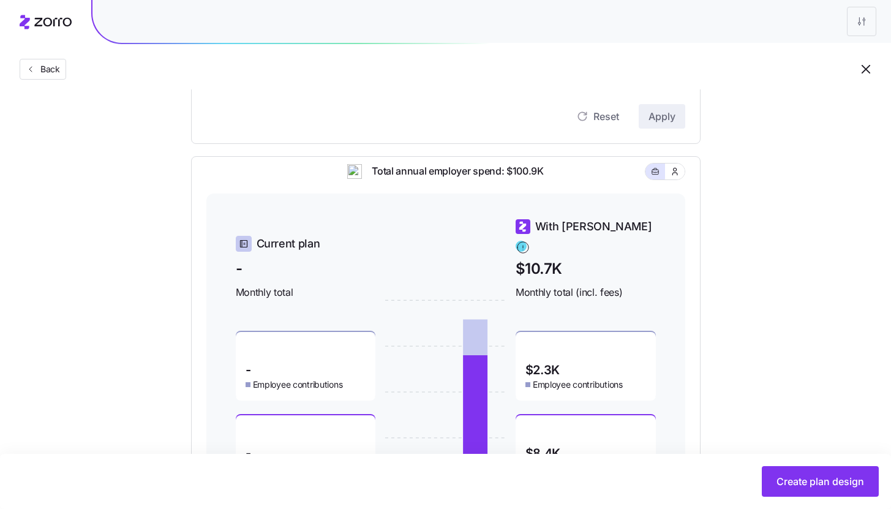
scroll to position [514, 0]
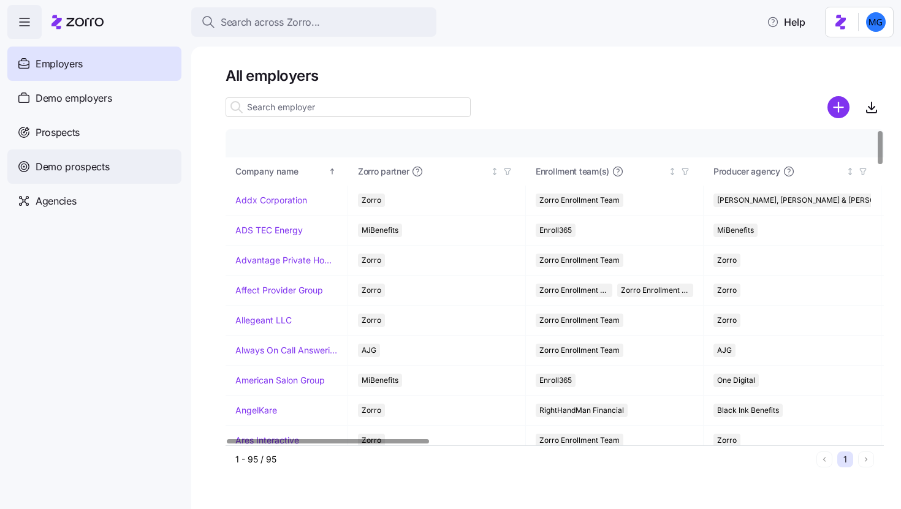
click at [97, 149] on div "Demo prospects" at bounding box center [94, 166] width 174 height 34
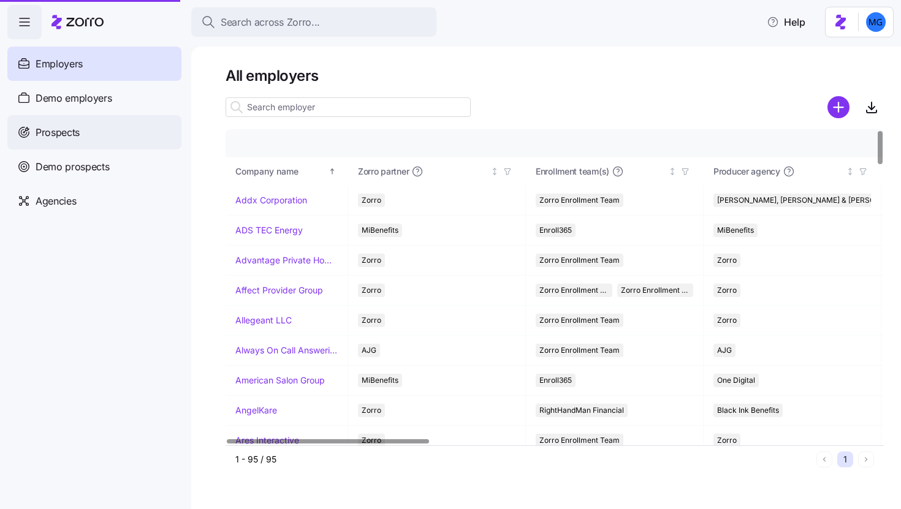
click at [94, 137] on div "Prospects" at bounding box center [94, 132] width 174 height 34
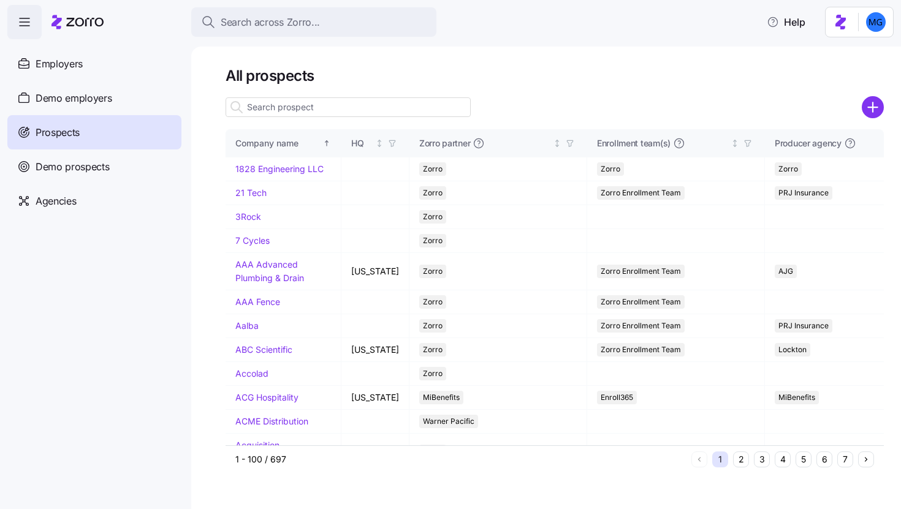
click at [414, 106] on input at bounding box center [347, 107] width 245 height 20
paste input "https://caldwellelectric.com/"
type input "https://caldwellelectric.com/"
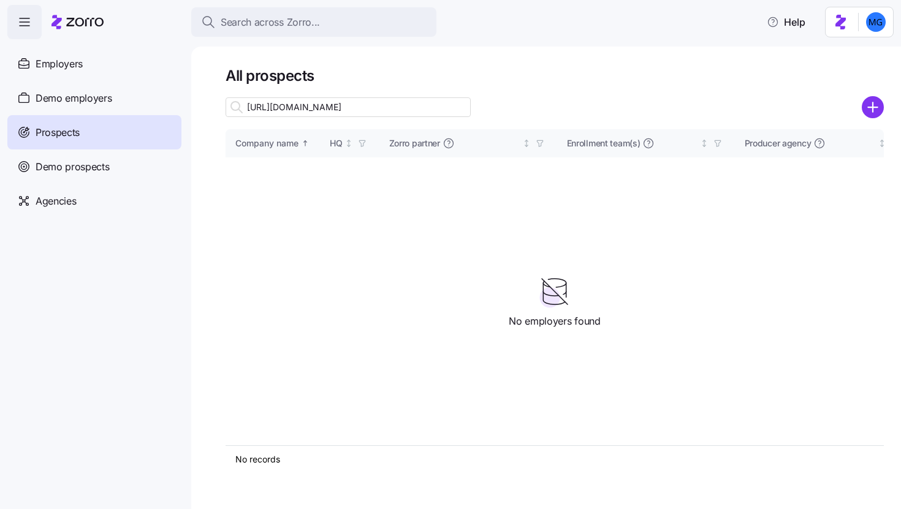
click at [371, 111] on input "https://caldwellelectric.com/" at bounding box center [347, 107] width 245 height 20
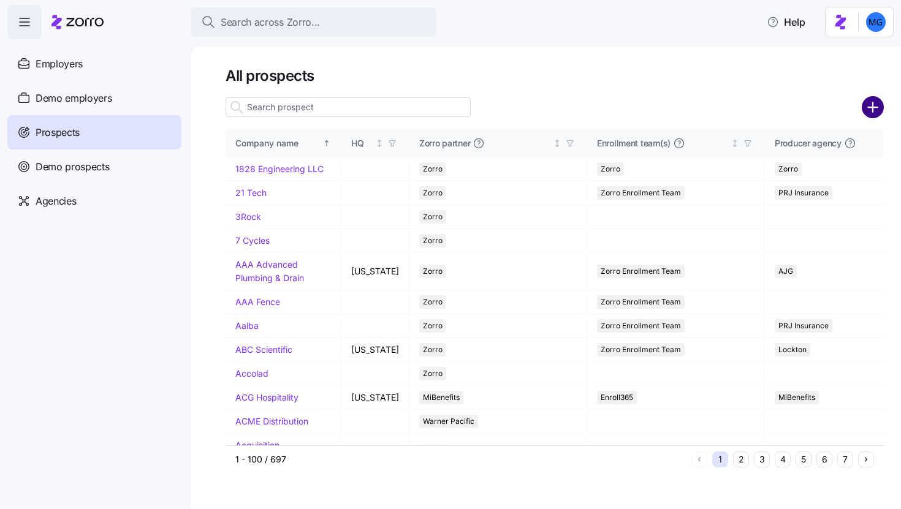
click at [873, 113] on circle "add icon" at bounding box center [873, 107] width 20 height 20
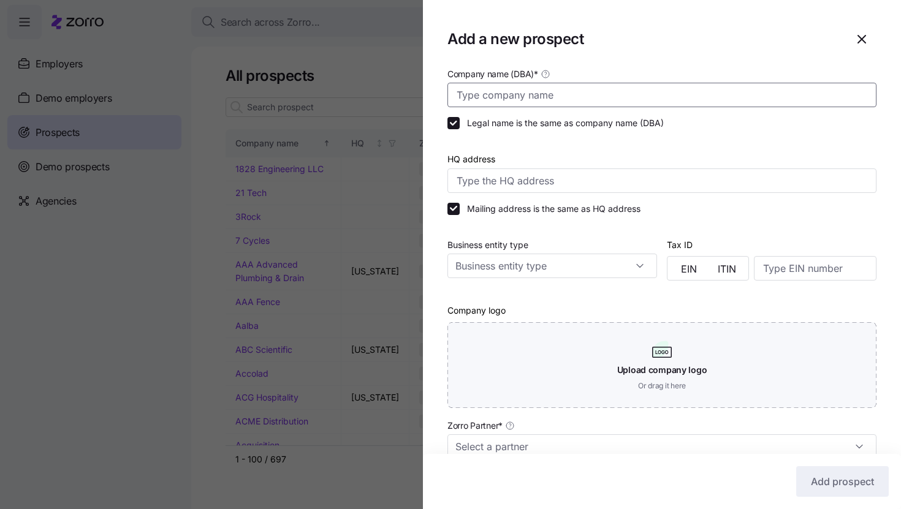
click at [532, 95] on input "Company name (DBA) *" at bounding box center [661, 95] width 429 height 25
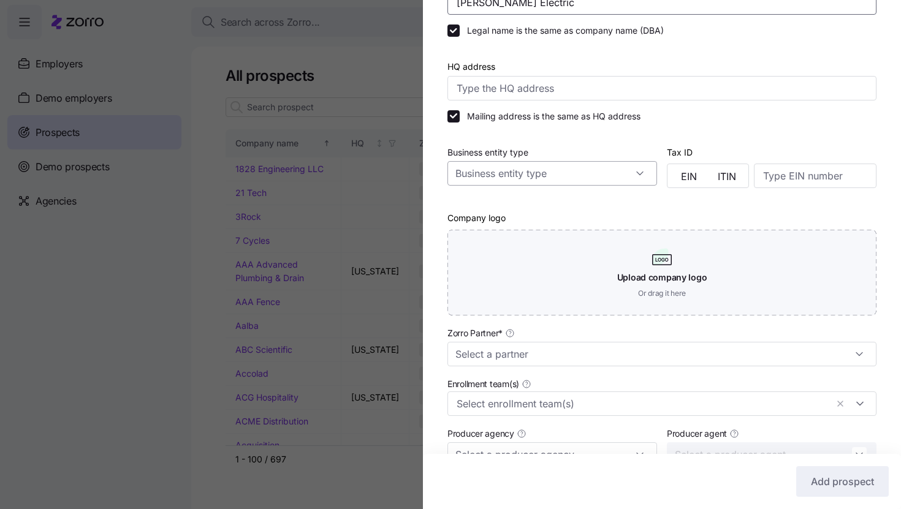
scroll to position [218, 0]
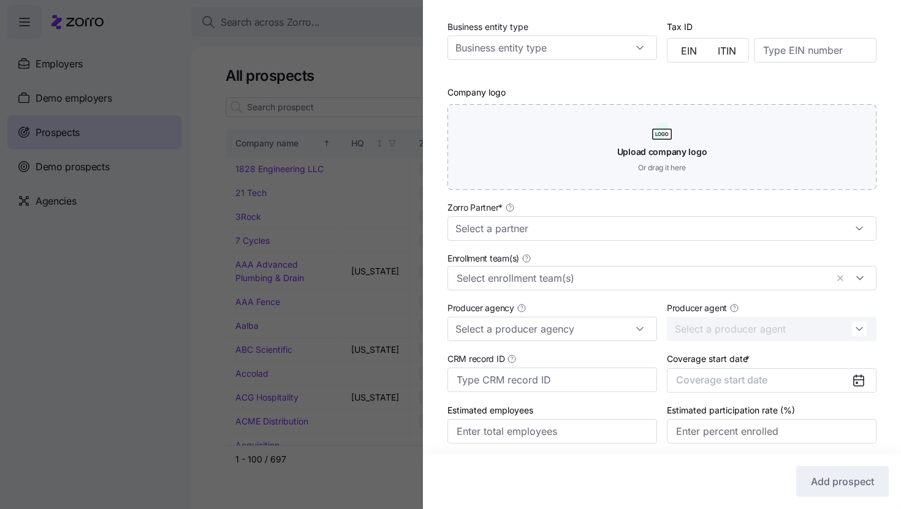
type input "Caldwell Electric"
click at [596, 244] on div "Zorro Partner *" at bounding box center [661, 220] width 439 height 51
click at [592, 236] on input "Zorro Partner *" at bounding box center [661, 228] width 429 height 25
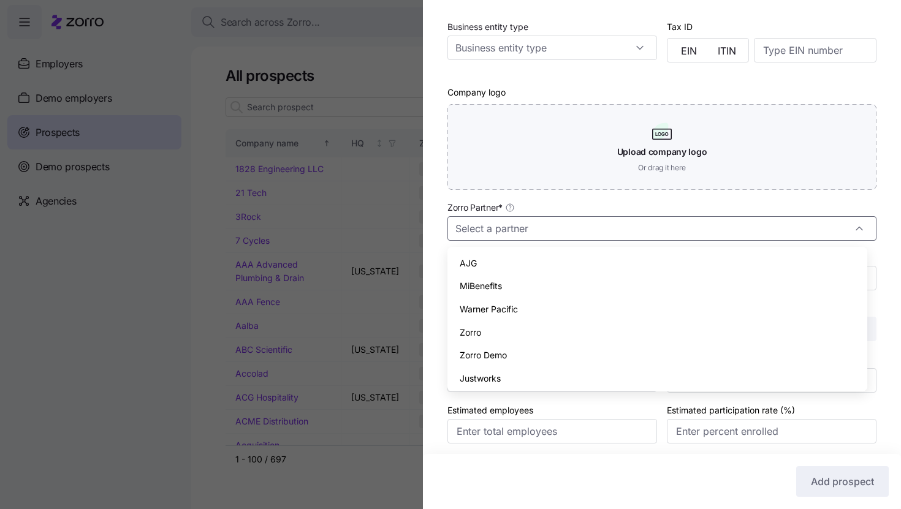
click at [575, 323] on div "Zorro" at bounding box center [657, 332] width 410 height 23
type input "Zorro"
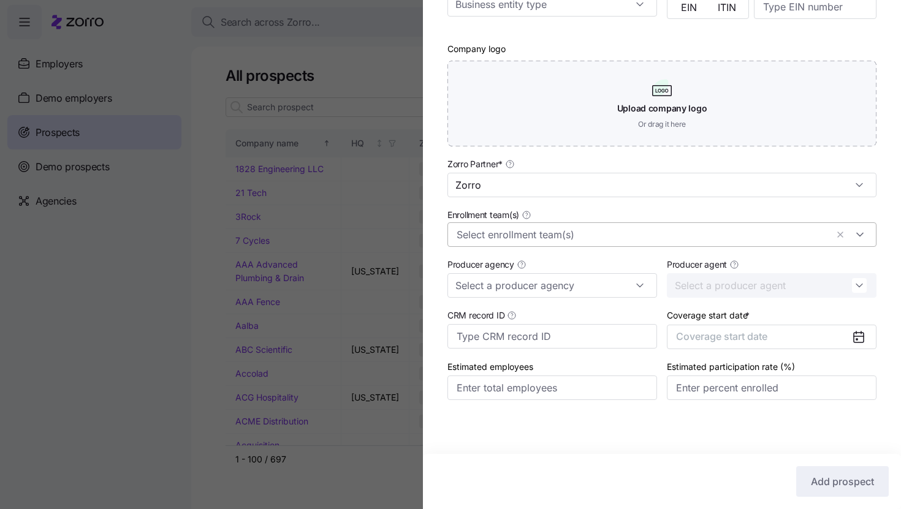
scroll to position [263, 0]
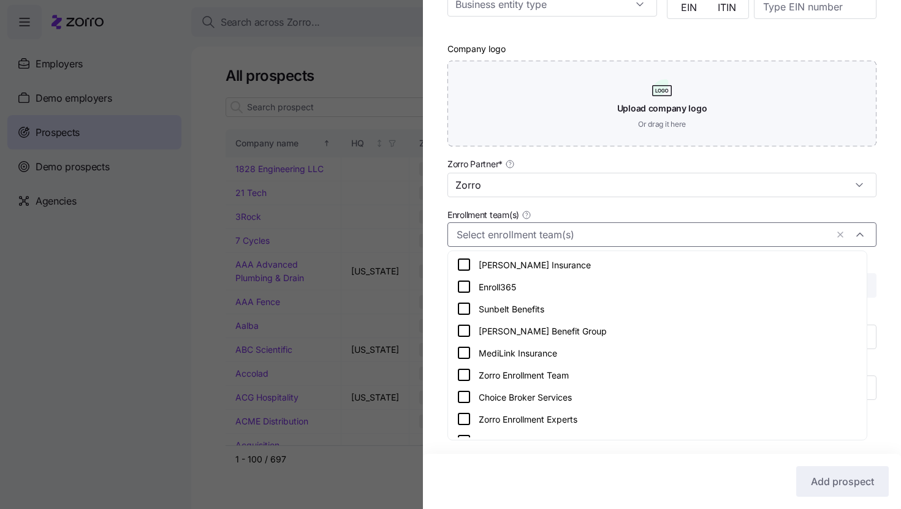
click at [597, 236] on input "Enrollment team(s)" at bounding box center [641, 235] width 370 height 16
click at [592, 368] on div "Zorro Enrollment Team" at bounding box center [656, 375] width 401 height 15
click at [877, 268] on div "Company name (DBA) * Caldwell Electric Legal name is the same as company name (…" at bounding box center [662, 115] width 478 height 620
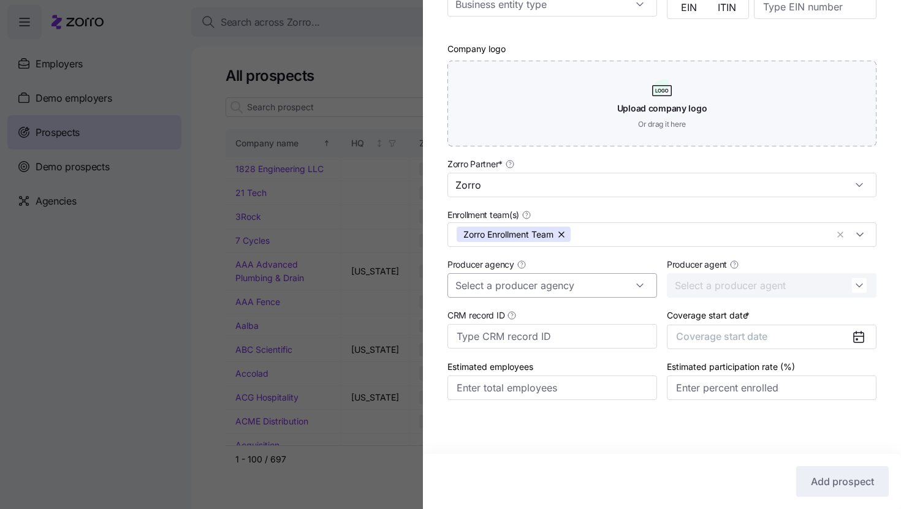
click at [592, 293] on input "Producer agency" at bounding box center [552, 285] width 210 height 25
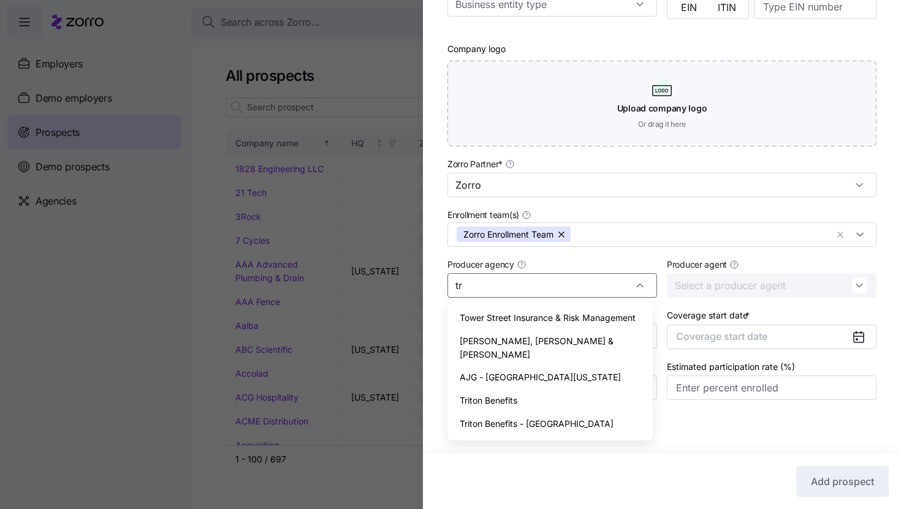
click at [565, 389] on div "Triton Benefits" at bounding box center [549, 400] width 195 height 23
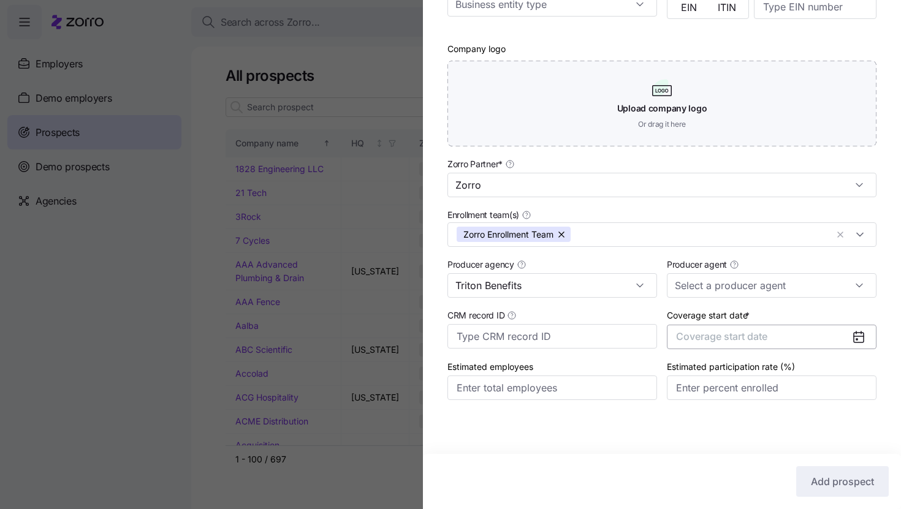
type input "Triton Benefits"
click at [834, 336] on button "Coverage start date" at bounding box center [772, 337] width 210 height 25
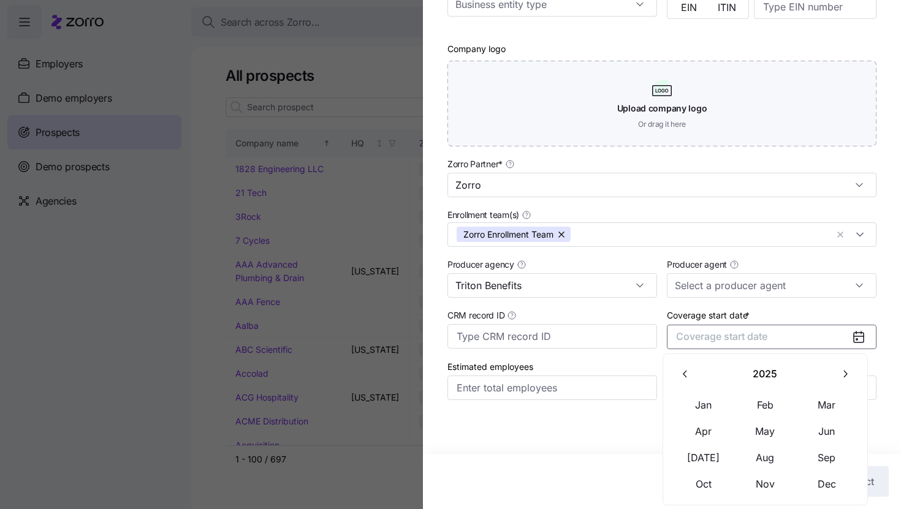
click at [849, 371] on icon "button" at bounding box center [845, 374] width 12 height 12
click at [689, 406] on button "Jan" at bounding box center [703, 405] width 61 height 26
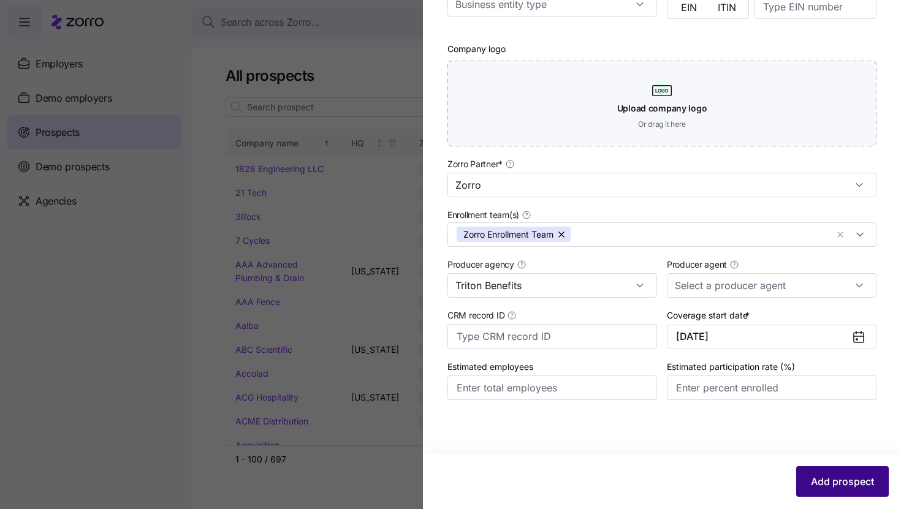
click at [820, 478] on span "Add prospect" at bounding box center [842, 481] width 63 height 15
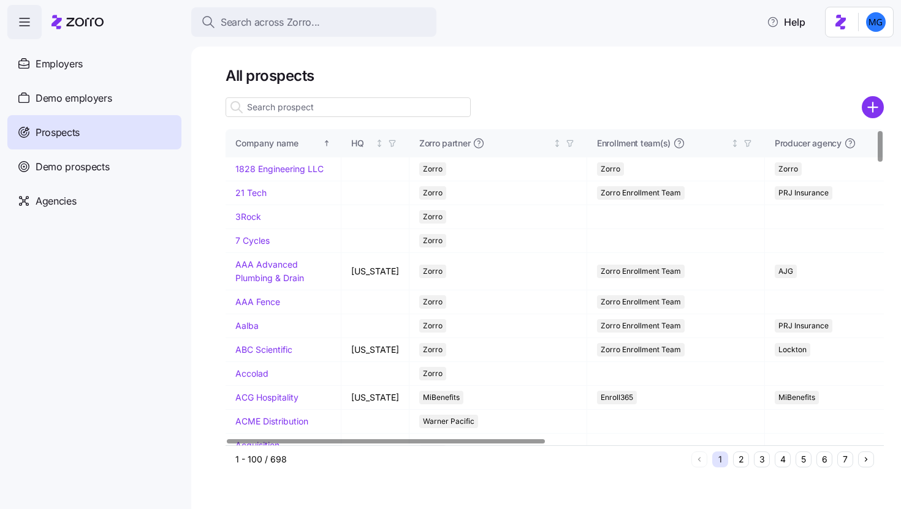
click at [435, 112] on input at bounding box center [347, 107] width 245 height 20
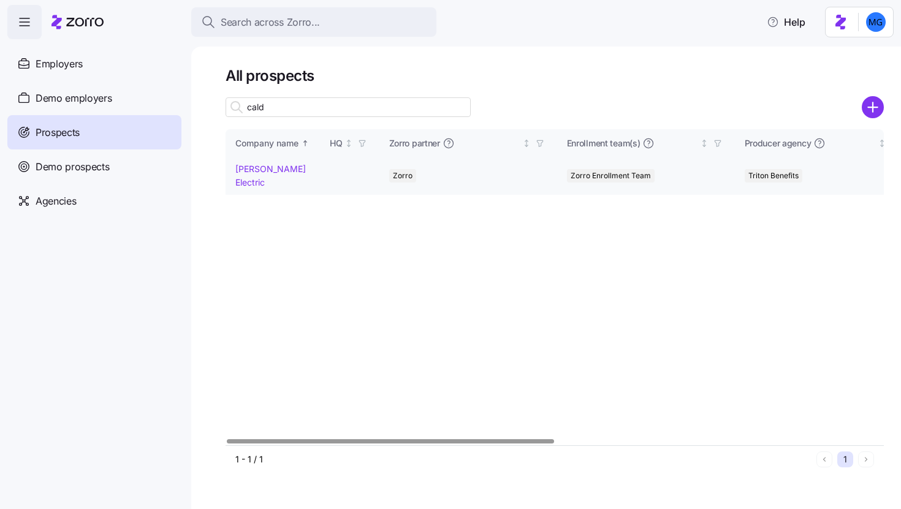
type input "cald"
click at [256, 168] on link "Caldwell Electric" at bounding box center [270, 176] width 70 height 24
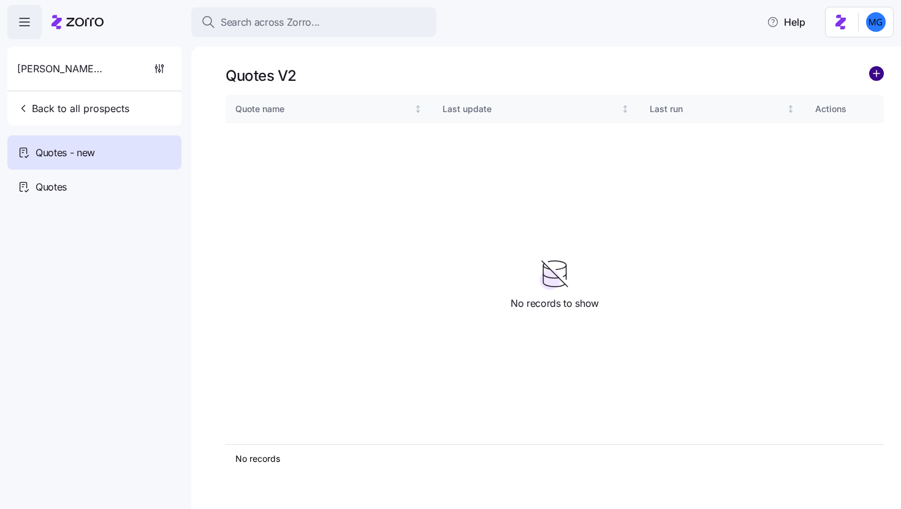
click at [877, 72] on circle "add icon" at bounding box center [875, 73] width 13 height 13
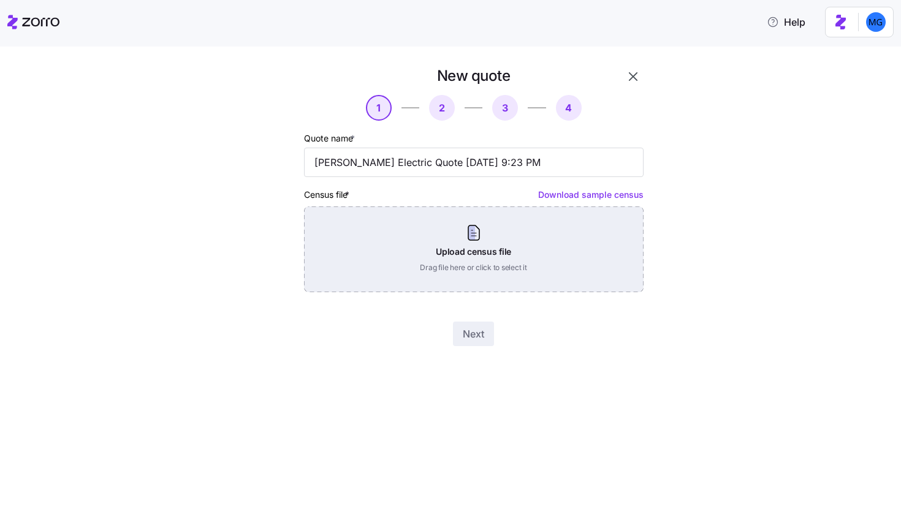
click at [492, 253] on div "Upload census file Drag file here or click to select it" at bounding box center [473, 249] width 339 height 86
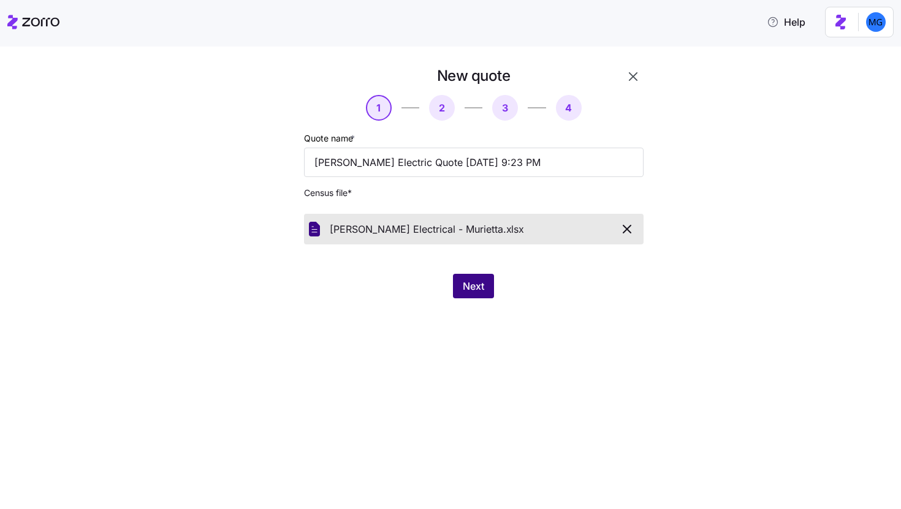
click at [473, 281] on span "Next" at bounding box center [473, 286] width 21 height 15
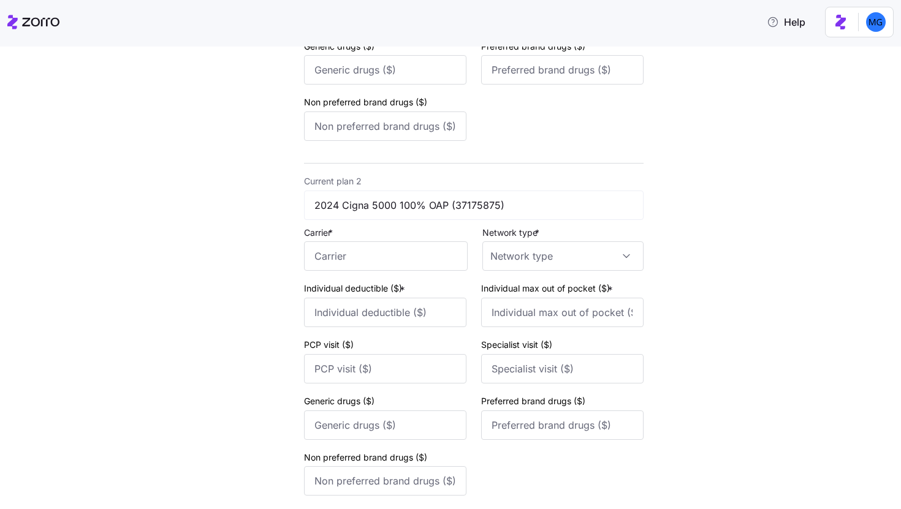
scroll to position [485, 0]
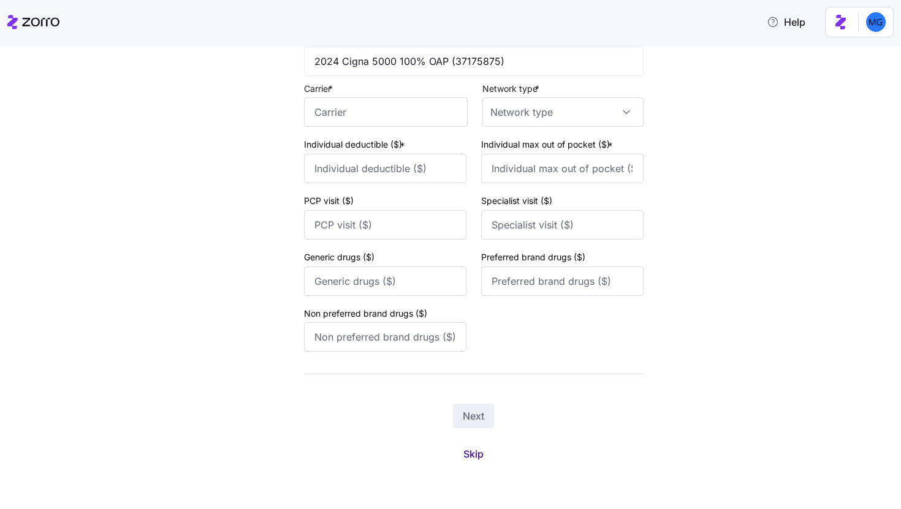
click at [477, 460] on span "Skip" at bounding box center [473, 454] width 20 height 15
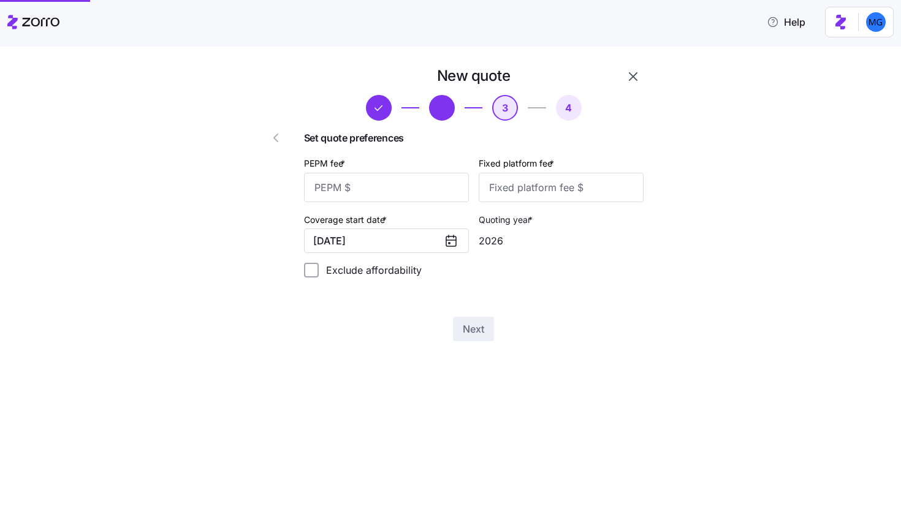
scroll to position [0, 0]
click at [367, 181] on input "PEPM fee *" at bounding box center [386, 187] width 165 height 29
type input "50"
type input "100"
click at [490, 330] on button "Next" at bounding box center [473, 329] width 41 height 25
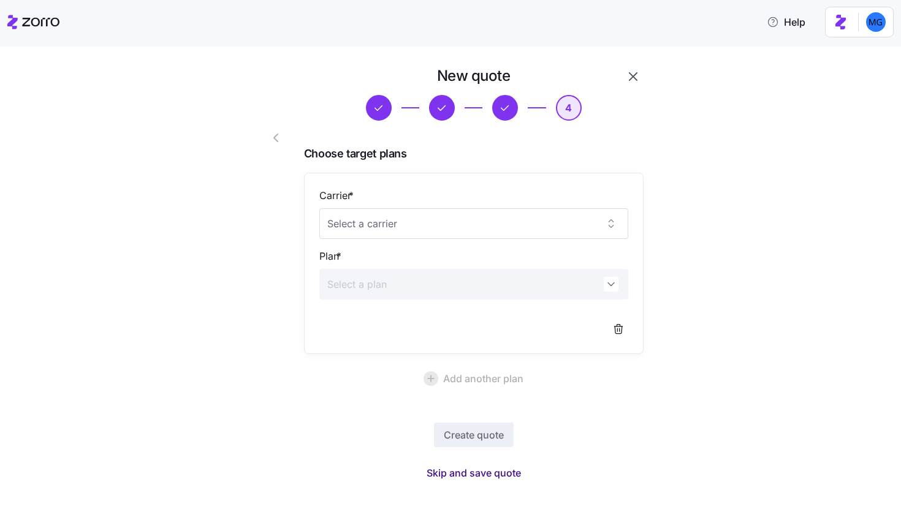
click at [463, 477] on span "Skip and save quote" at bounding box center [473, 473] width 94 height 15
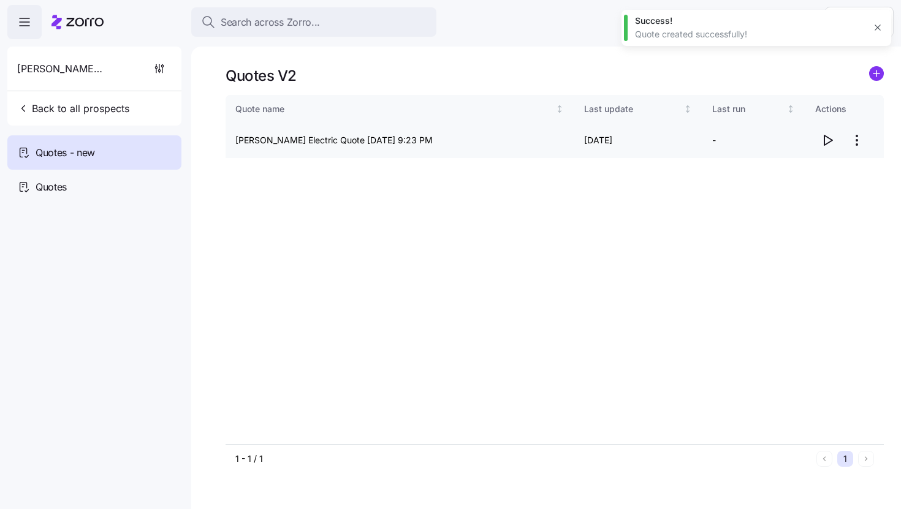
click at [825, 140] on icon "button" at bounding box center [827, 140] width 15 height 15
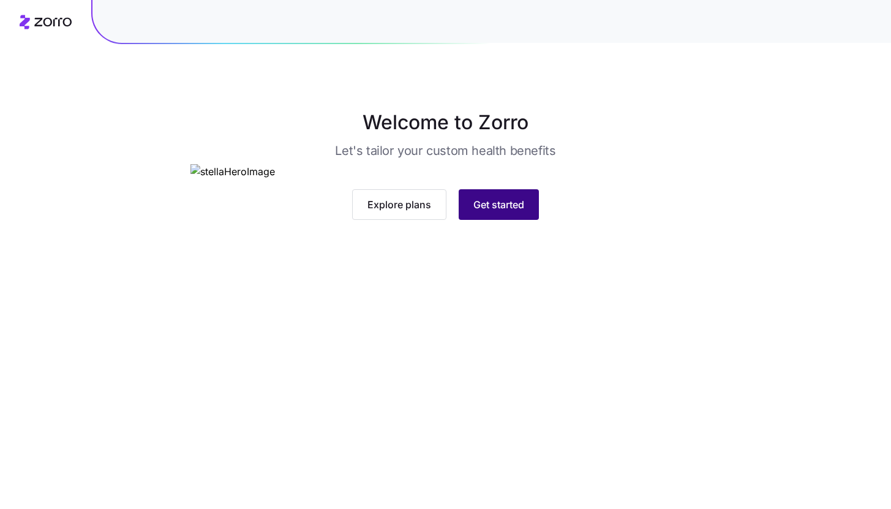
click at [489, 212] on span "Get started" at bounding box center [499, 204] width 51 height 15
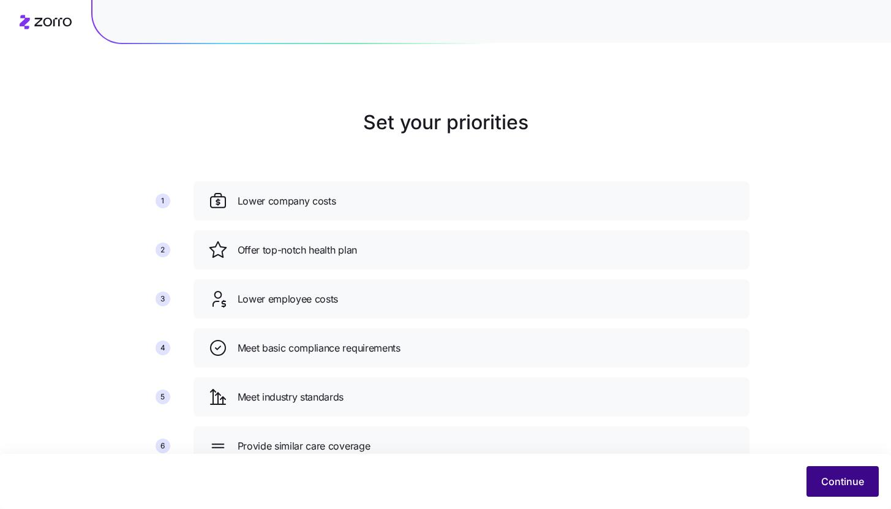
click at [846, 484] on span "Continue" at bounding box center [843, 481] width 43 height 15
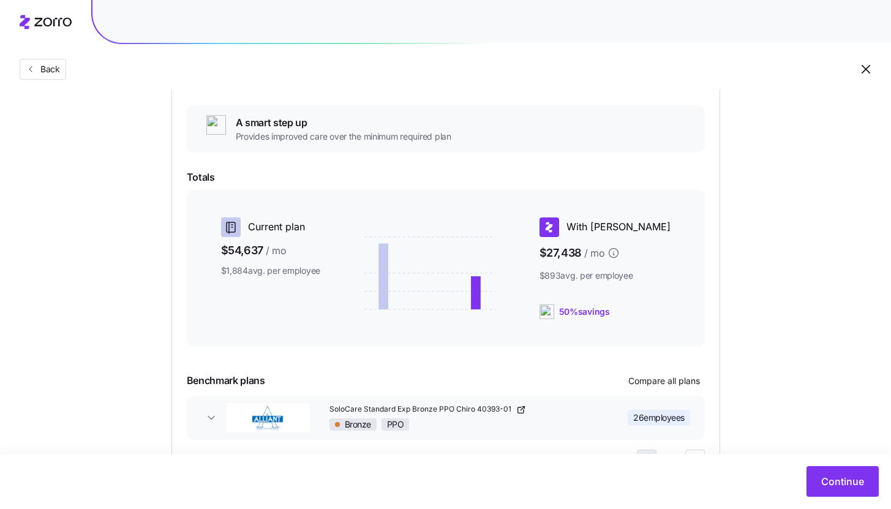
scroll to position [19, 0]
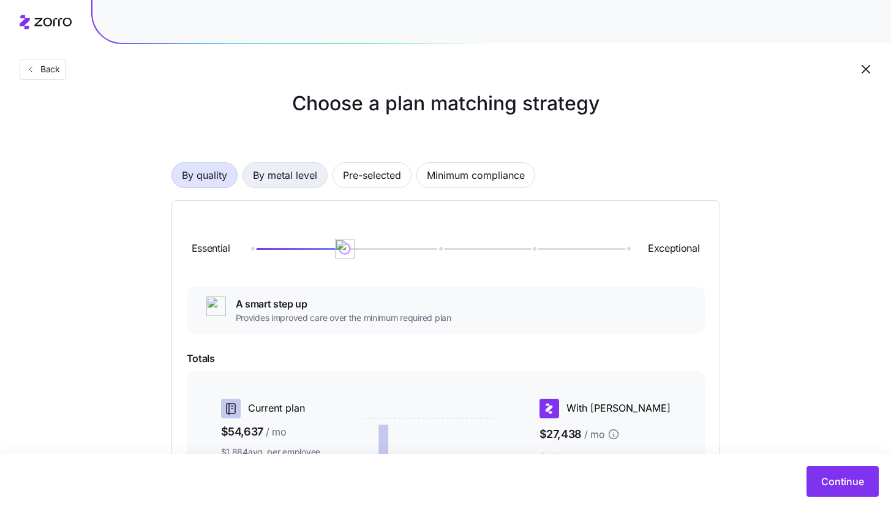
click at [305, 178] on span "By metal level" at bounding box center [285, 175] width 64 height 25
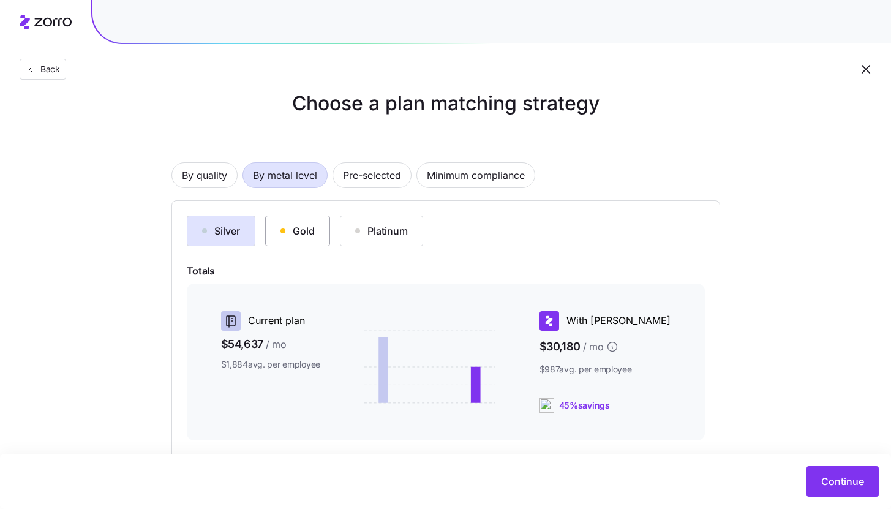
click at [311, 238] on button "Gold" at bounding box center [297, 231] width 65 height 31
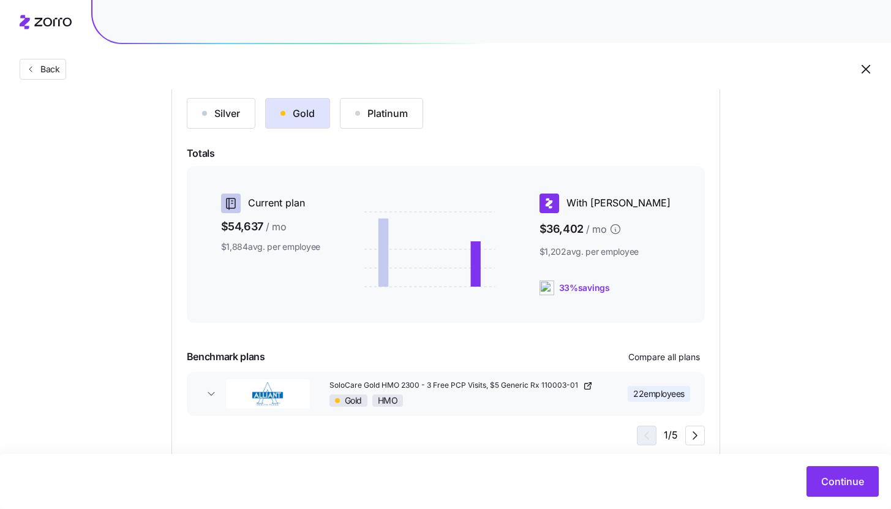
scroll to position [167, 0]
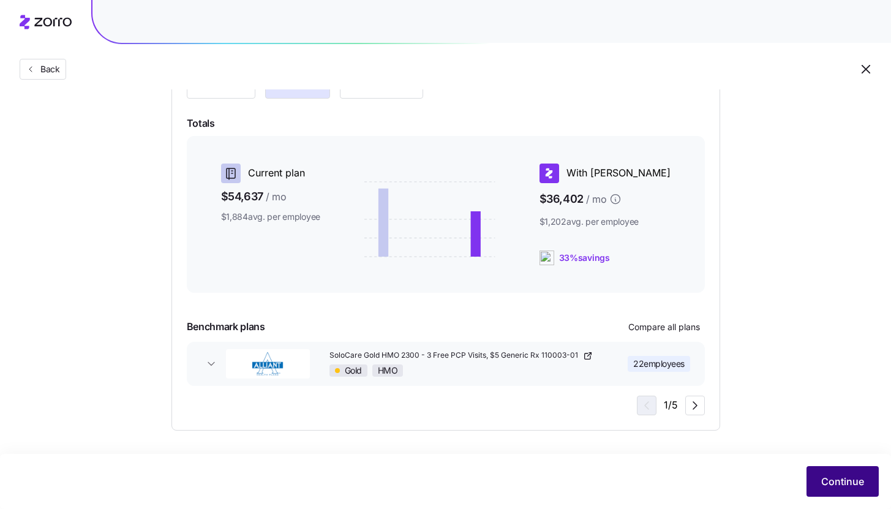
click at [845, 481] on span "Continue" at bounding box center [843, 481] width 43 height 15
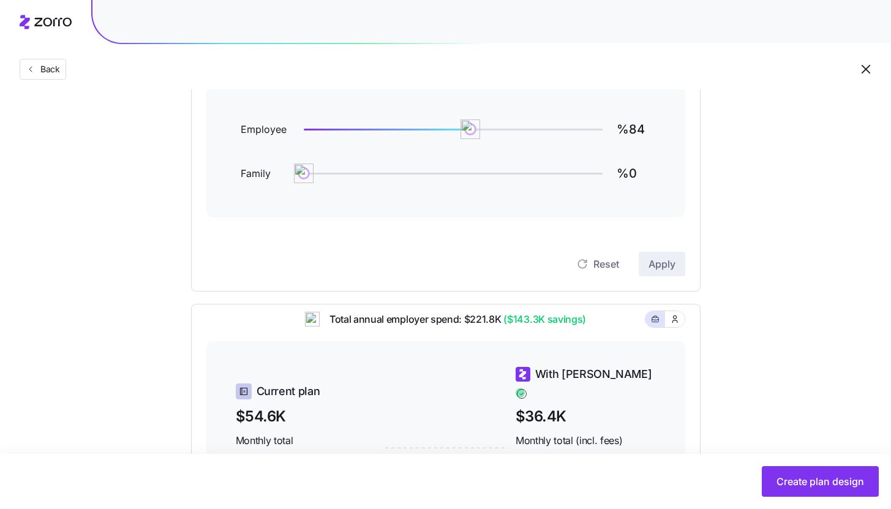
scroll to position [123, 0]
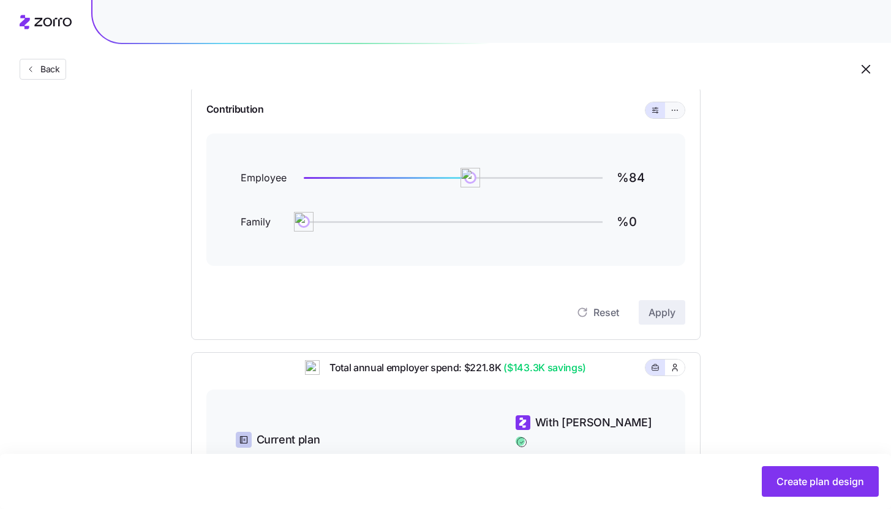
click at [675, 115] on button "button" at bounding box center [675, 110] width 20 height 16
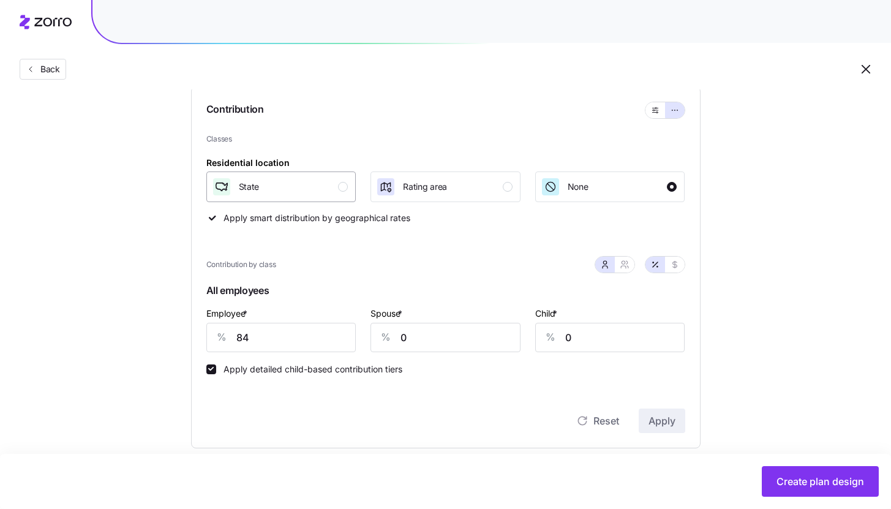
click at [352, 195] on button "State" at bounding box center [281, 187] width 150 height 31
click at [312, 341] on input "84" at bounding box center [281, 337] width 150 height 29
type input "80"
type input "50"
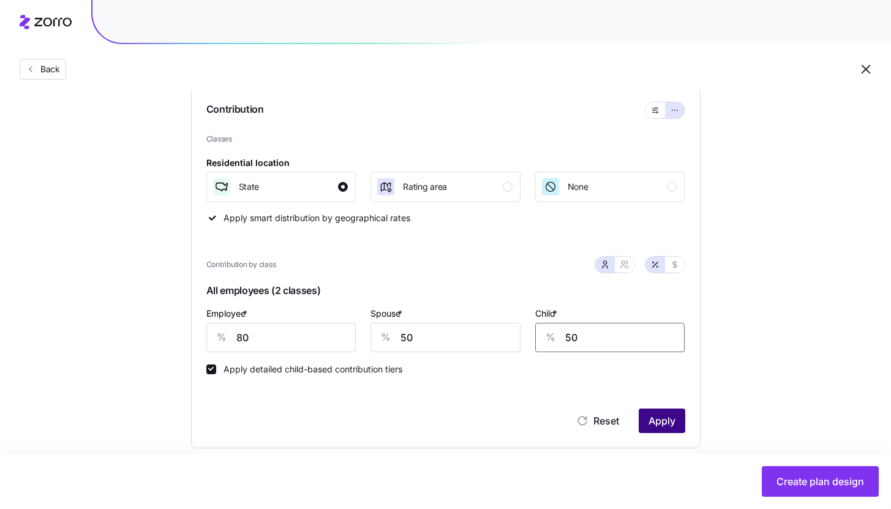
type input "50"
click at [659, 426] on span "Apply" at bounding box center [662, 421] width 27 height 15
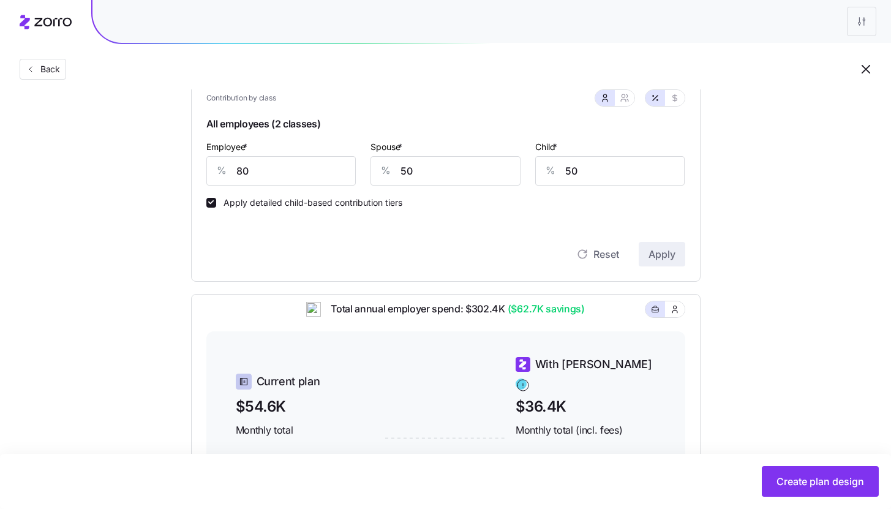
scroll to position [268, 0]
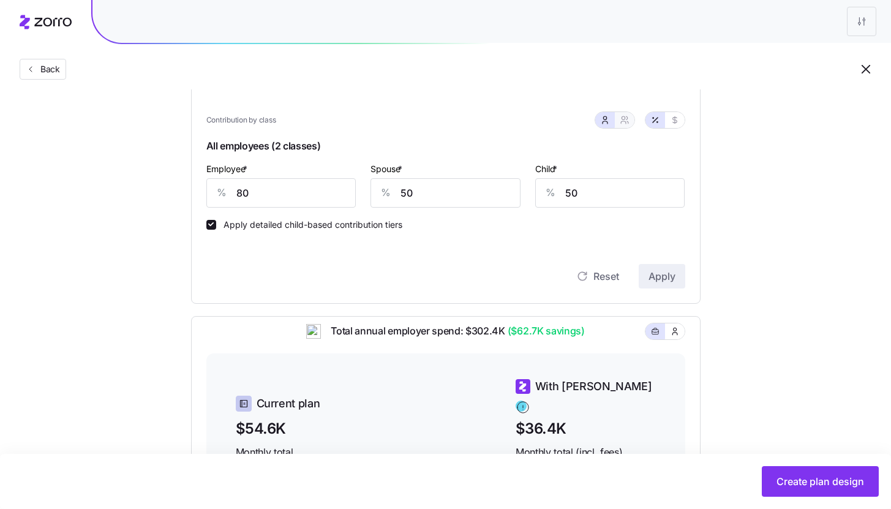
click at [623, 122] on icon "button" at bounding box center [625, 120] width 10 height 10
type input "65"
type input "68"
click at [683, 122] on button "button" at bounding box center [675, 120] width 20 height 16
type input "614"
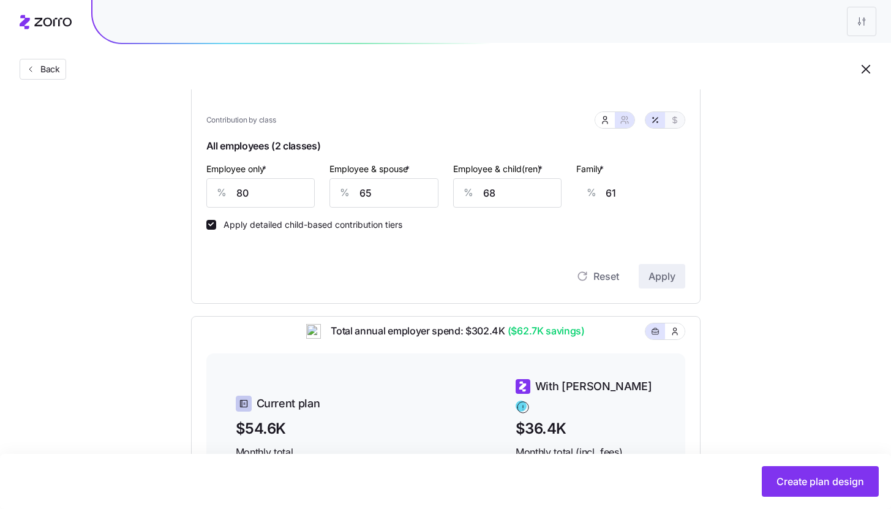
type input "997"
type input "886"
type input "1269"
click at [656, 120] on icon "button" at bounding box center [656, 120] width 10 height 10
type input "80"
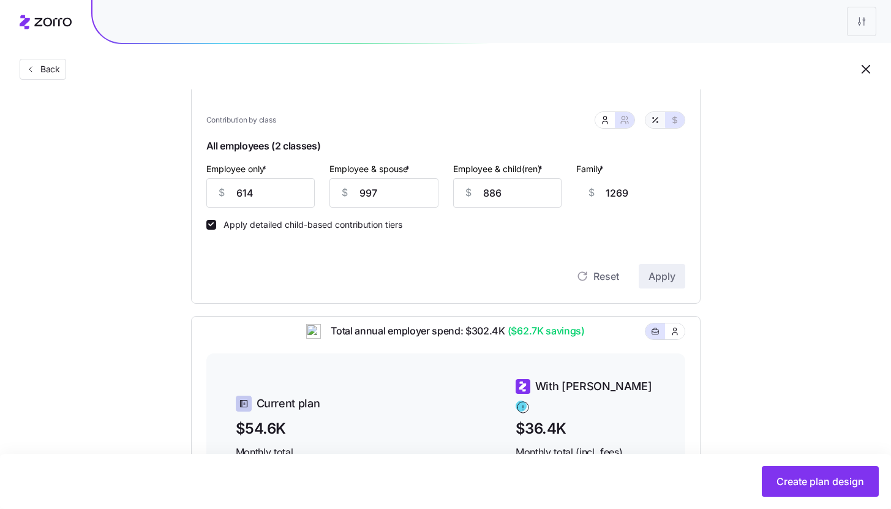
type input "65"
type input "68"
type input "61"
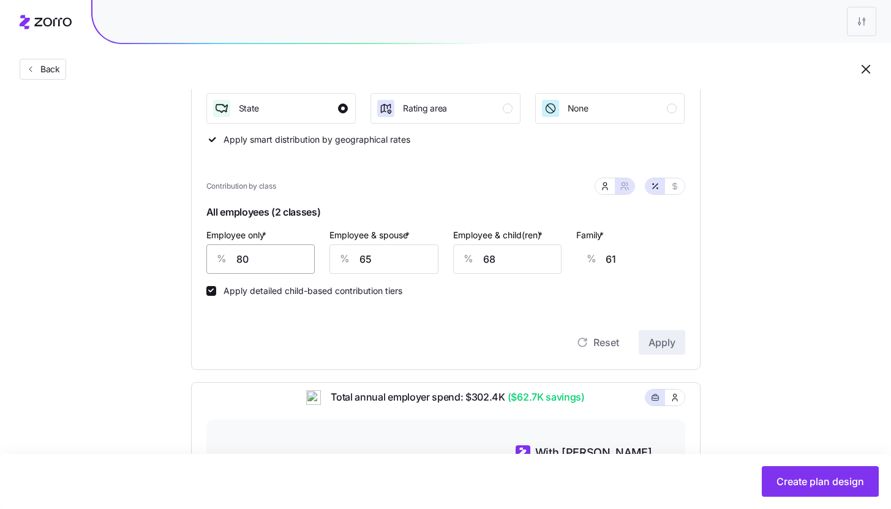
scroll to position [202, 0]
click at [289, 251] on input "80" at bounding box center [260, 258] width 109 height 29
type input "8"
type input "88"
type input "85"
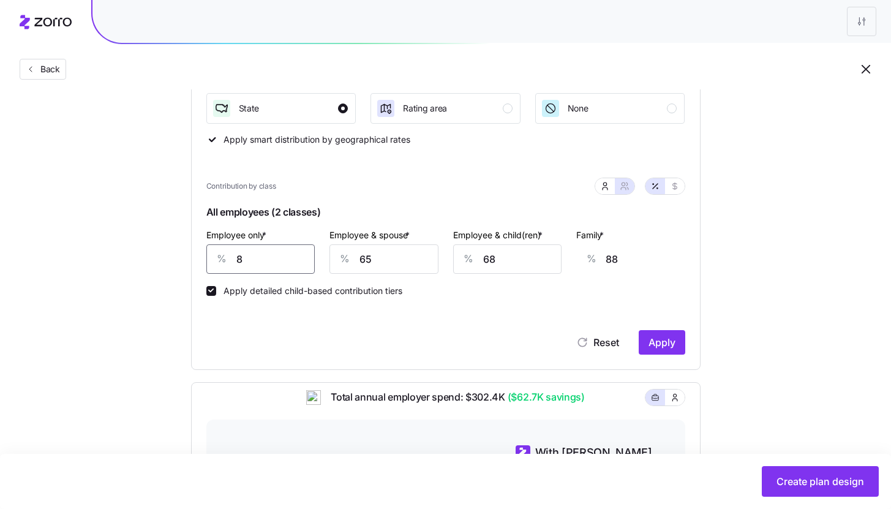
type input "59"
type input "85"
click at [672, 349] on span "Apply" at bounding box center [662, 342] width 27 height 15
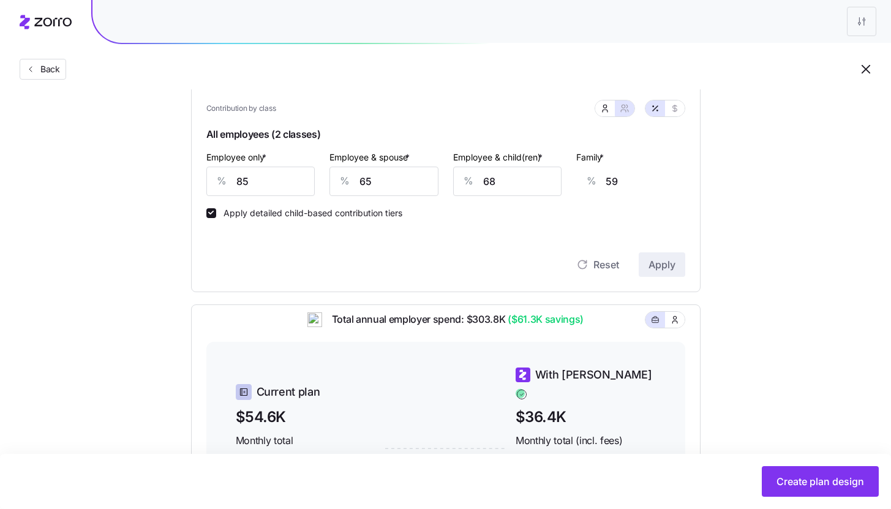
scroll to position [216, 0]
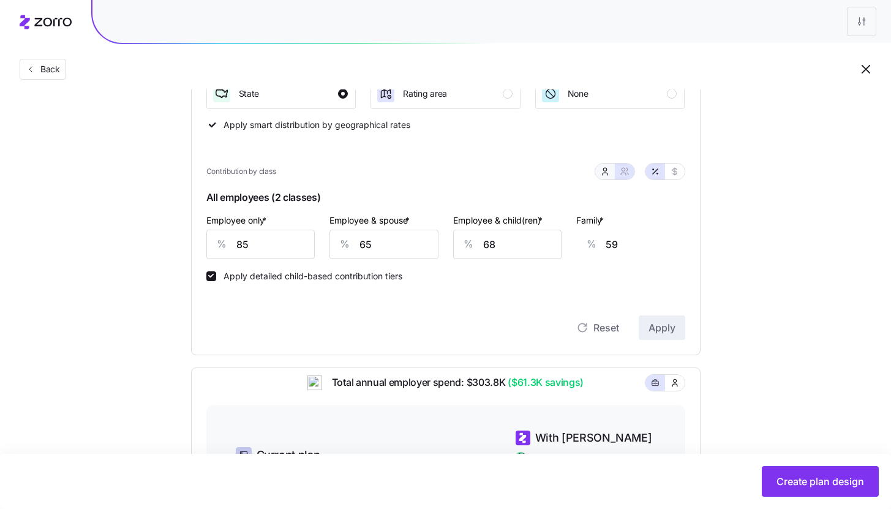
click at [610, 175] on button "button" at bounding box center [606, 172] width 20 height 16
type input "45"
type input "43"
click at [431, 241] on input "45" at bounding box center [446, 244] width 150 height 29
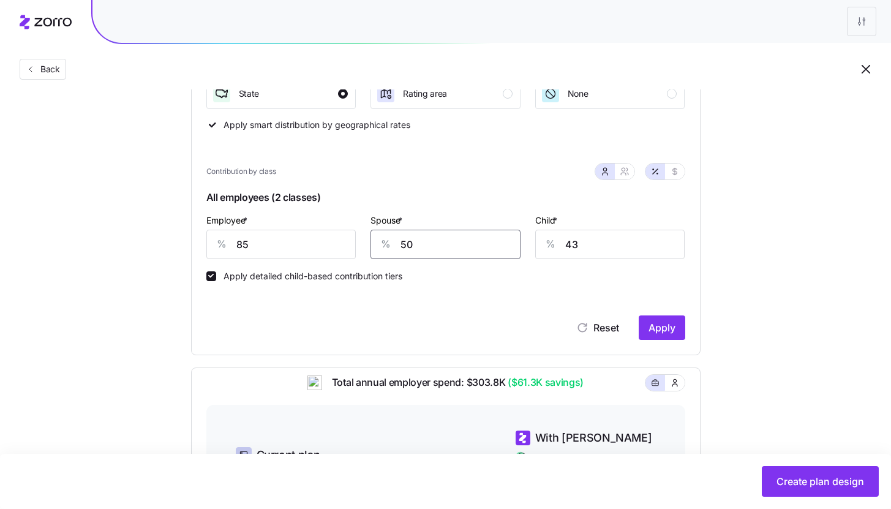
type input "50"
click at [670, 331] on span "Apply" at bounding box center [662, 327] width 27 height 15
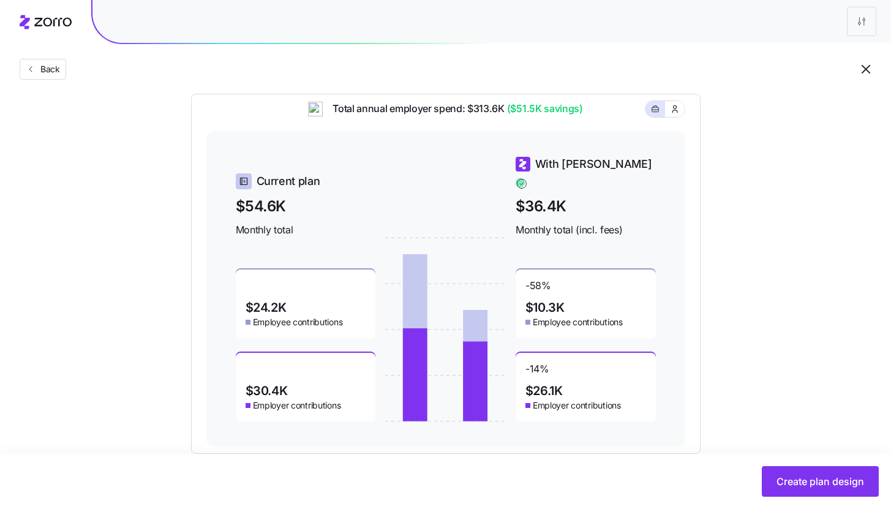
scroll to position [262, 0]
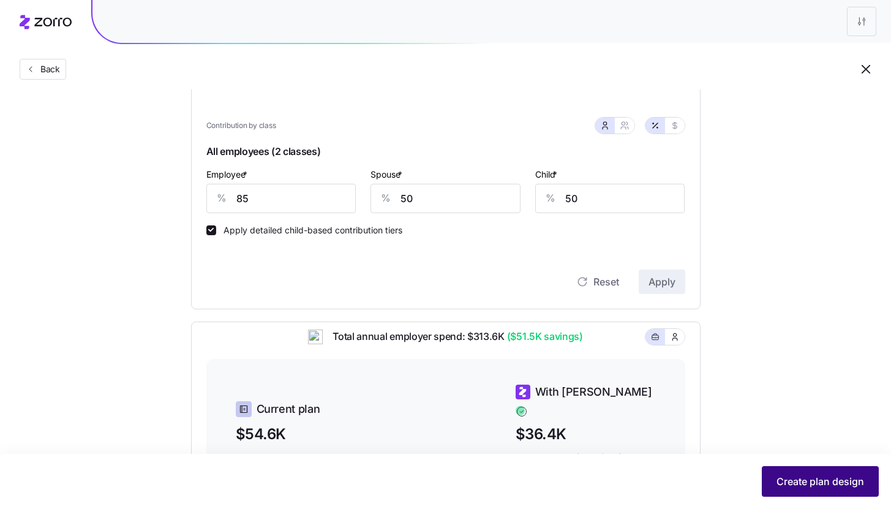
click at [816, 477] on span "Create plan design" at bounding box center [821, 481] width 88 height 15
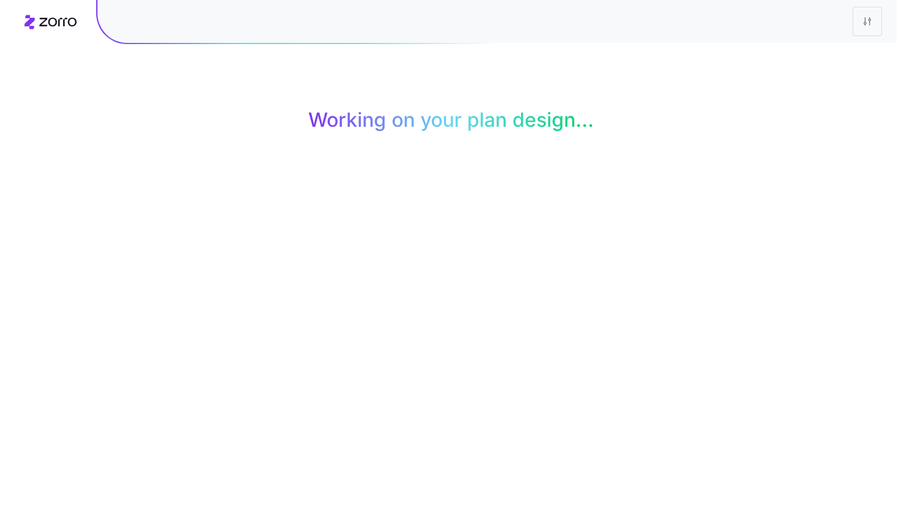
scroll to position [0, 0]
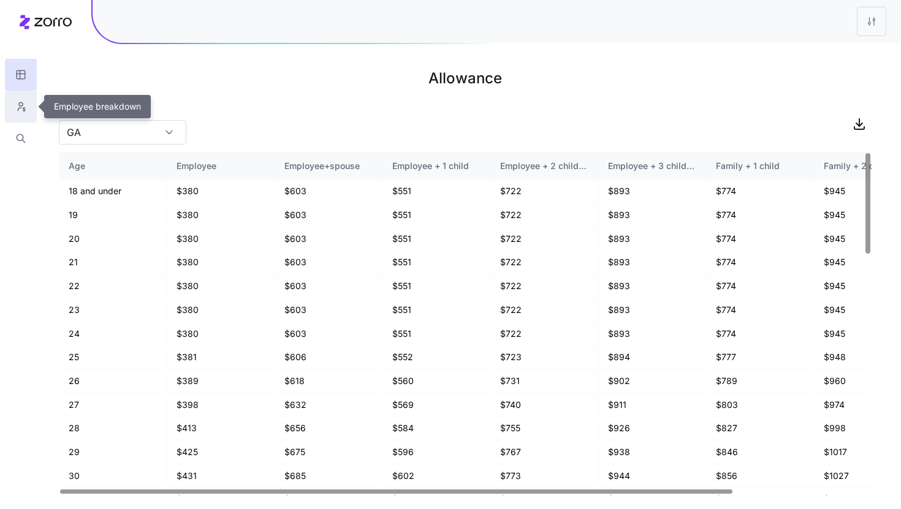
click at [20, 109] on icon "button" at bounding box center [20, 106] width 11 height 12
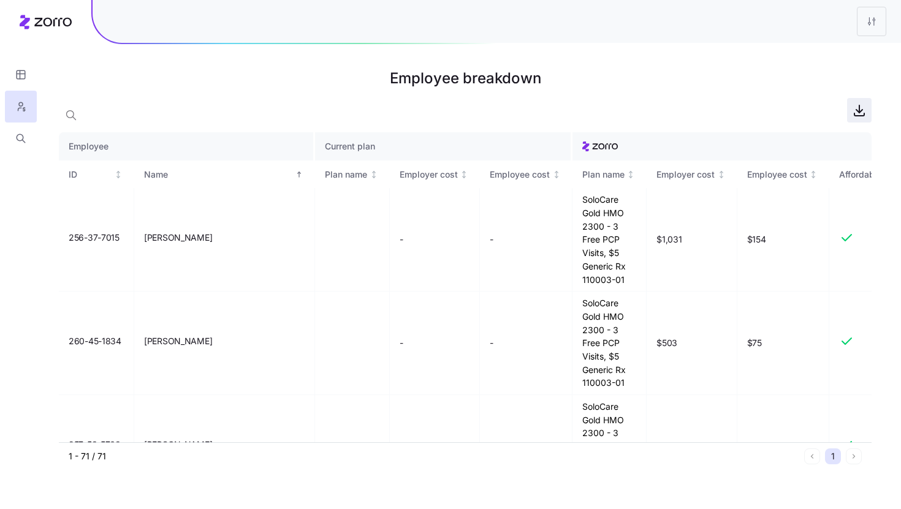
click at [860, 113] on icon "button" at bounding box center [859, 110] width 15 height 15
